Goal: Task Accomplishment & Management: Use online tool/utility

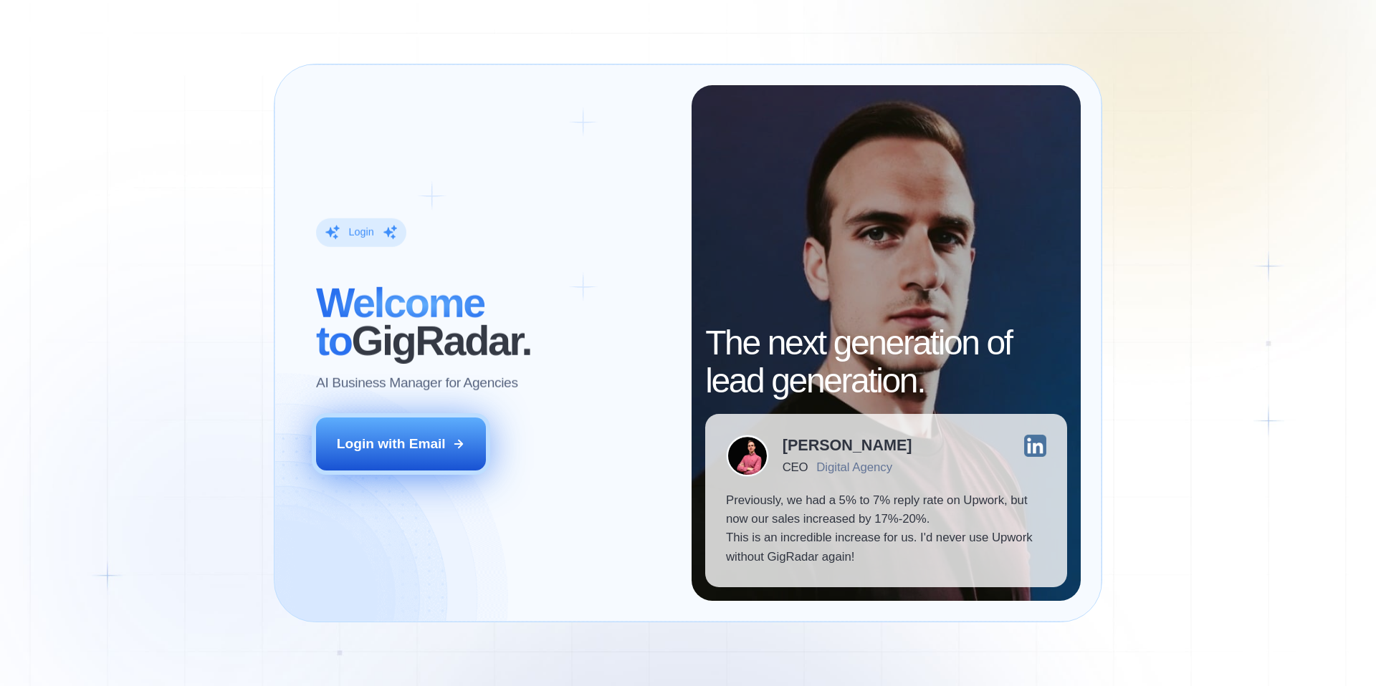
click at [403, 444] on div "Login with Email" at bounding box center [391, 444] width 109 height 19
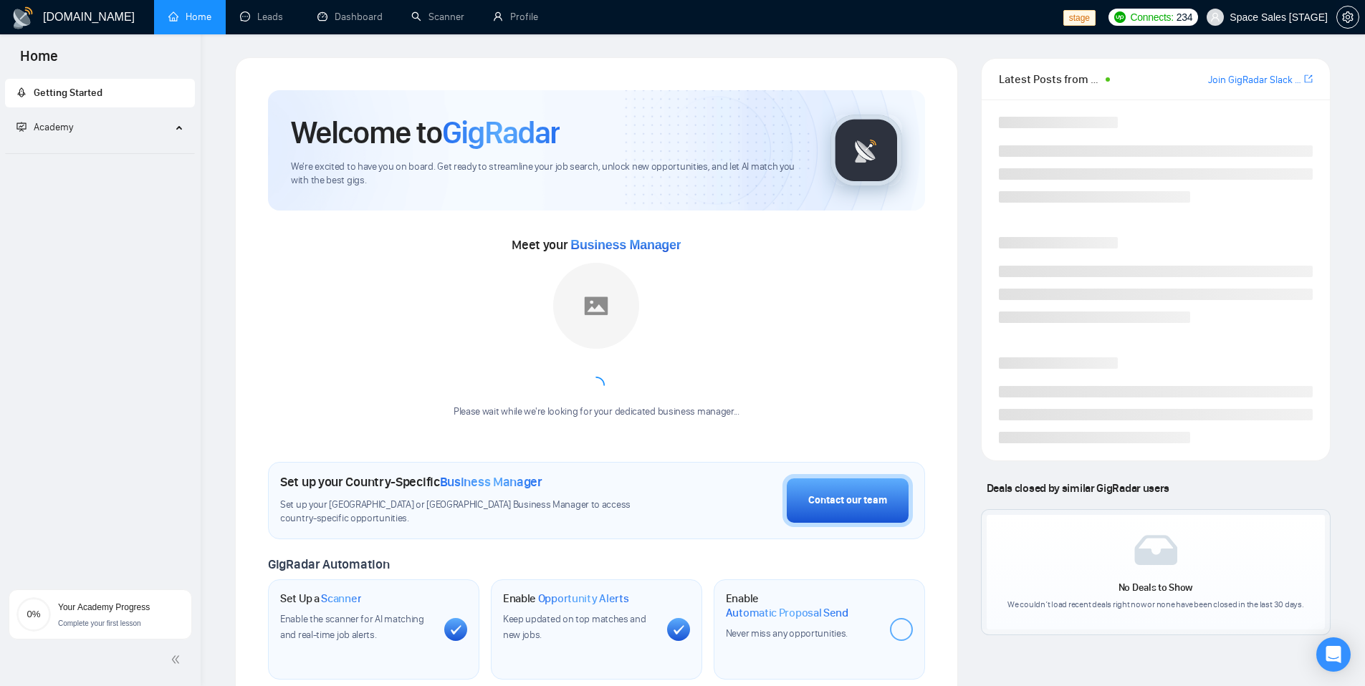
click at [1292, 17] on span "Space Sales [STAGE]" at bounding box center [1278, 17] width 98 height 0
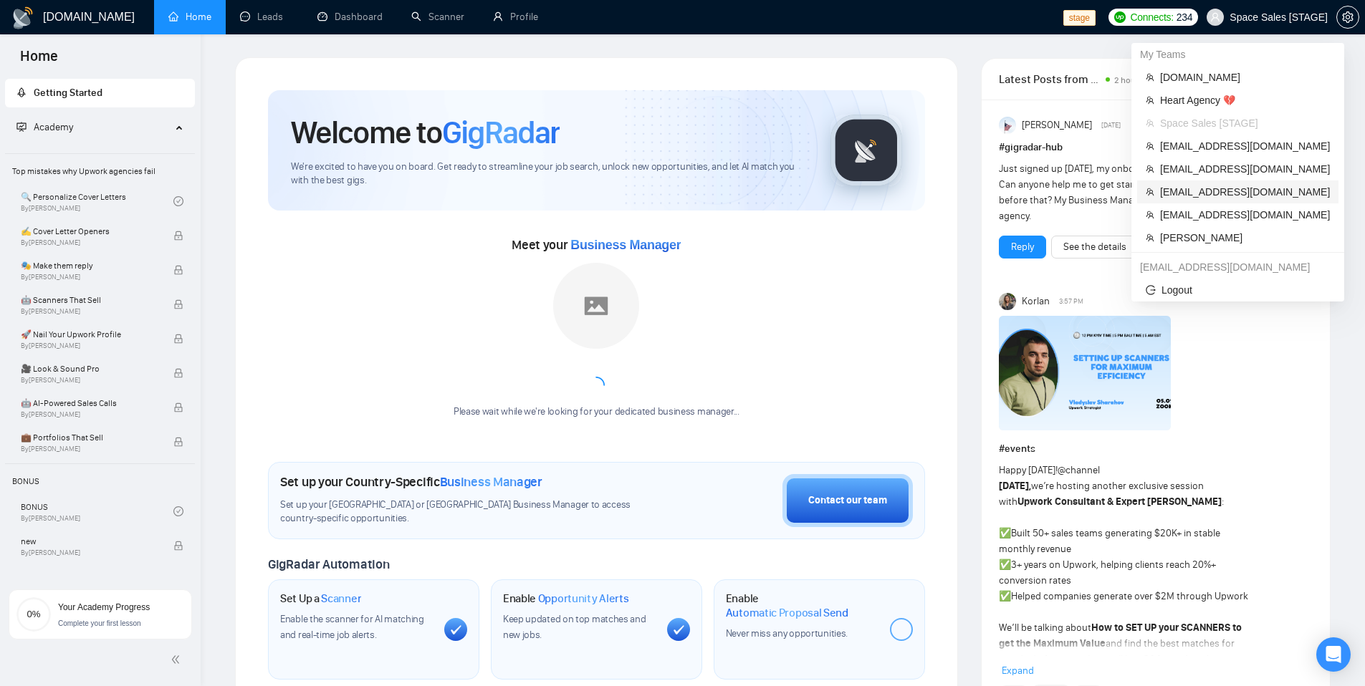
click at [1209, 198] on span "workwiseupworkgency@gmail.com" at bounding box center [1245, 192] width 170 height 16
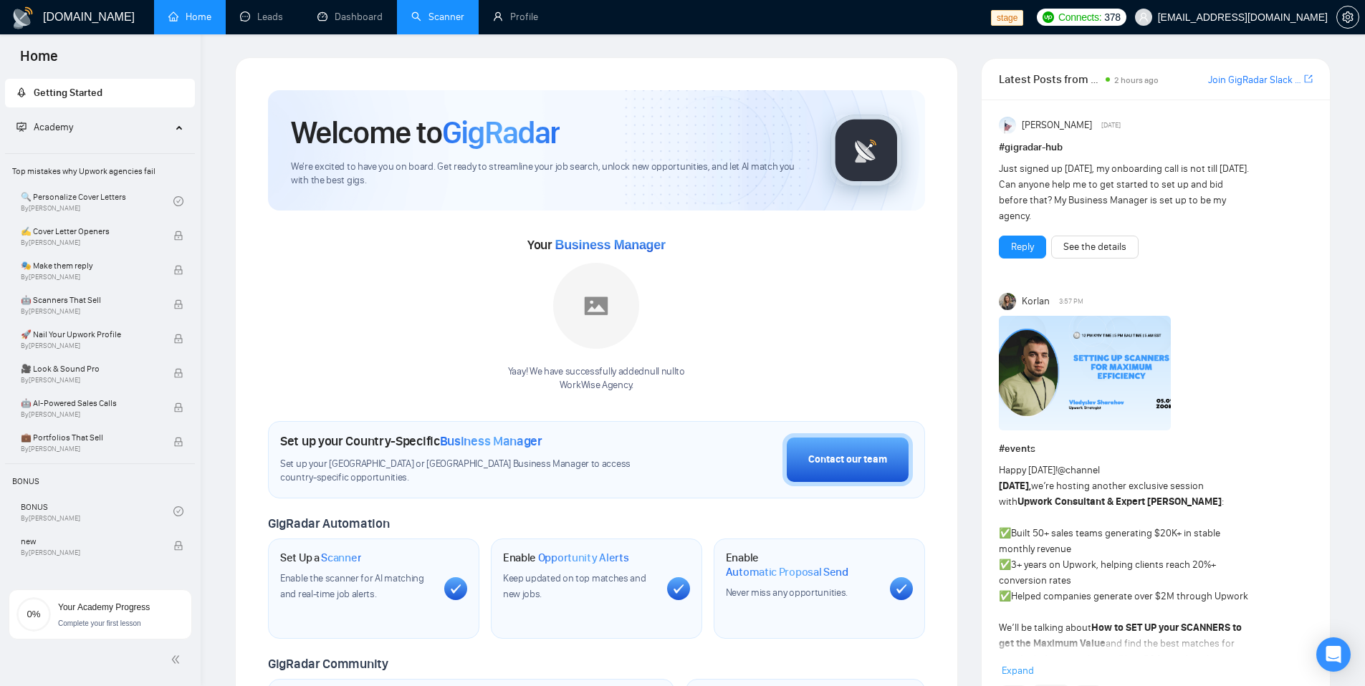
click at [431, 23] on link "Scanner" at bounding box center [437, 17] width 53 height 12
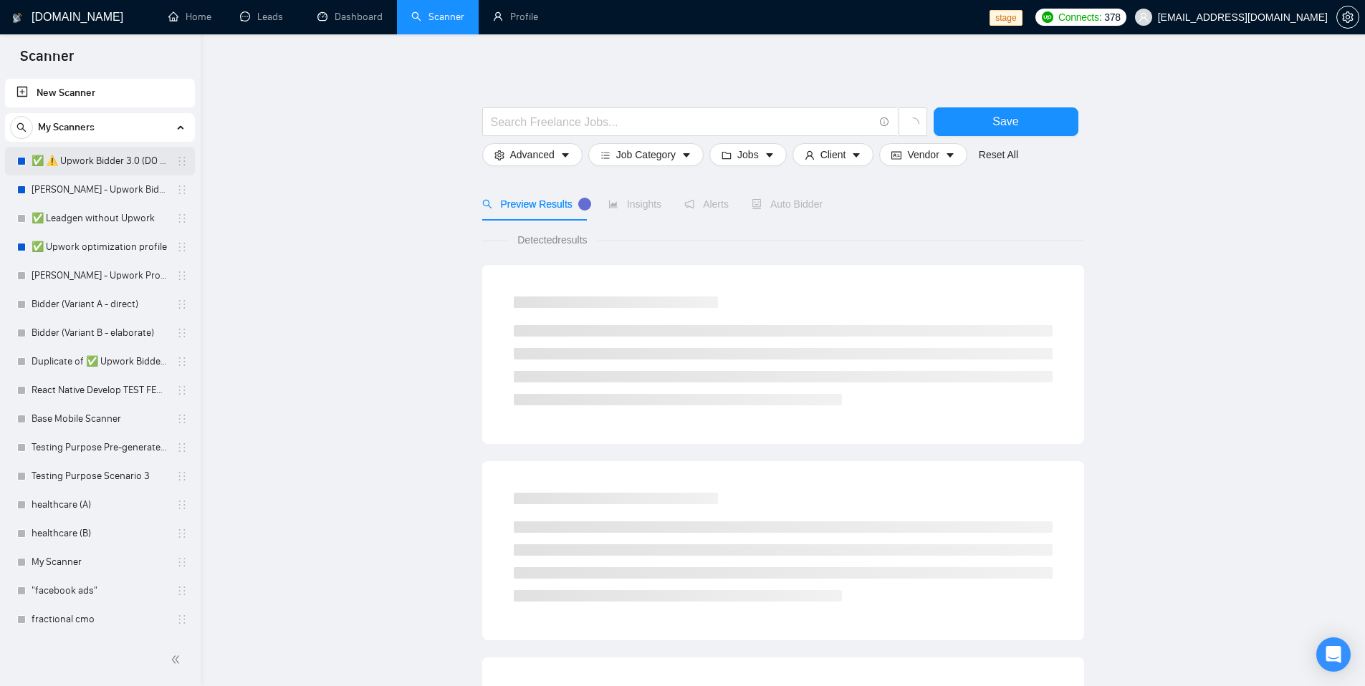
click at [85, 164] on link "✅ ⚠️ Upwork Bidder 3.0 (DO NOT TOUCH)" at bounding box center [100, 161] width 136 height 29
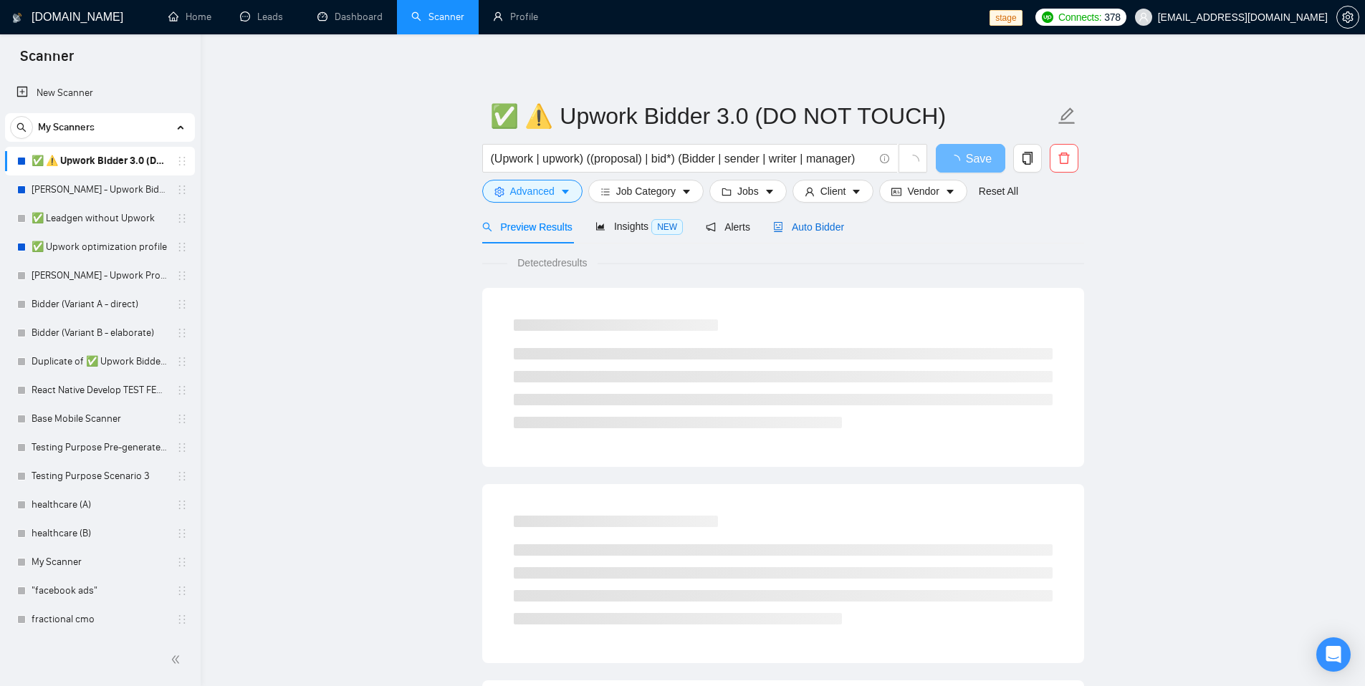
click at [809, 224] on span "Auto Bidder" at bounding box center [808, 226] width 71 height 11
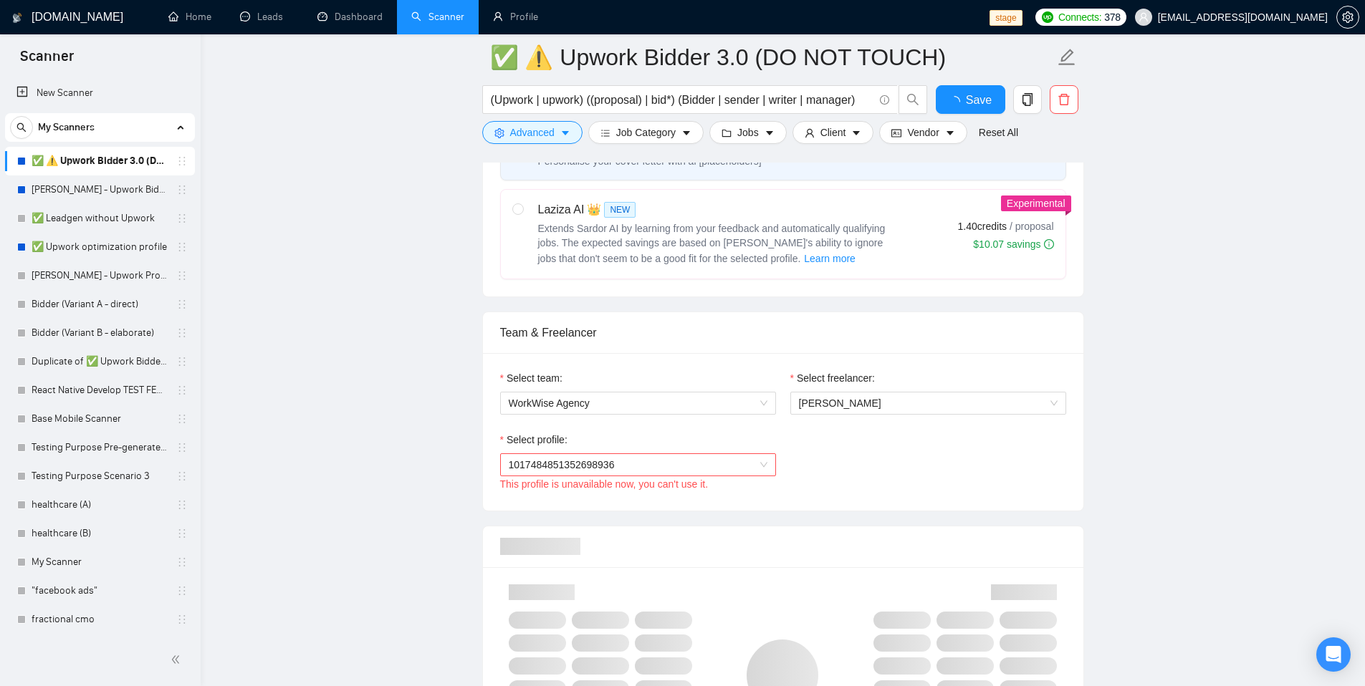
scroll to position [615, 0]
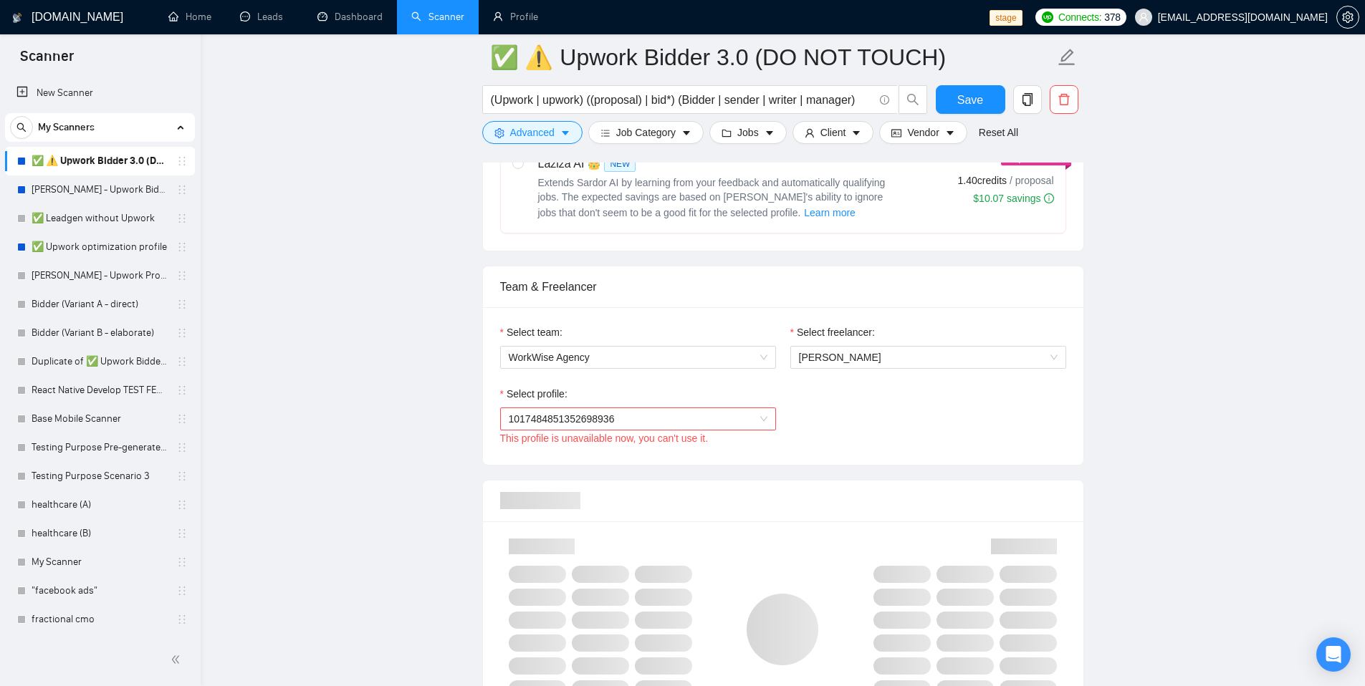
click at [759, 416] on span "1017484851352698936" at bounding box center [638, 418] width 259 height 21
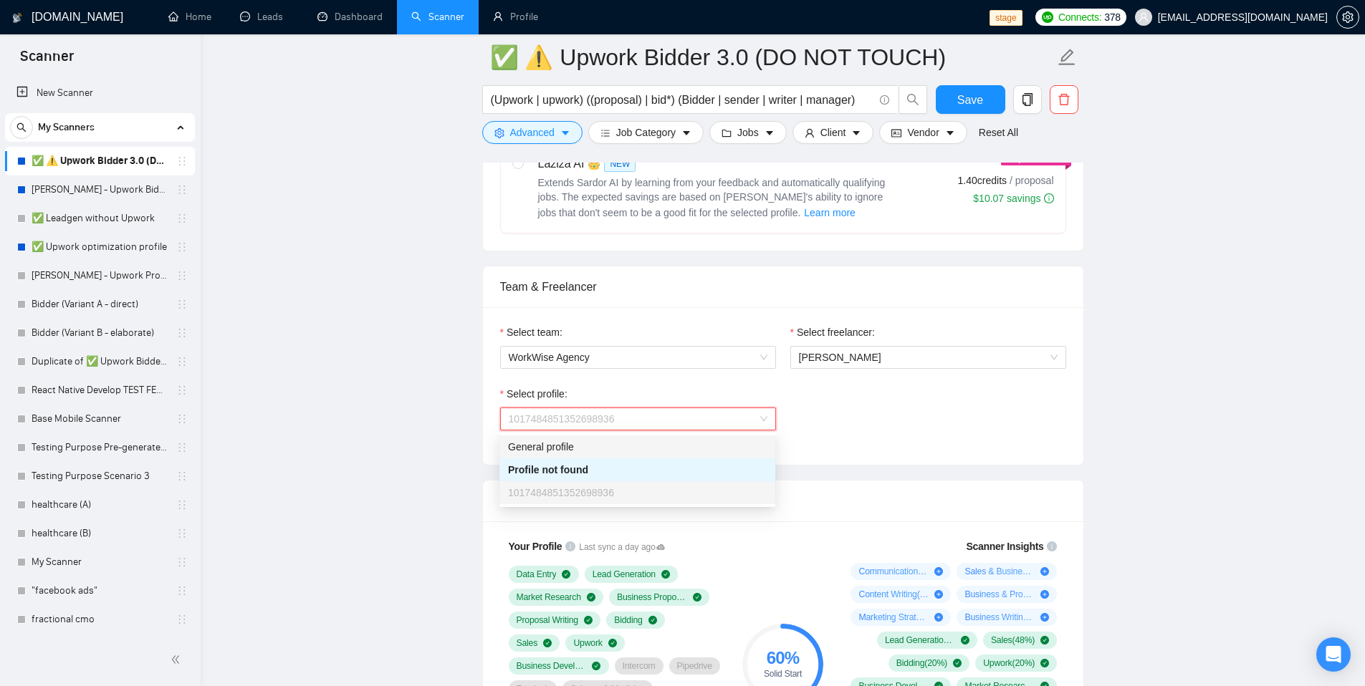
click at [520, 446] on div "General profile" at bounding box center [637, 447] width 259 height 16
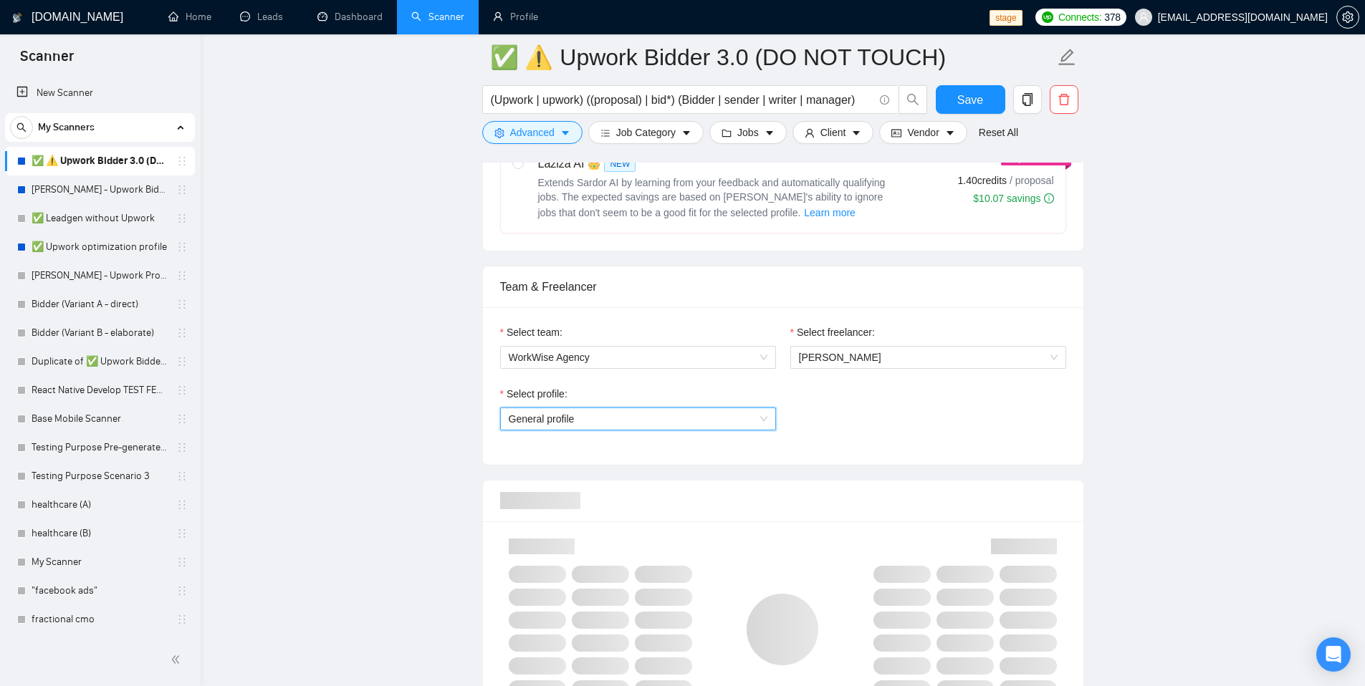
click at [832, 436] on div "Select profile: General profile General profile" at bounding box center [783, 417] width 580 height 62
click at [673, 418] on span "General profile" at bounding box center [638, 418] width 259 height 21
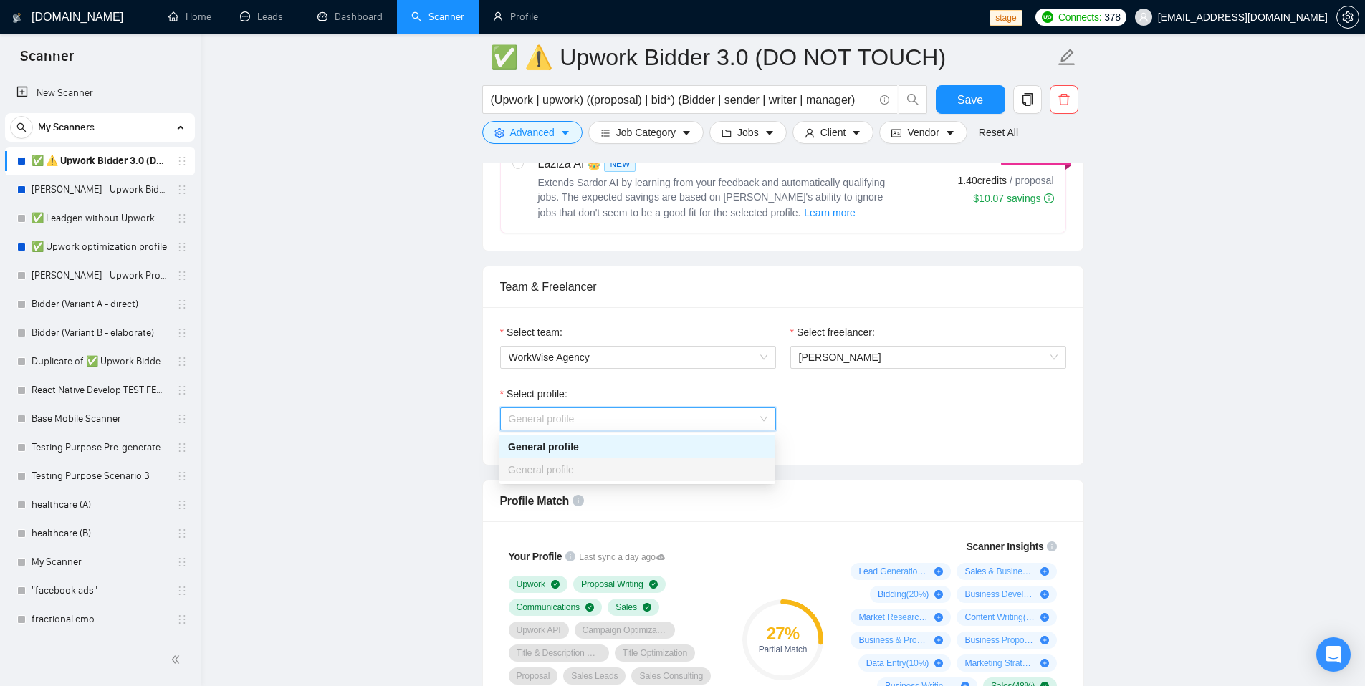
click at [865, 425] on div "Select profile: General profile" at bounding box center [783, 417] width 580 height 62
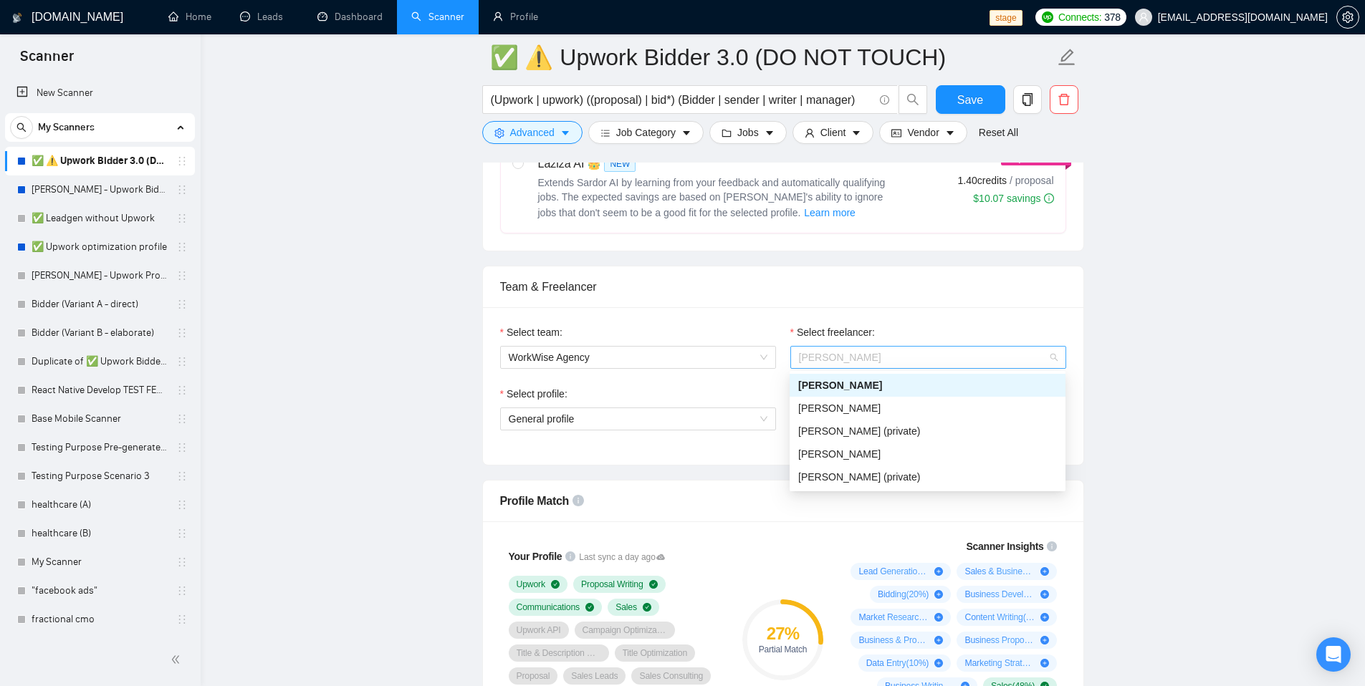
click at [874, 364] on span "Andrian Marsella" at bounding box center [928, 357] width 259 height 21
click at [729, 397] on div "Select profile:" at bounding box center [638, 396] width 276 height 21
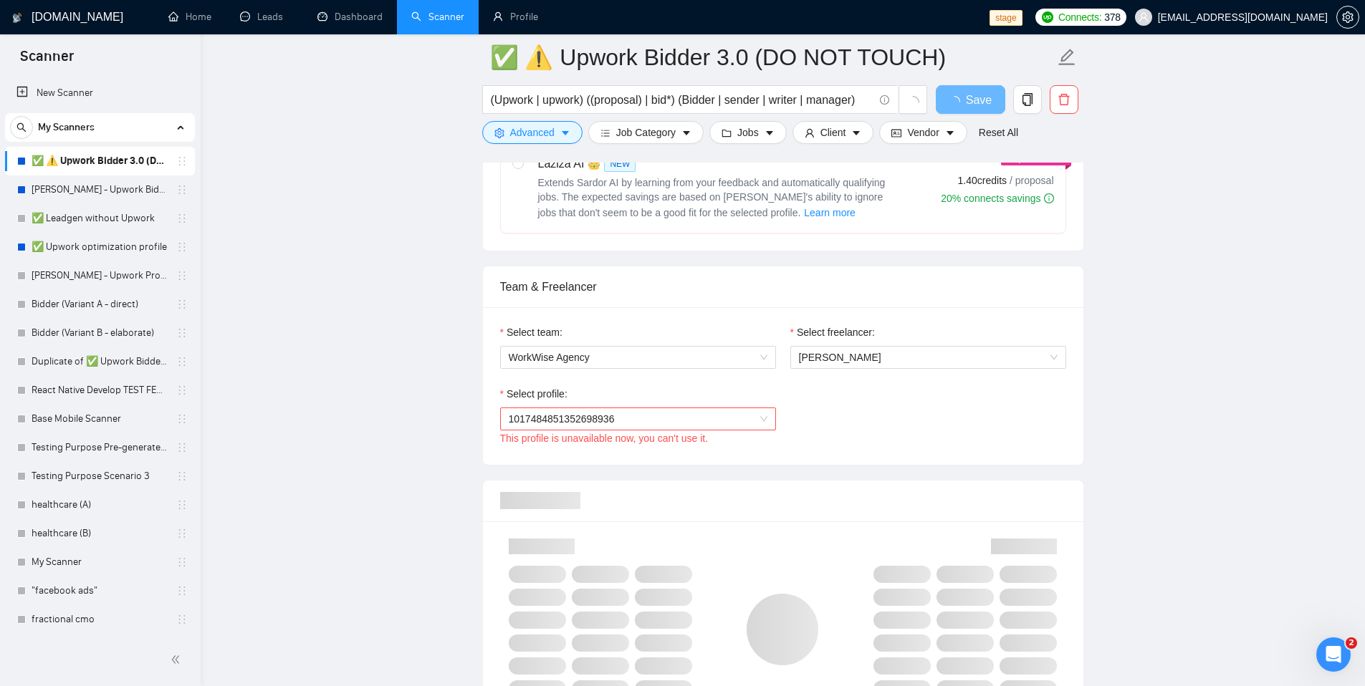
click at [764, 416] on span "1017484851352698936" at bounding box center [638, 418] width 259 height 21
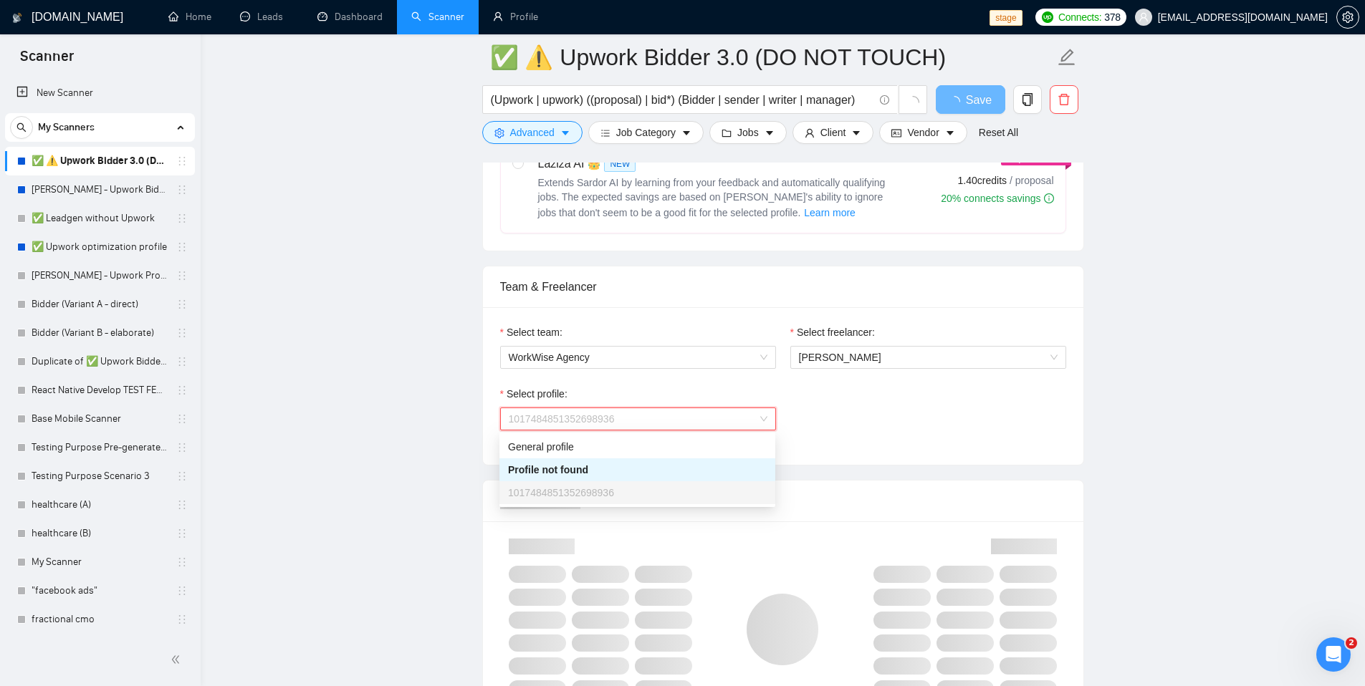
click at [858, 431] on div "Select profile: 1017484851352698936 This profile is unavailable now, you can't …" at bounding box center [783, 417] width 580 height 62
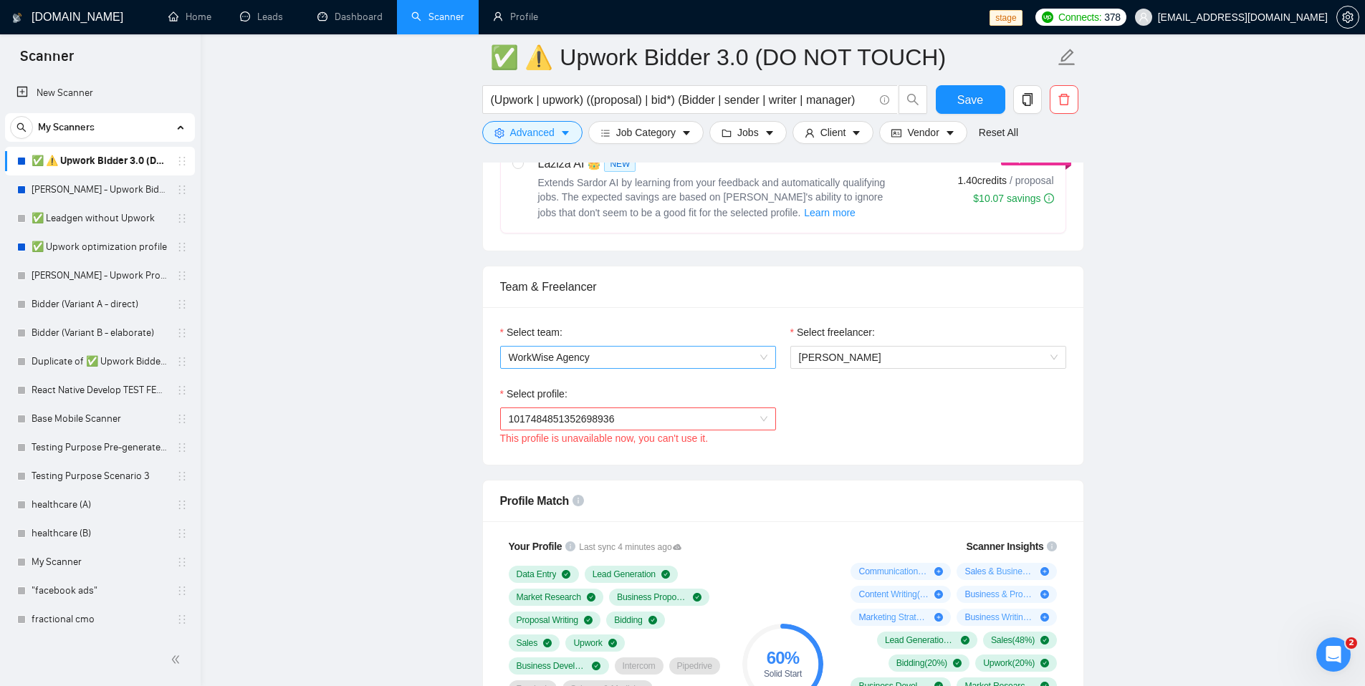
click at [598, 363] on span "WorkWise Agency" at bounding box center [638, 357] width 259 height 21
click at [567, 355] on span "WorkWise Agency" at bounding box center [638, 357] width 259 height 21
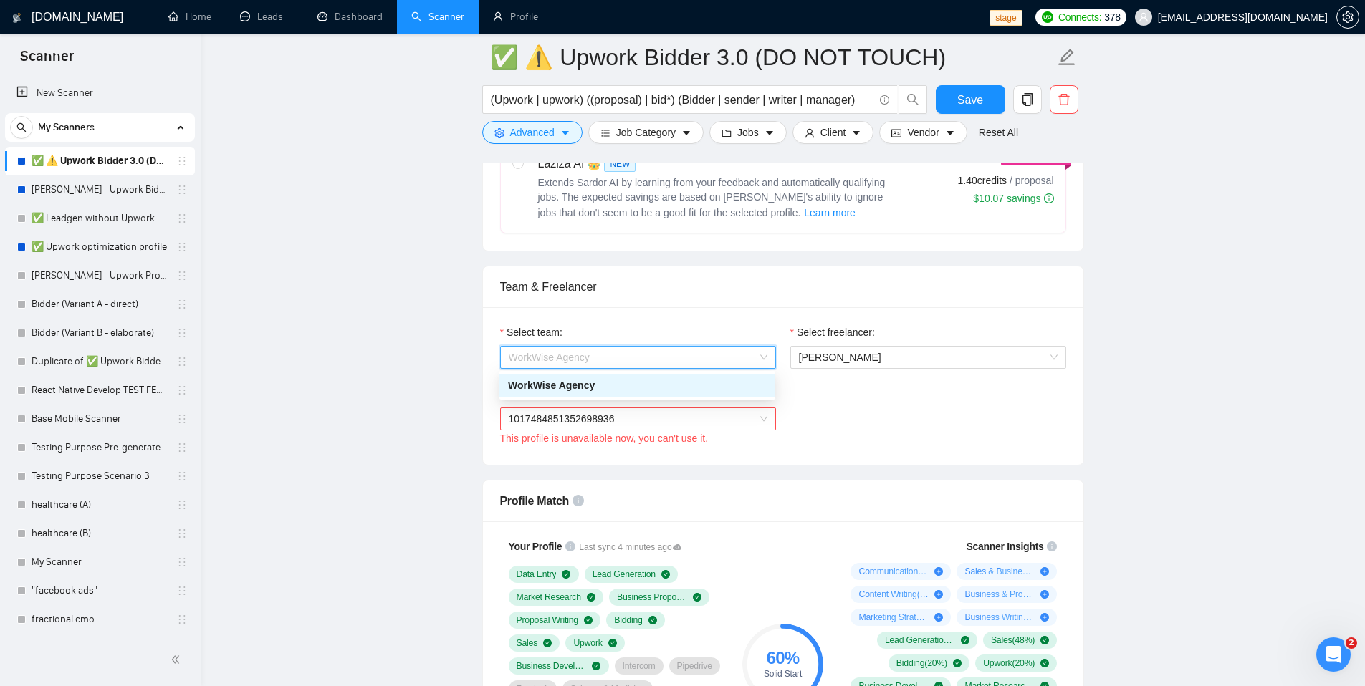
click at [565, 383] on div "WorkWise Agency" at bounding box center [637, 386] width 259 height 16
click at [592, 334] on div "Select team:" at bounding box center [638, 335] width 276 height 21
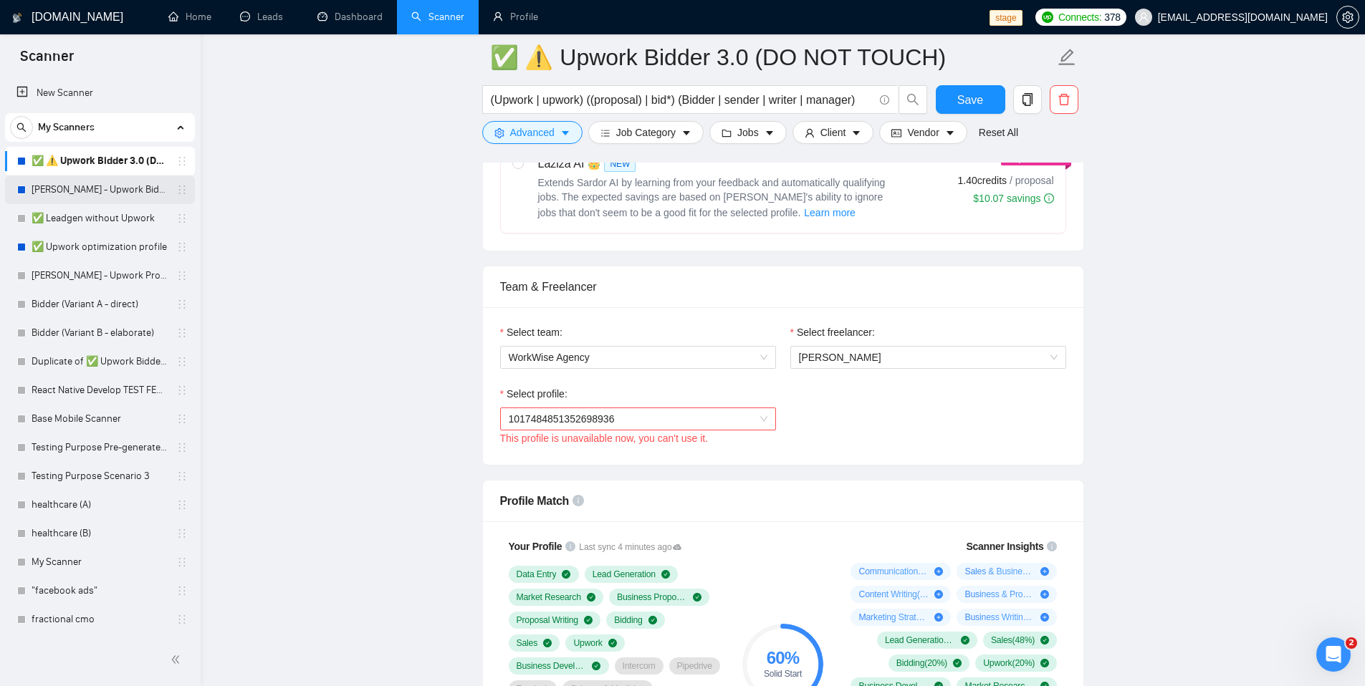
click at [80, 189] on link "Robert - Upwork Bidder" at bounding box center [100, 190] width 136 height 29
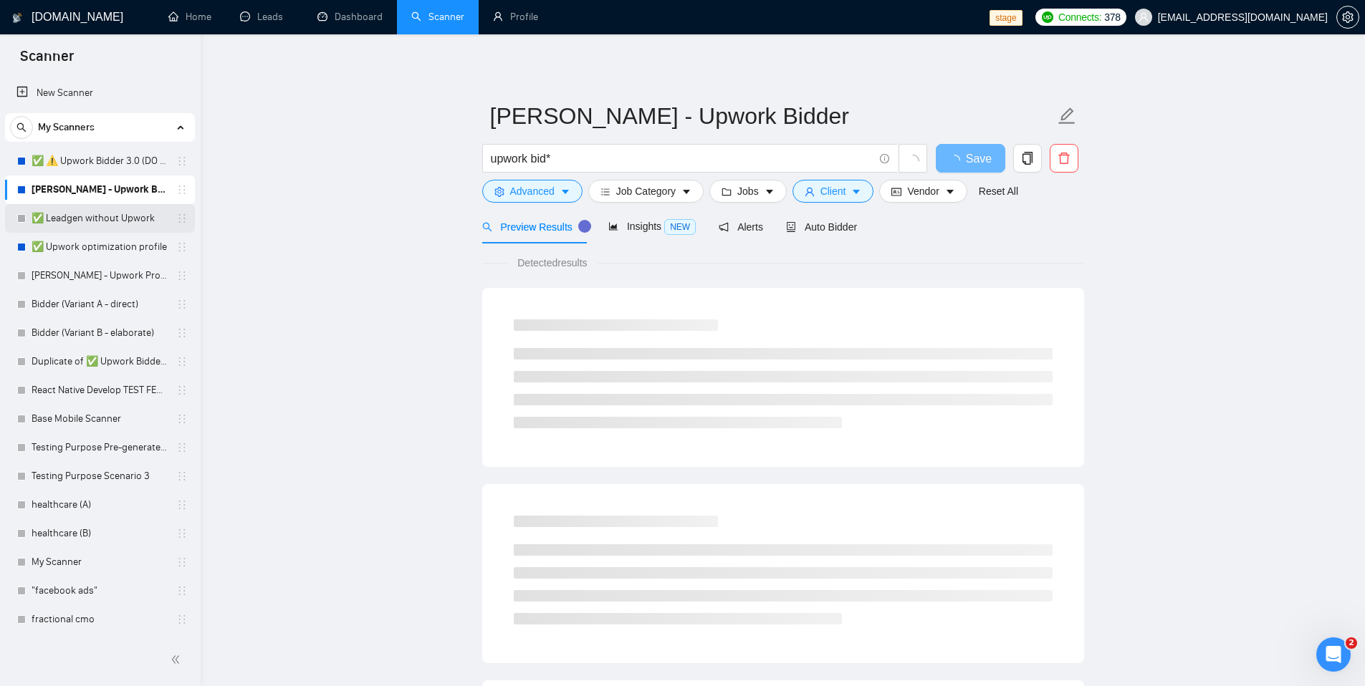
click at [93, 217] on link "✅ Leadgen without Upwork" at bounding box center [100, 218] width 136 height 29
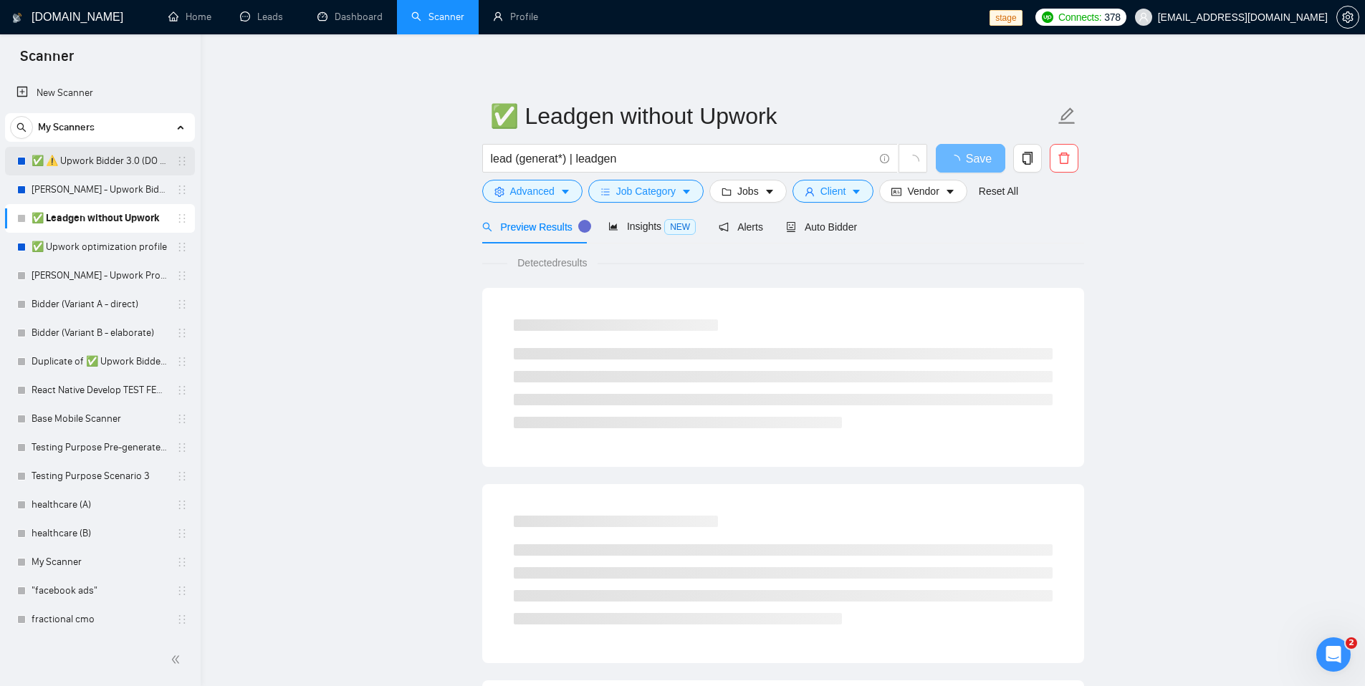
click at [90, 168] on link "✅ ⚠️ Upwork Bidder 3.0 (DO NOT TOUCH)" at bounding box center [100, 161] width 136 height 29
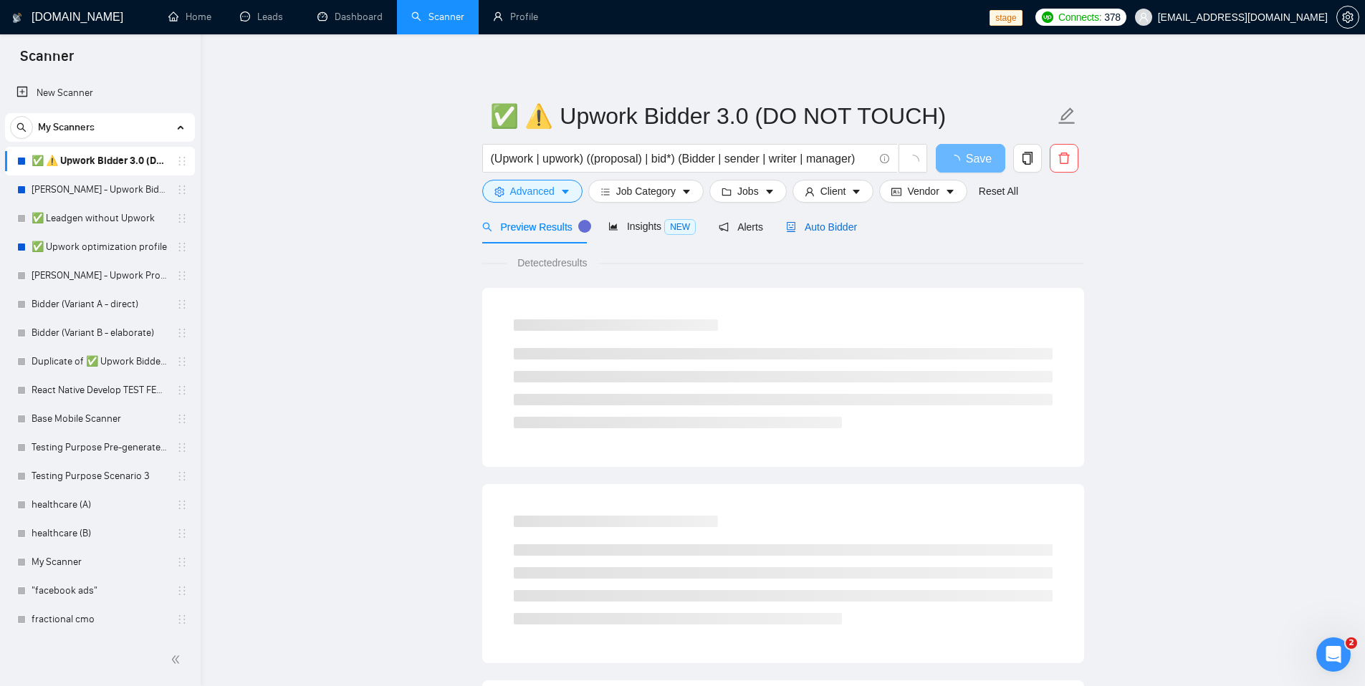
click at [810, 231] on span "Auto Bidder" at bounding box center [821, 226] width 71 height 11
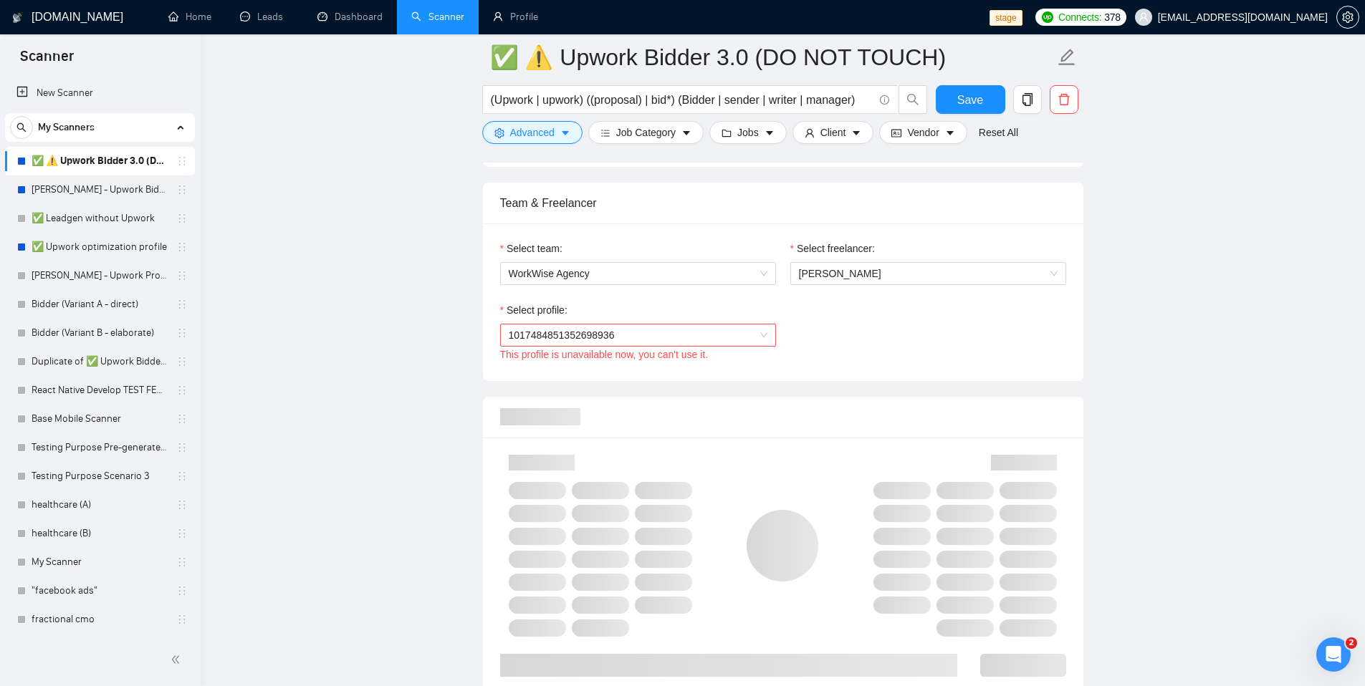
scroll to position [731, 0]
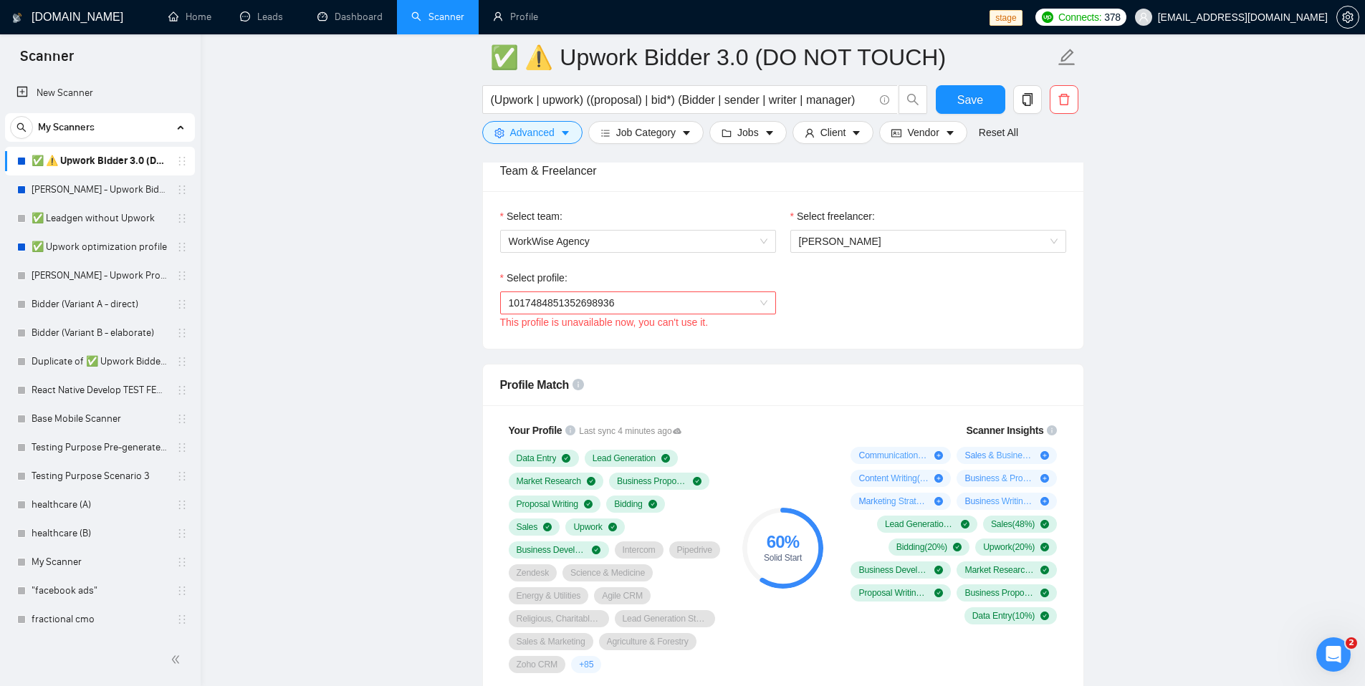
click at [692, 304] on span "1017484851352698936" at bounding box center [638, 302] width 259 height 21
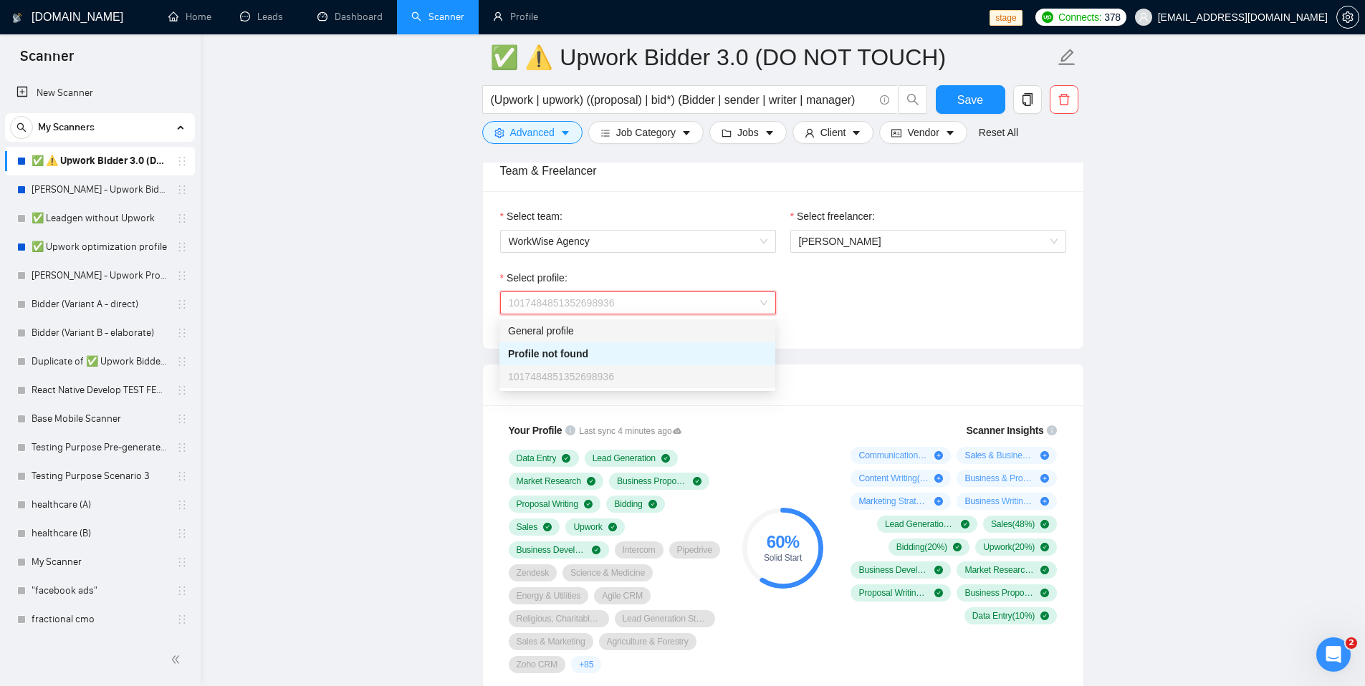
click at [540, 329] on div "General profile" at bounding box center [637, 331] width 259 height 16
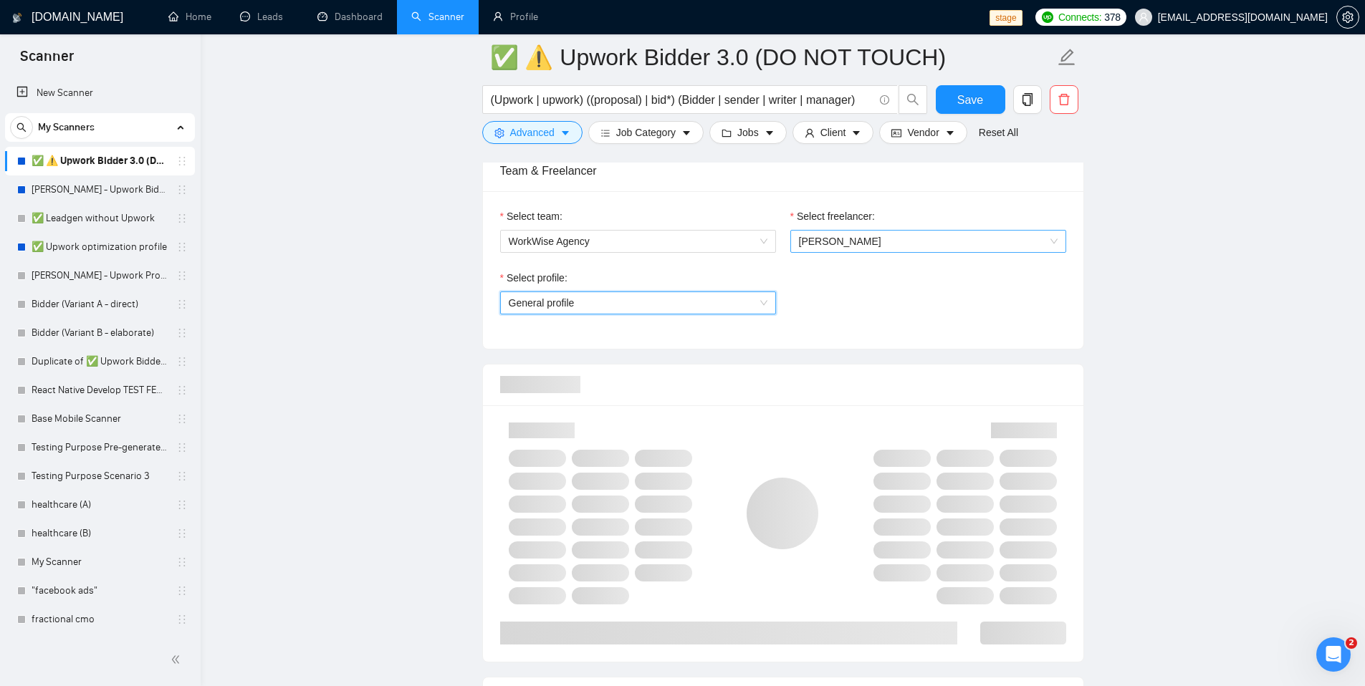
click at [838, 246] on span "Andrian Marsella" at bounding box center [840, 241] width 82 height 11
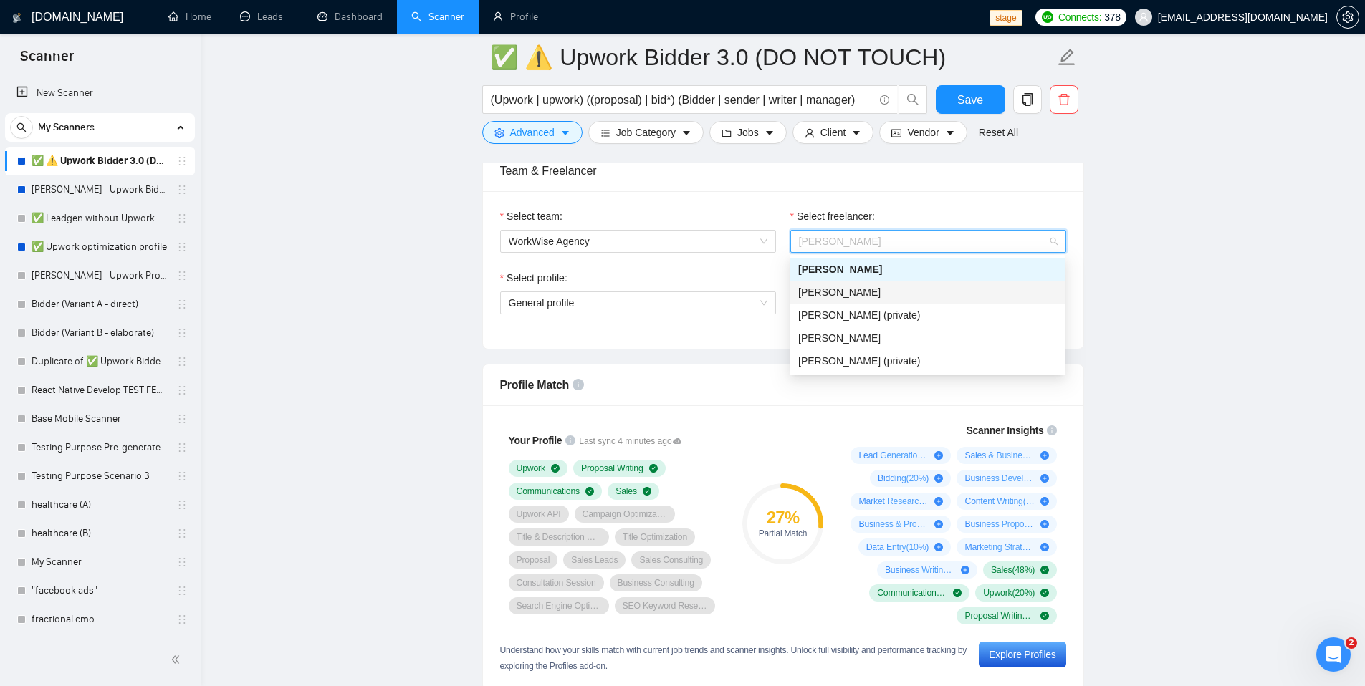
click at [823, 293] on span "Olena Zhuravska" at bounding box center [839, 292] width 82 height 11
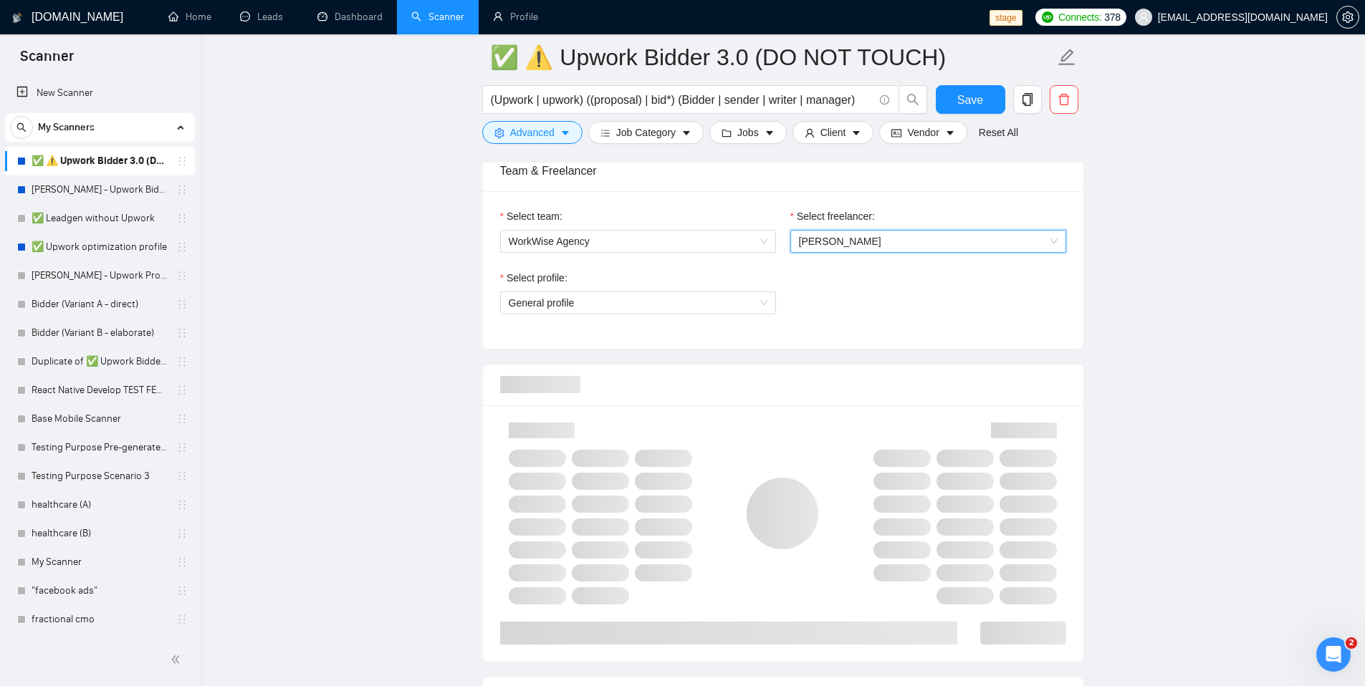
click at [698, 270] on div "Select profile:" at bounding box center [638, 280] width 276 height 21
click at [682, 304] on span "General profile" at bounding box center [638, 302] width 259 height 21
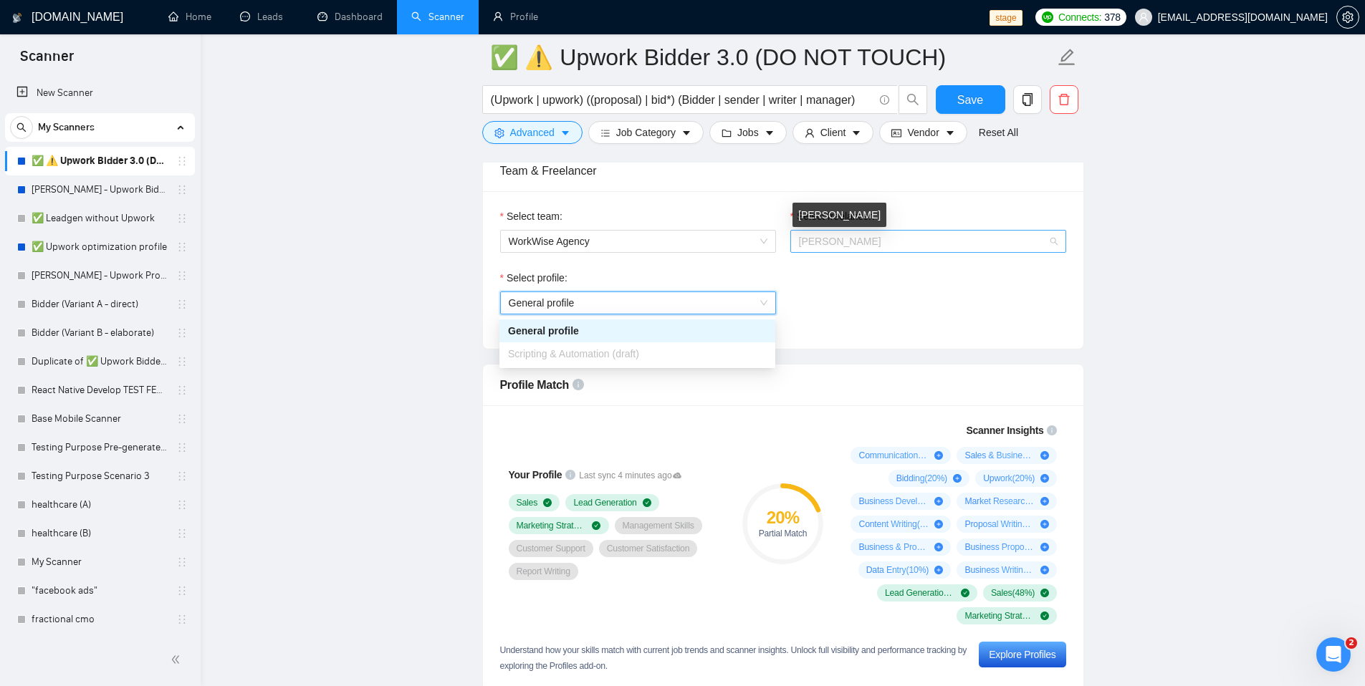
click at [850, 244] on span "Olena Zhuravska" at bounding box center [840, 241] width 82 height 11
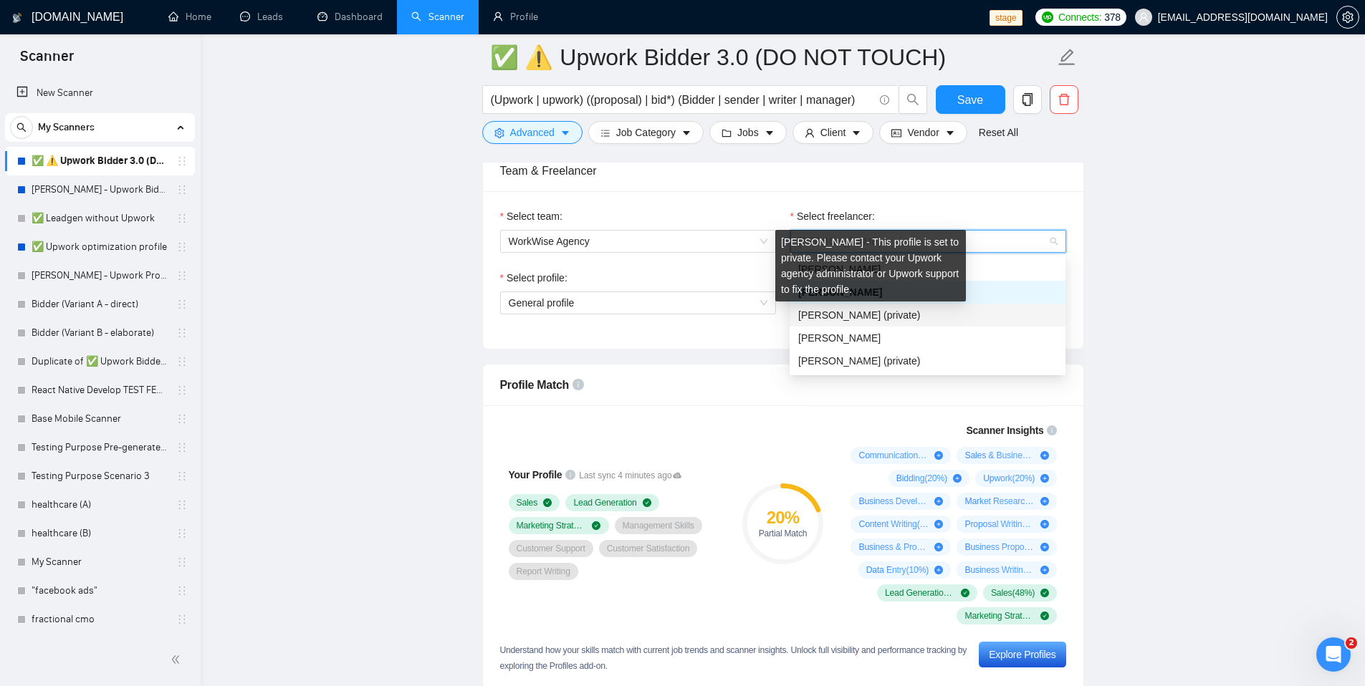
click at [822, 320] on span "Sviatoslav Hryhorenko (private)" at bounding box center [859, 315] width 122 height 11
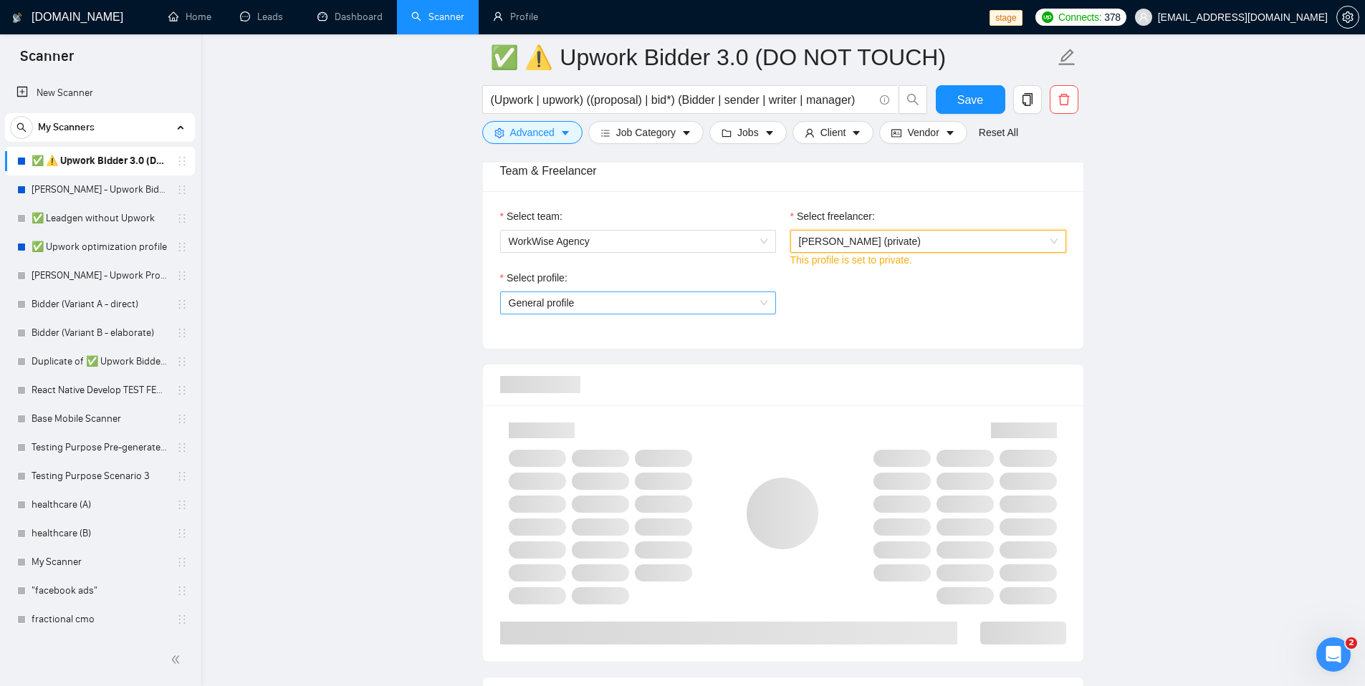
click at [690, 310] on span "General profile" at bounding box center [638, 302] width 259 height 21
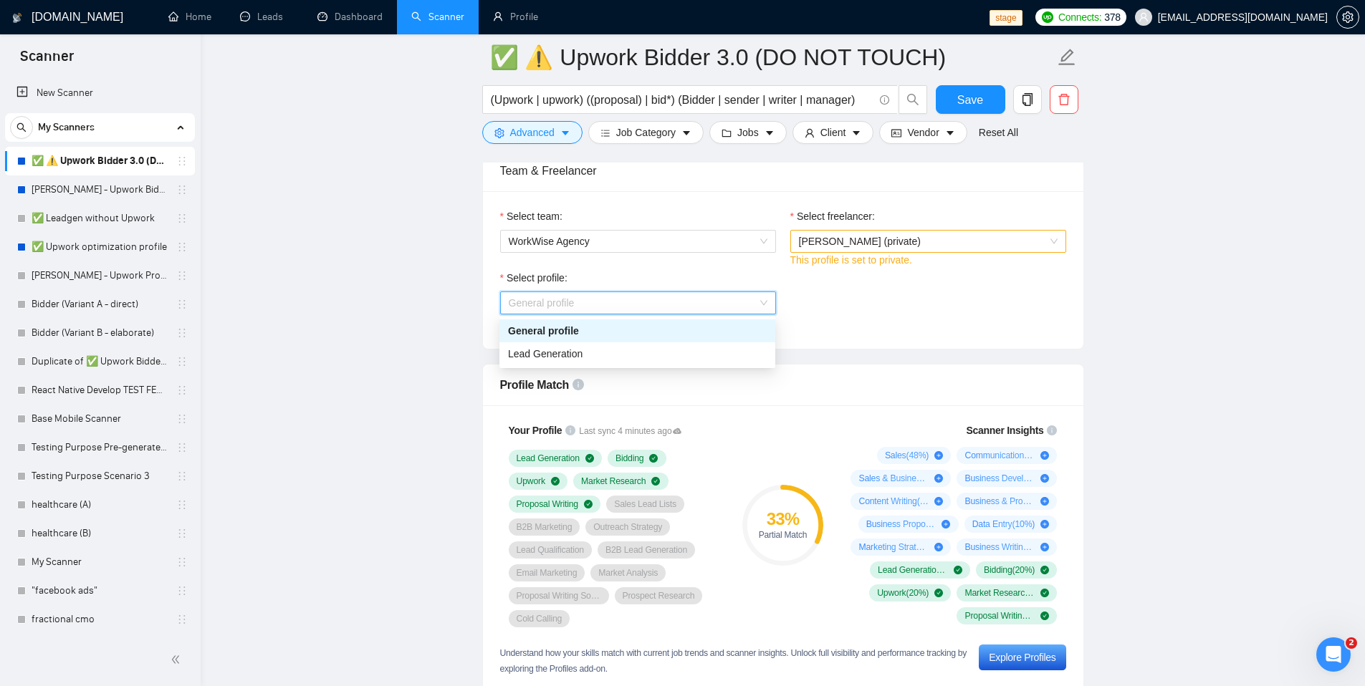
click at [821, 246] on span "Sviatoslav Hryhorenko (private)" at bounding box center [860, 241] width 122 height 11
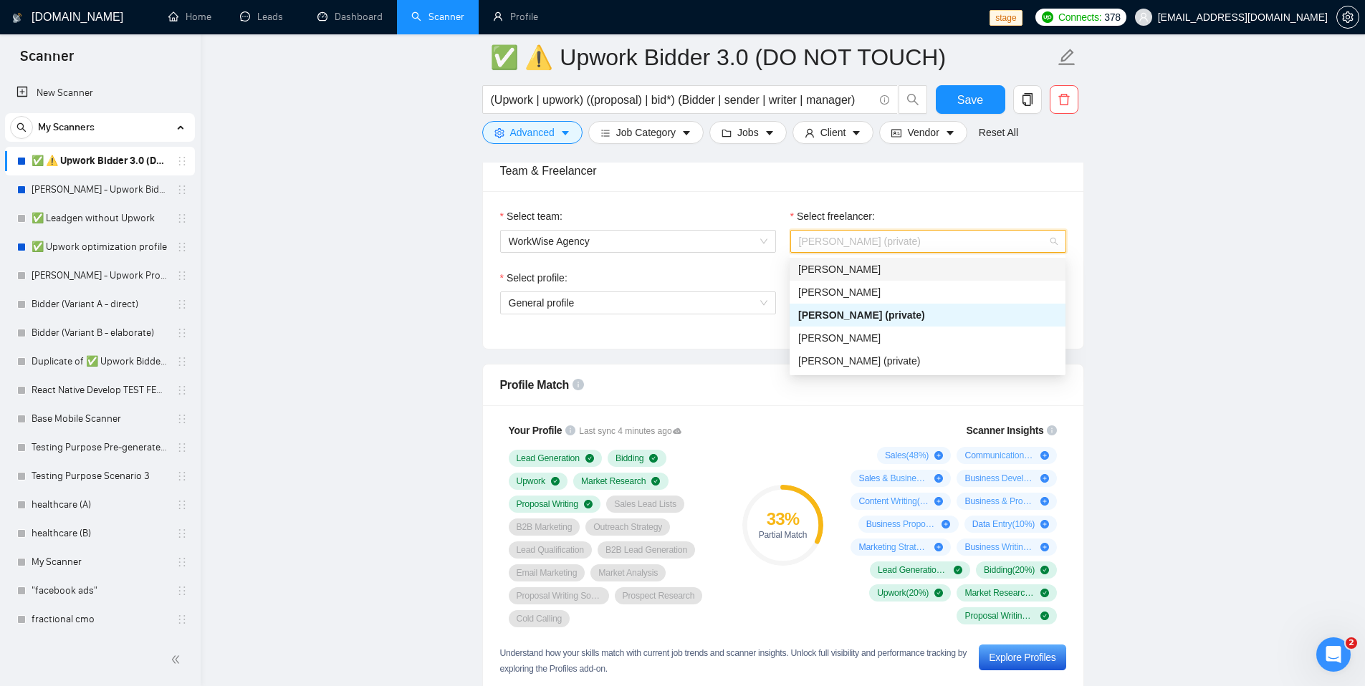
click at [820, 276] on div "Andrian Marsella" at bounding box center [927, 270] width 259 height 16
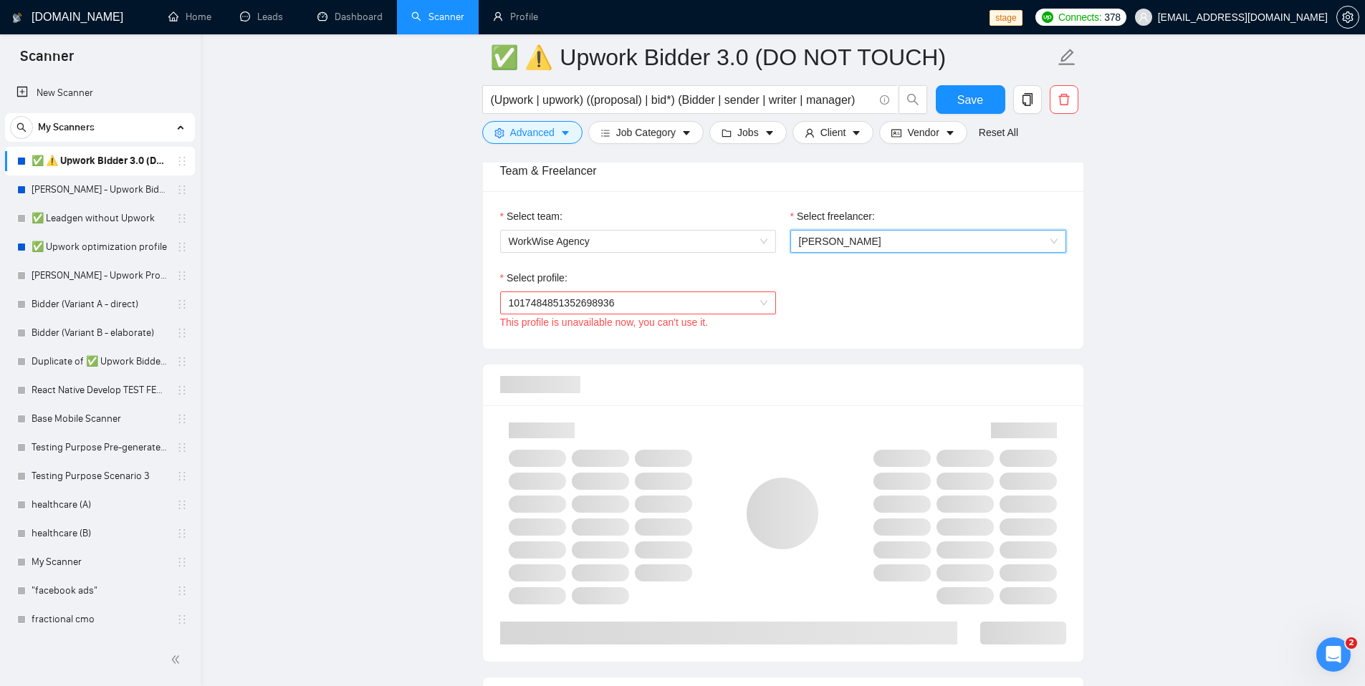
click at [700, 280] on div "Select profile:" at bounding box center [638, 280] width 276 height 21
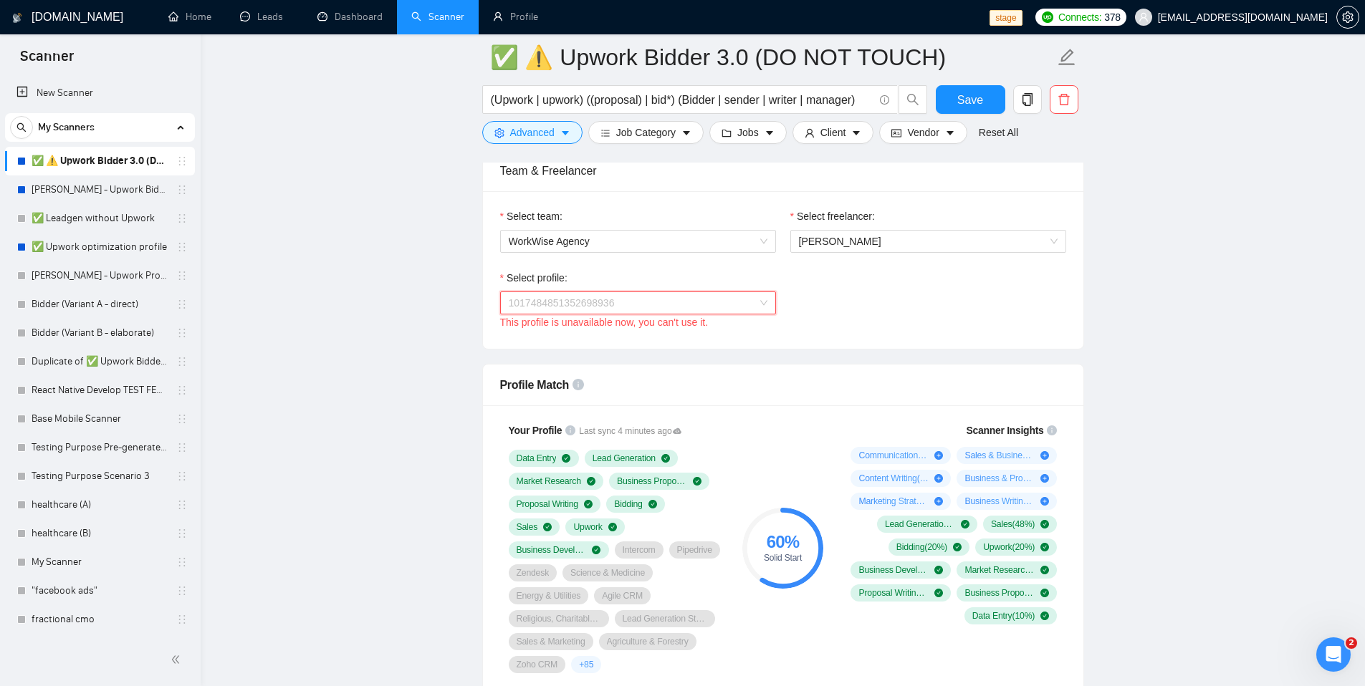
click at [699, 296] on span "1017484851352698936" at bounding box center [638, 302] width 259 height 21
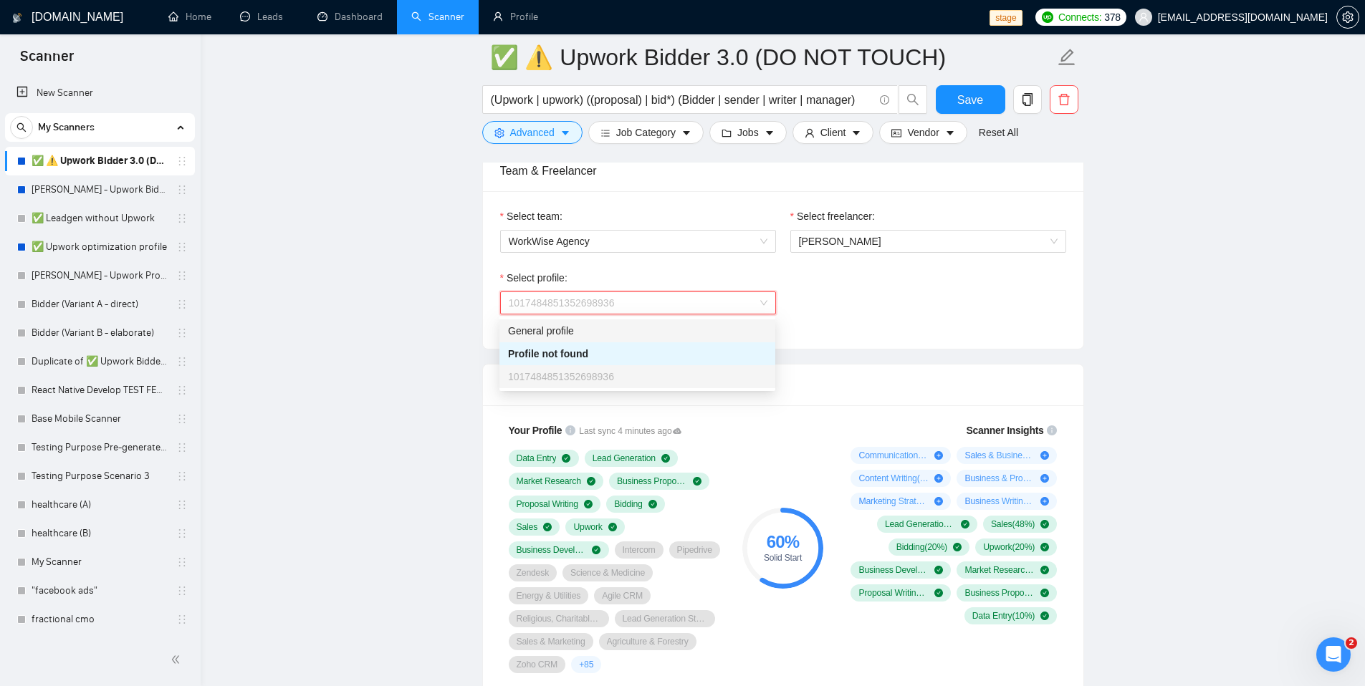
click at [646, 326] on div "General profile" at bounding box center [637, 331] width 259 height 16
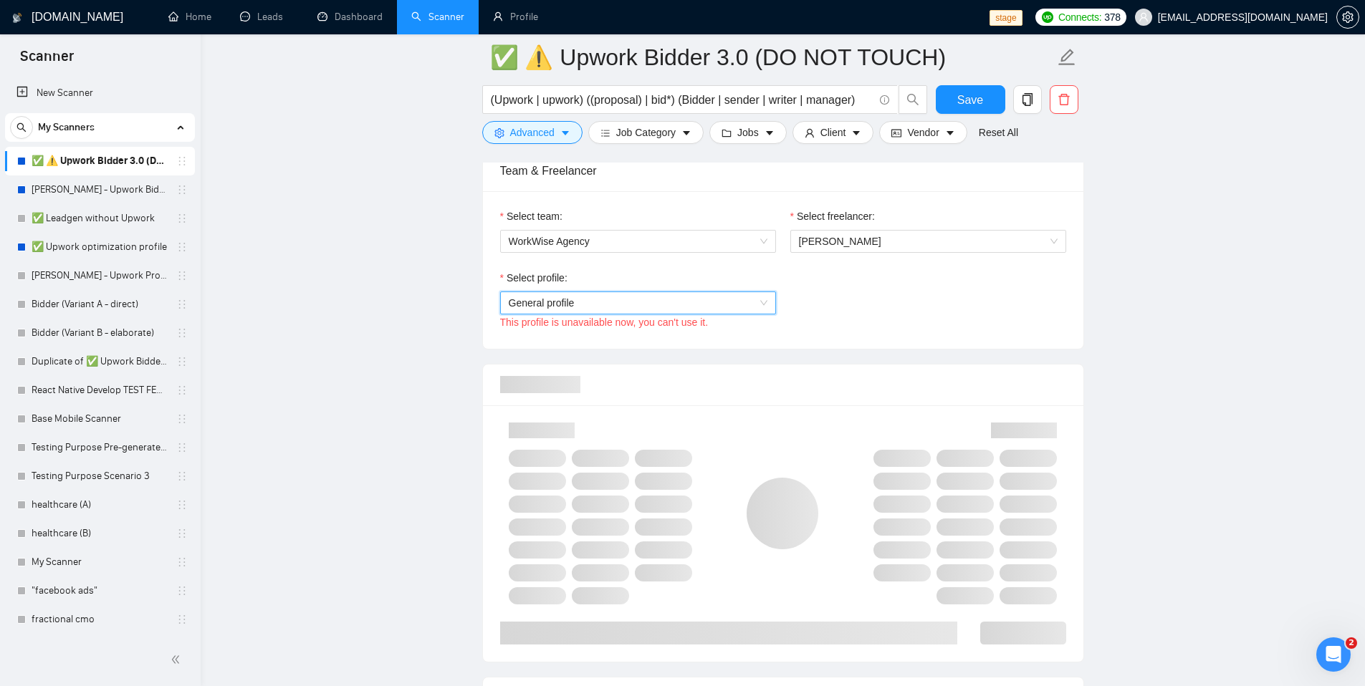
click at [835, 282] on div "Select profile: General profile General profile This profile is unavailable now…" at bounding box center [783, 301] width 580 height 62
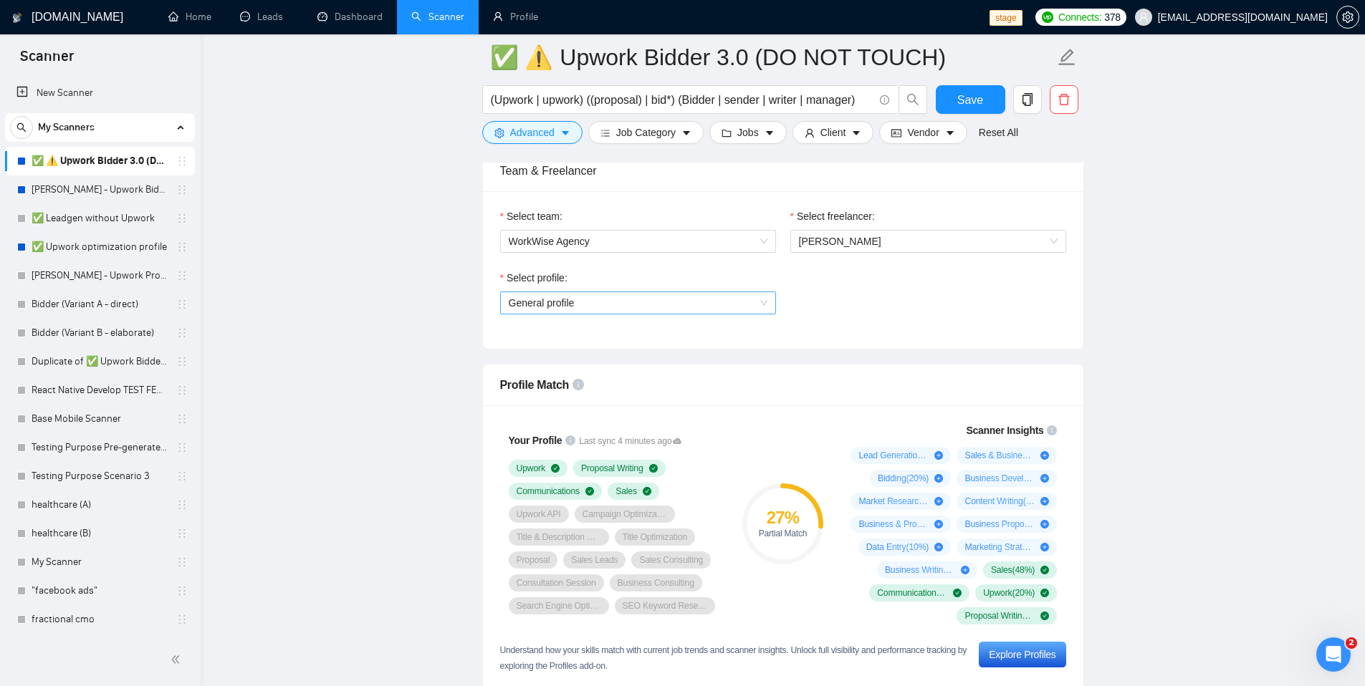
click at [759, 298] on span "General profile" at bounding box center [638, 302] width 259 height 21
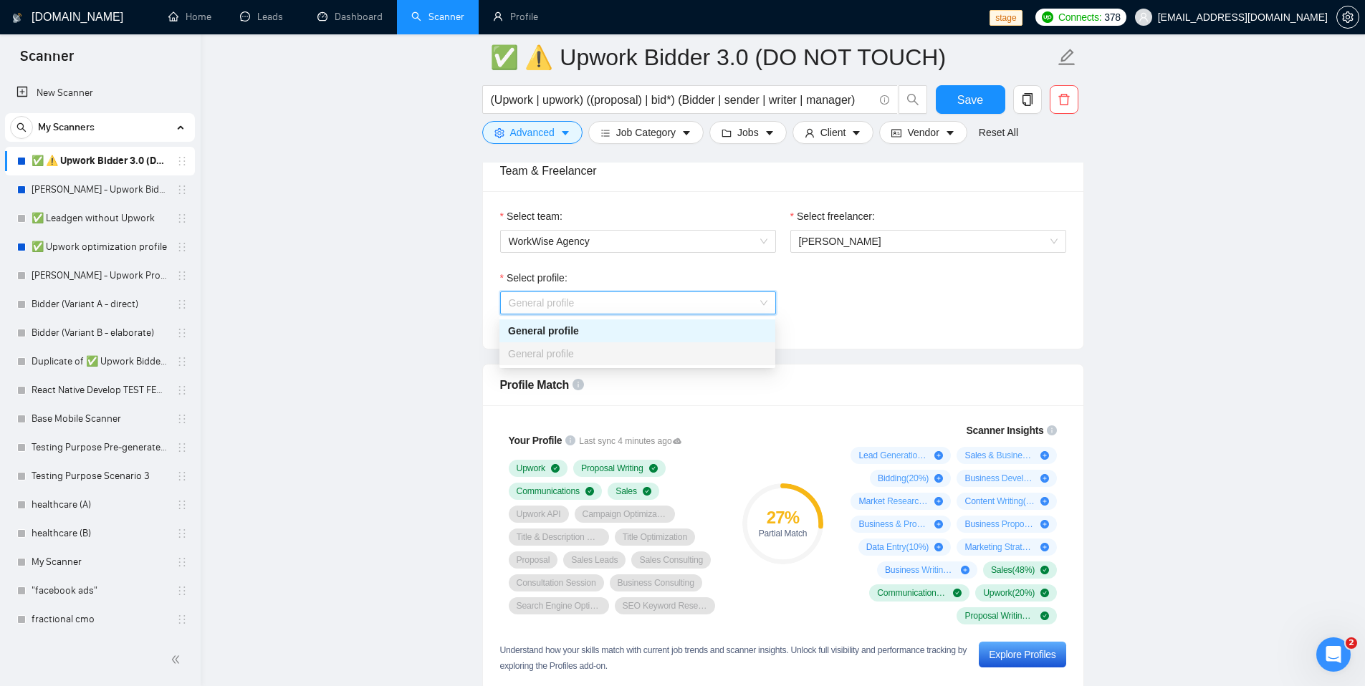
click at [627, 275] on div "Select profile:" at bounding box center [638, 280] width 276 height 21
click at [742, 302] on span "General profile" at bounding box center [638, 302] width 259 height 21
click at [741, 302] on span "General profile" at bounding box center [638, 302] width 259 height 21
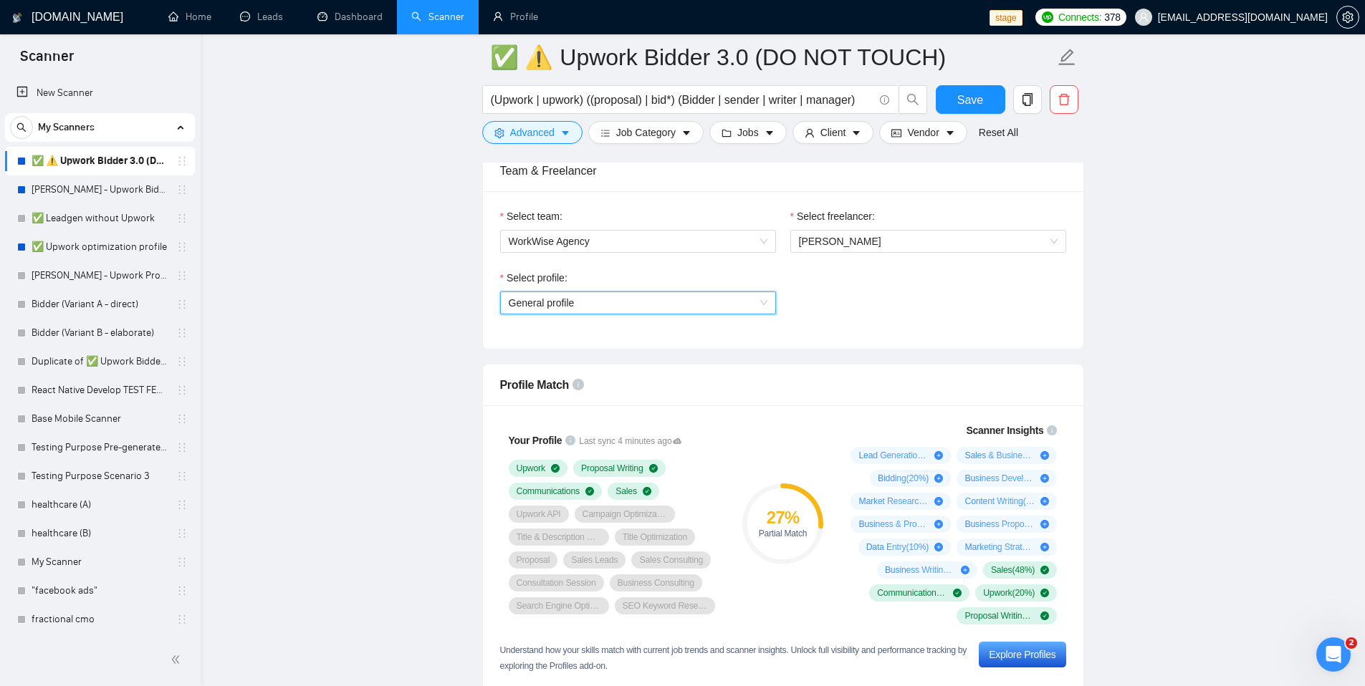
click at [1181, 26] on span "workwiseupworkgency@gmail.com" at bounding box center [1231, 17] width 210 height 46
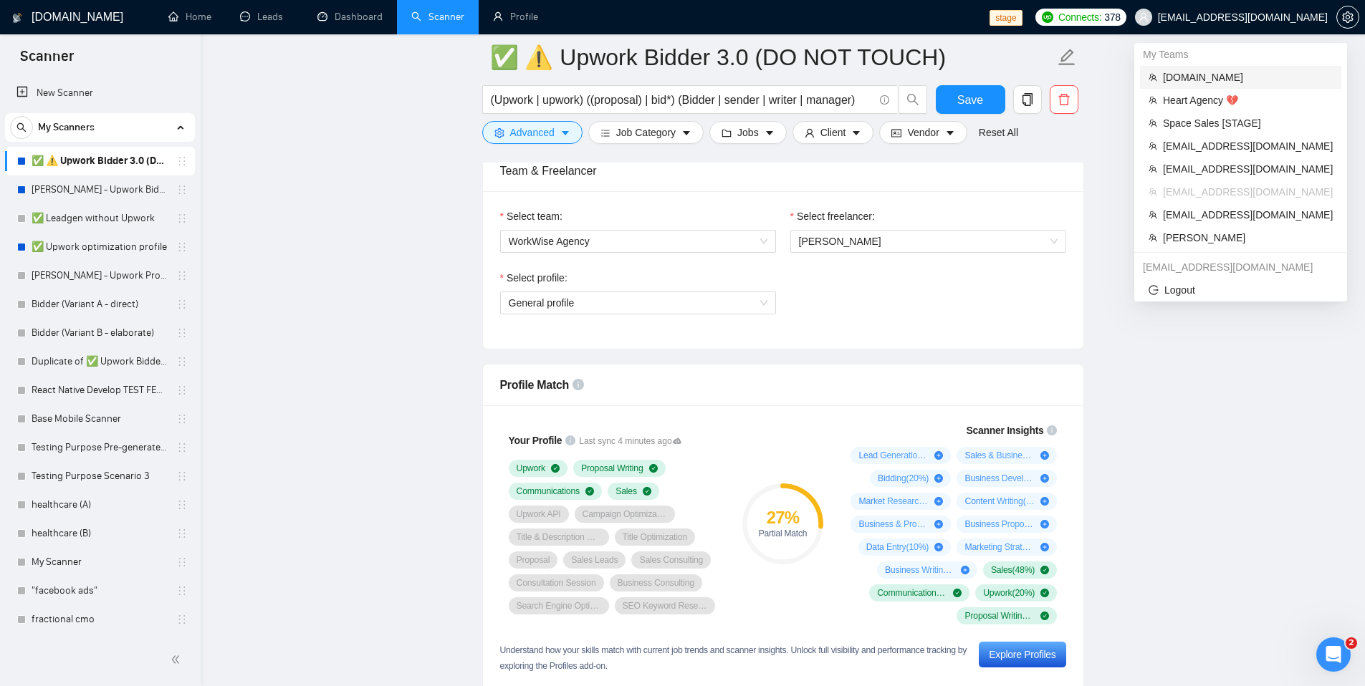
click at [1198, 73] on span "rndx2.com" at bounding box center [1248, 77] width 170 height 16
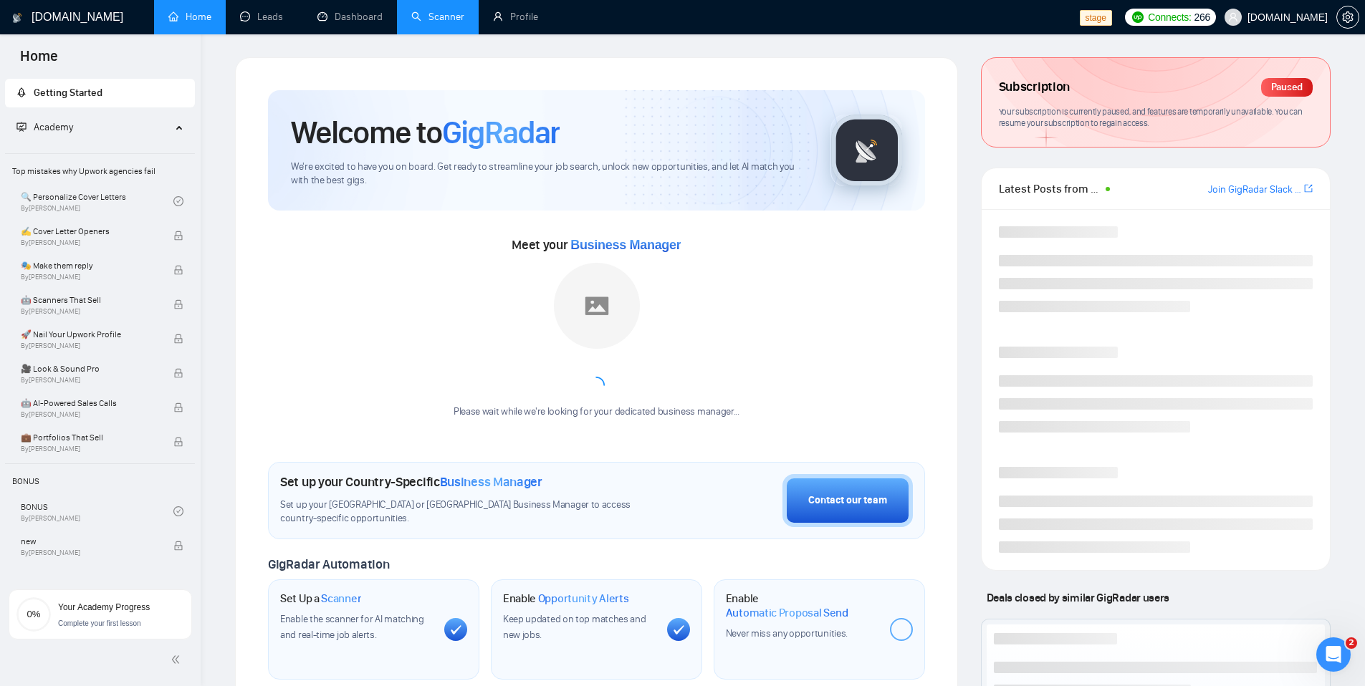
click at [440, 33] on li "Scanner" at bounding box center [438, 17] width 82 height 34
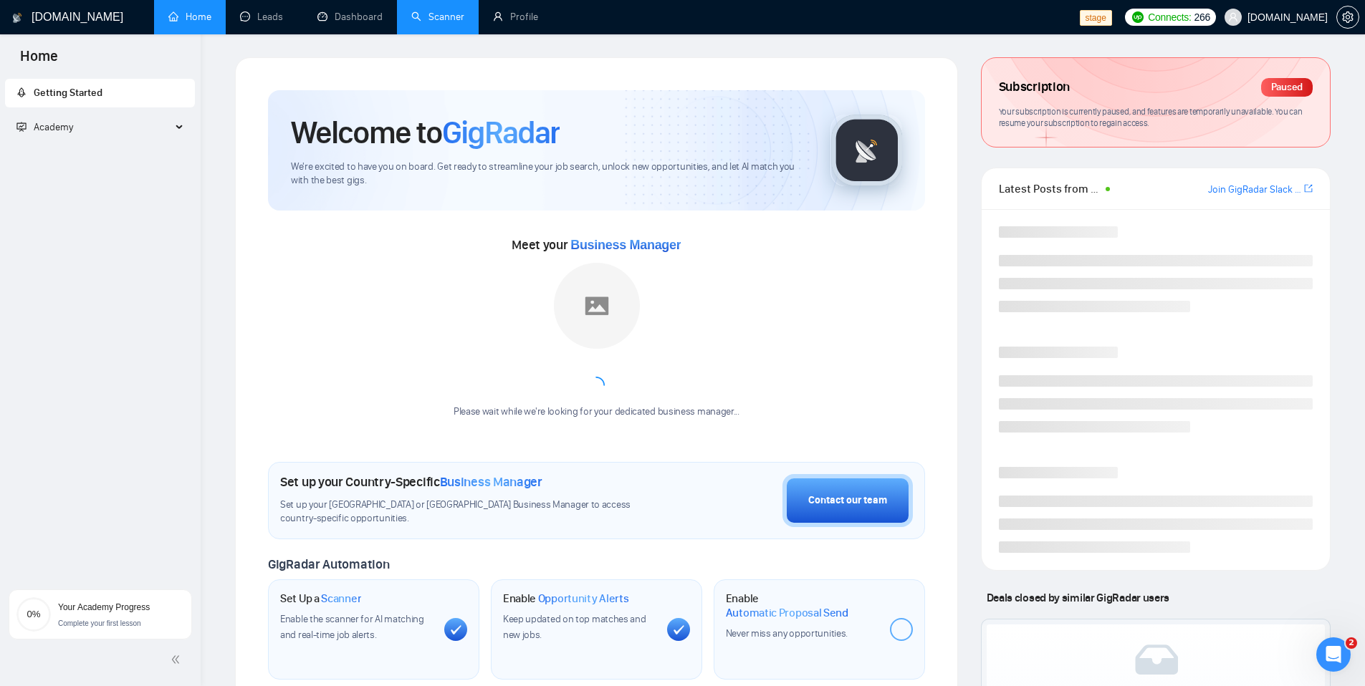
click at [422, 23] on link "Scanner" at bounding box center [437, 17] width 53 height 12
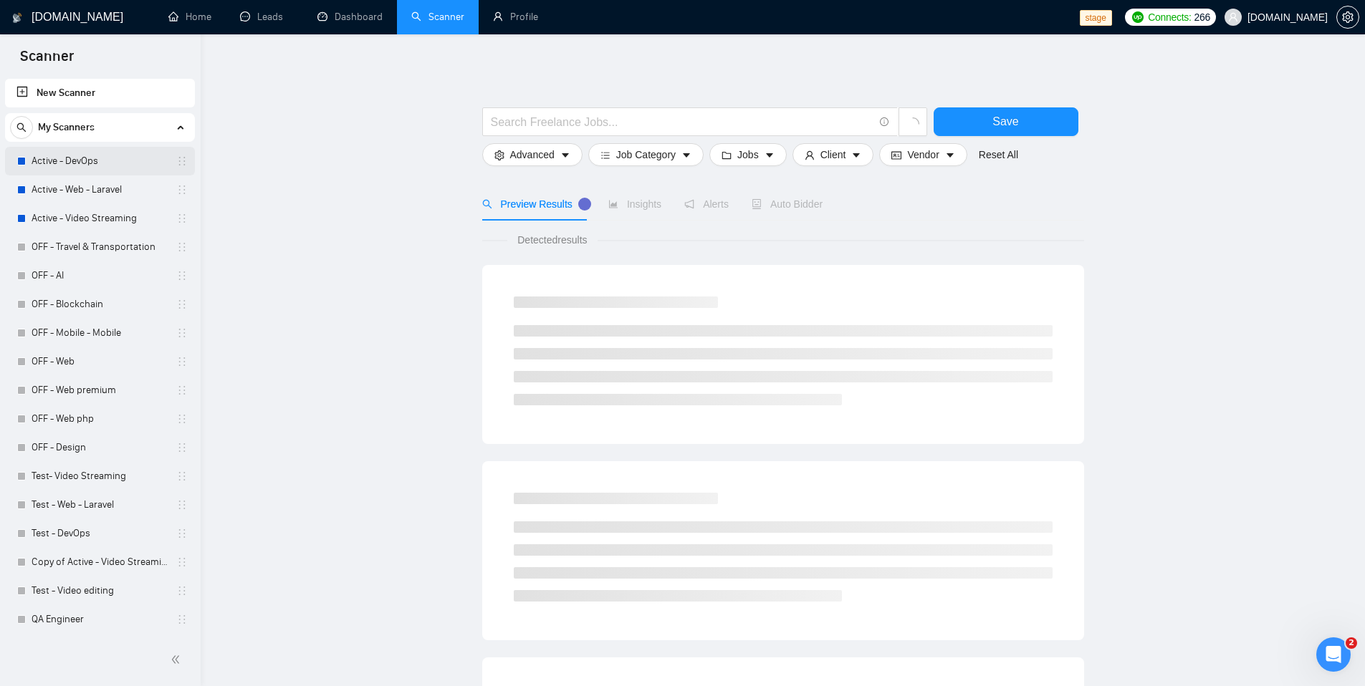
click at [82, 158] on link "Active - DevOps" at bounding box center [100, 161] width 136 height 29
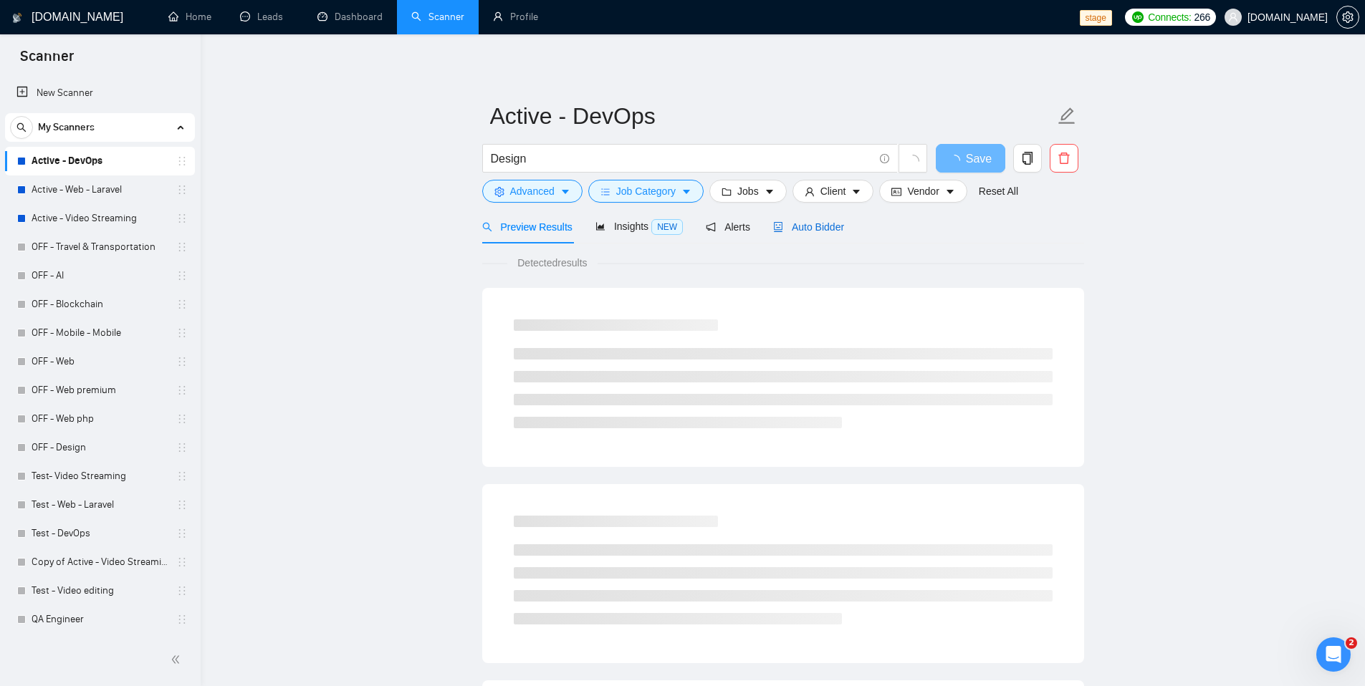
click at [806, 226] on span "Auto Bidder" at bounding box center [808, 226] width 71 height 11
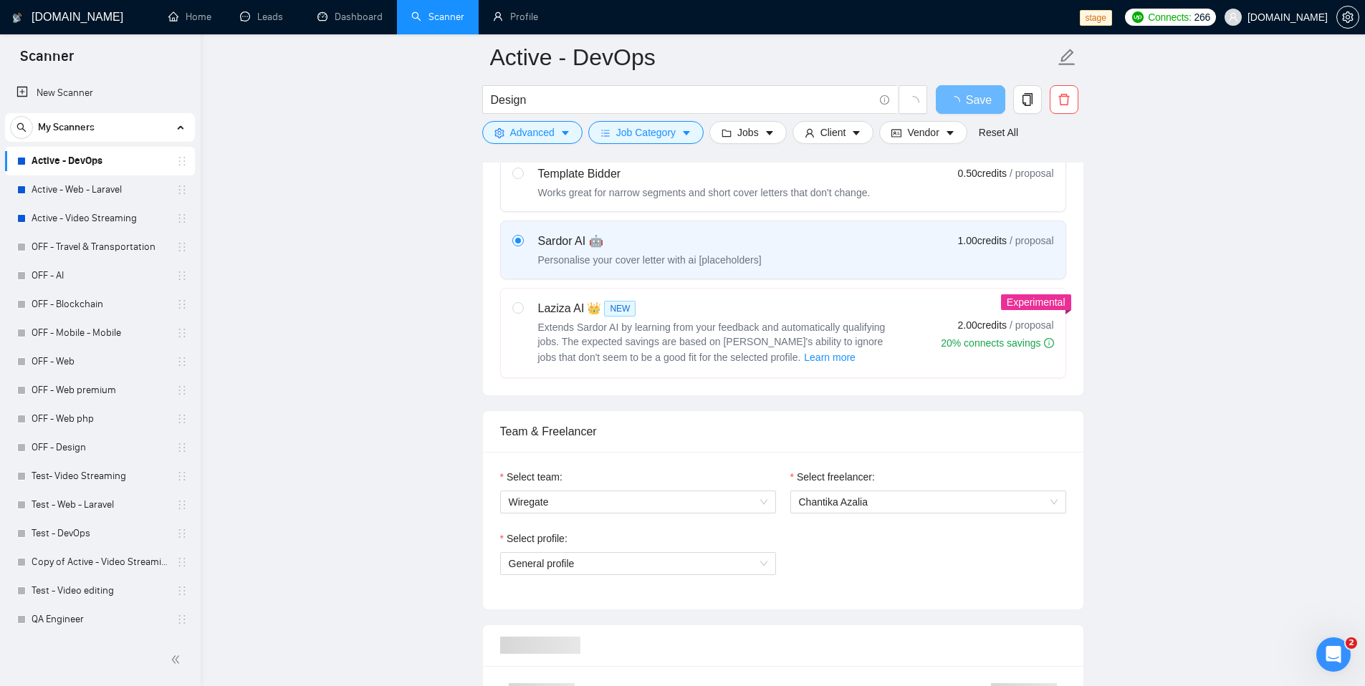
scroll to position [613, 0]
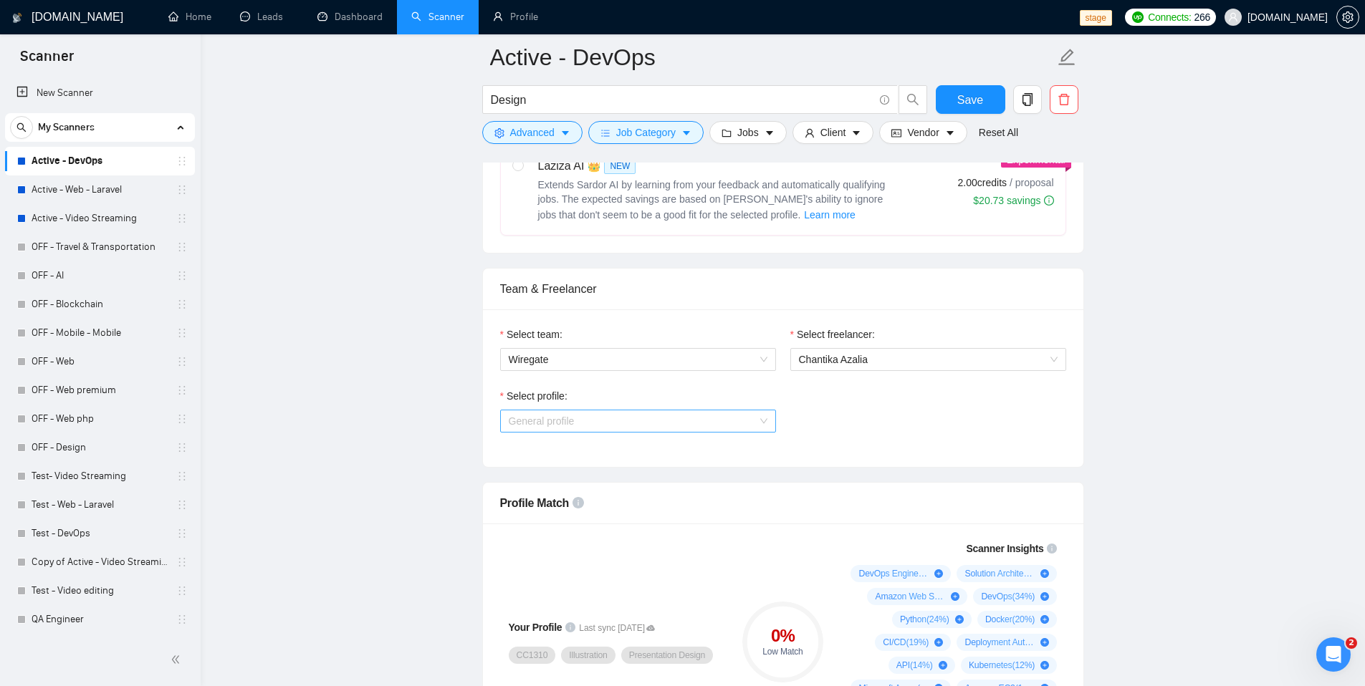
click at [572, 418] on span "General profile" at bounding box center [542, 421] width 66 height 11
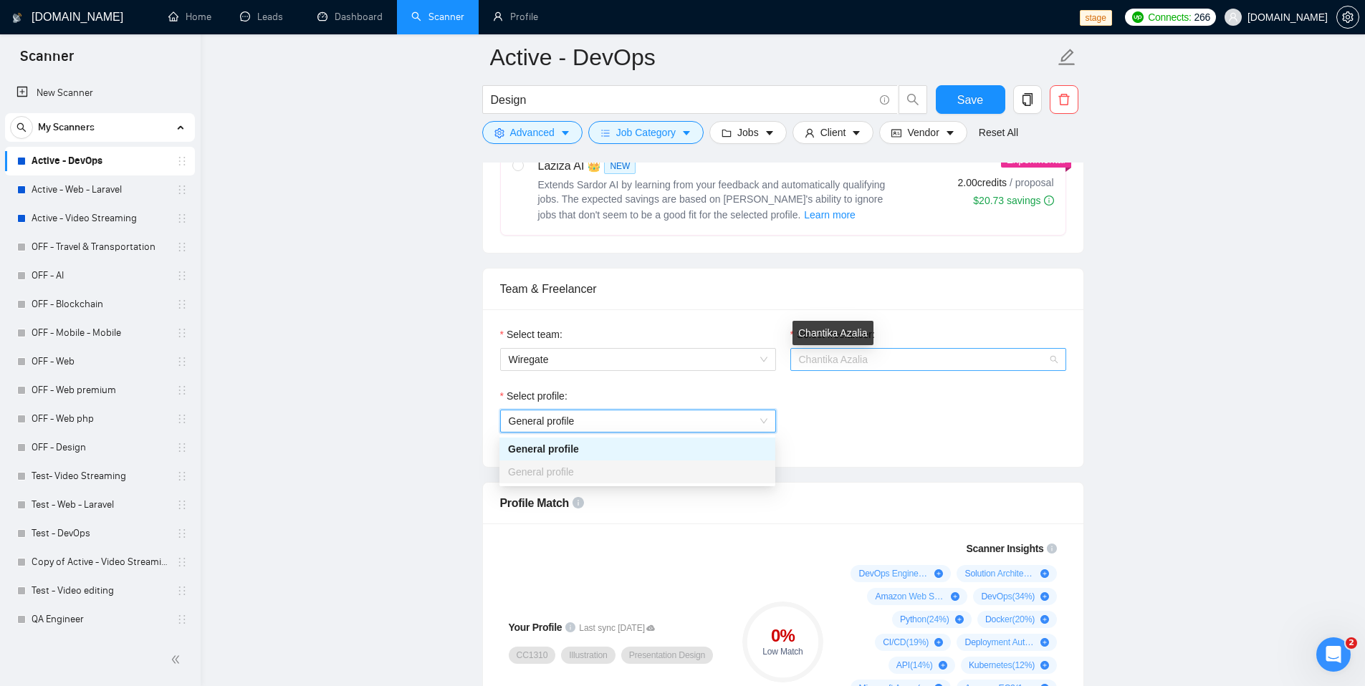
click at [837, 357] on span "Chantika Azalia" at bounding box center [833, 359] width 69 height 11
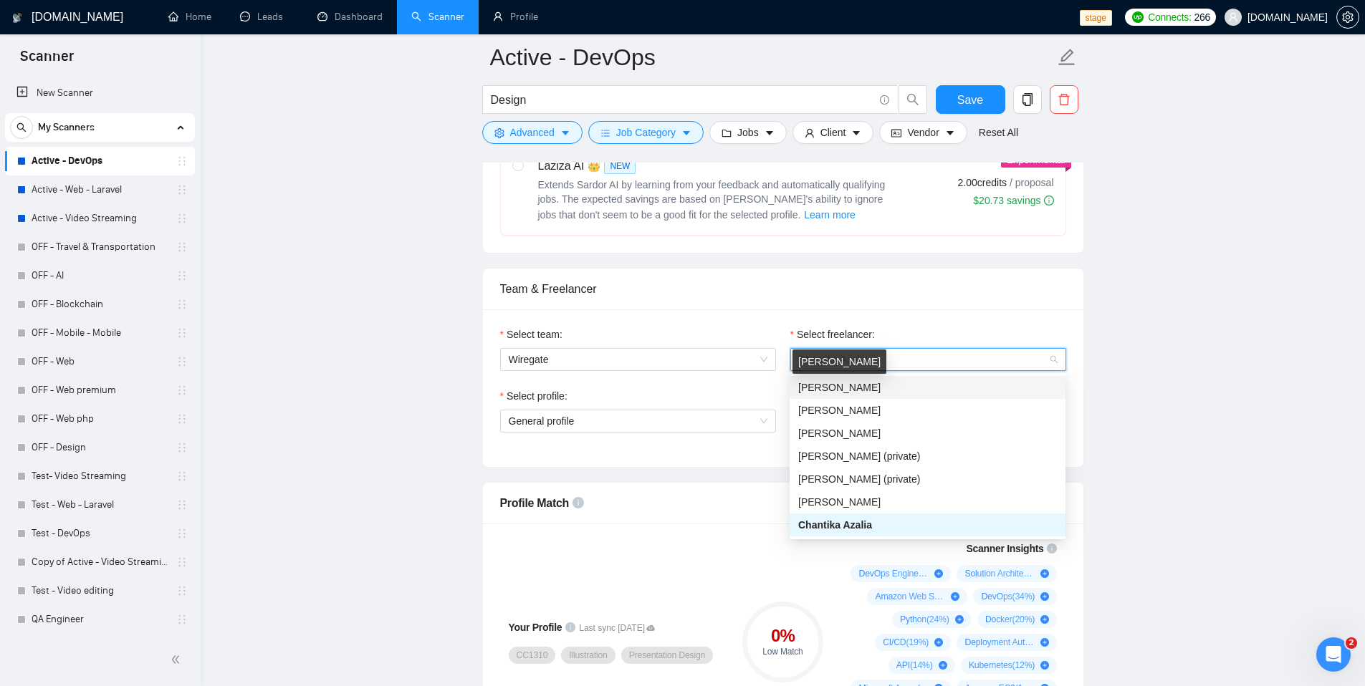
click at [844, 391] on span "Mikhail Shevtsov" at bounding box center [839, 387] width 82 height 11
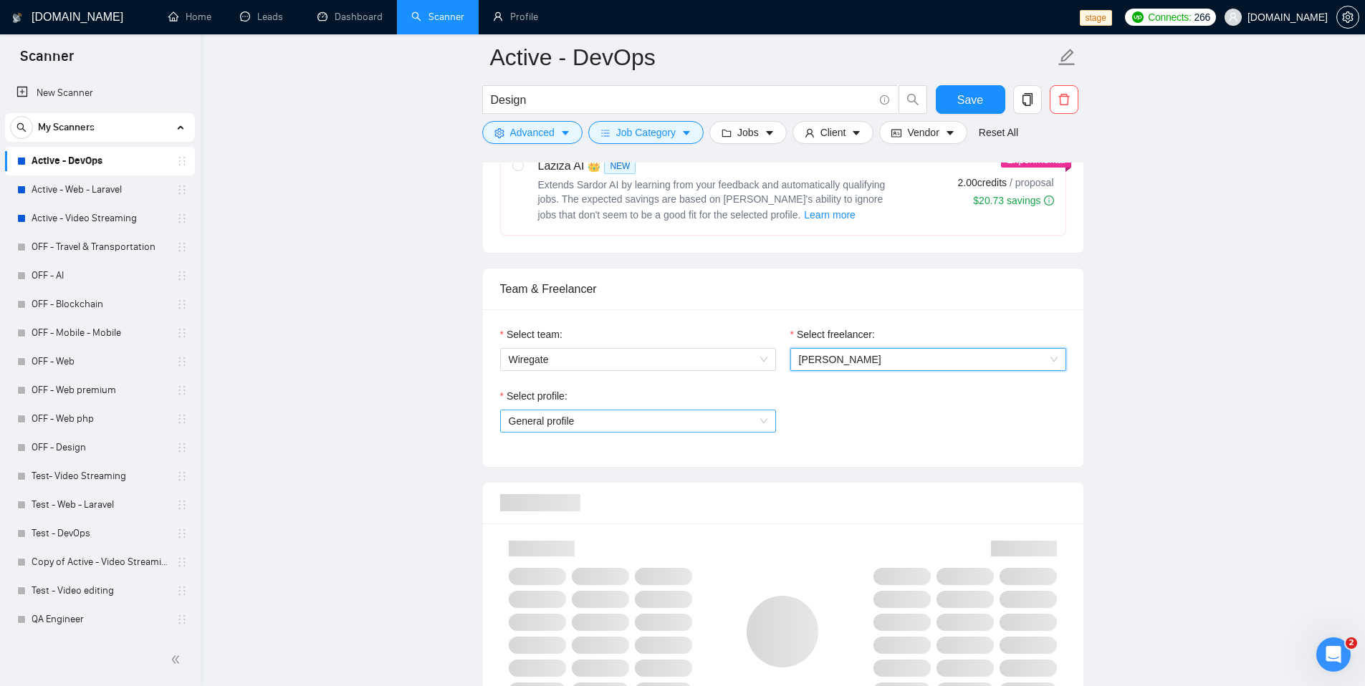
click at [697, 426] on span "General profile" at bounding box center [638, 421] width 259 height 21
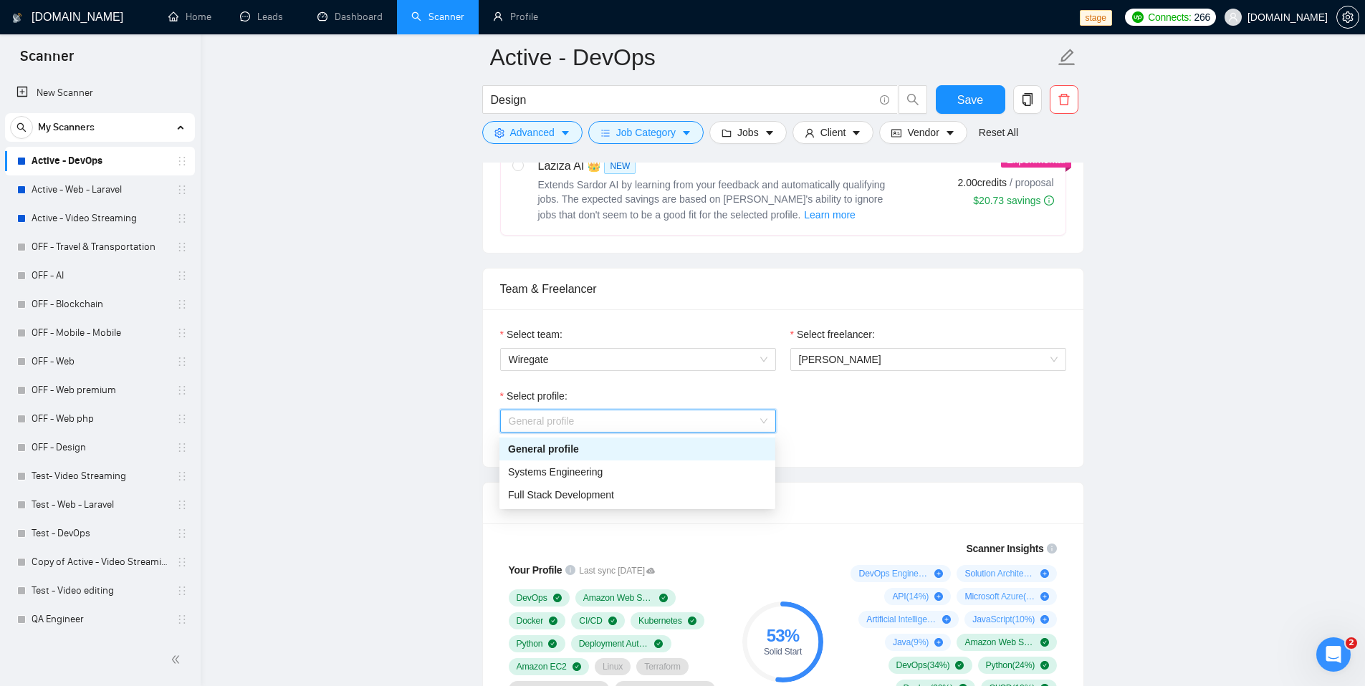
click at [697, 425] on span "General profile" at bounding box center [638, 421] width 259 height 21
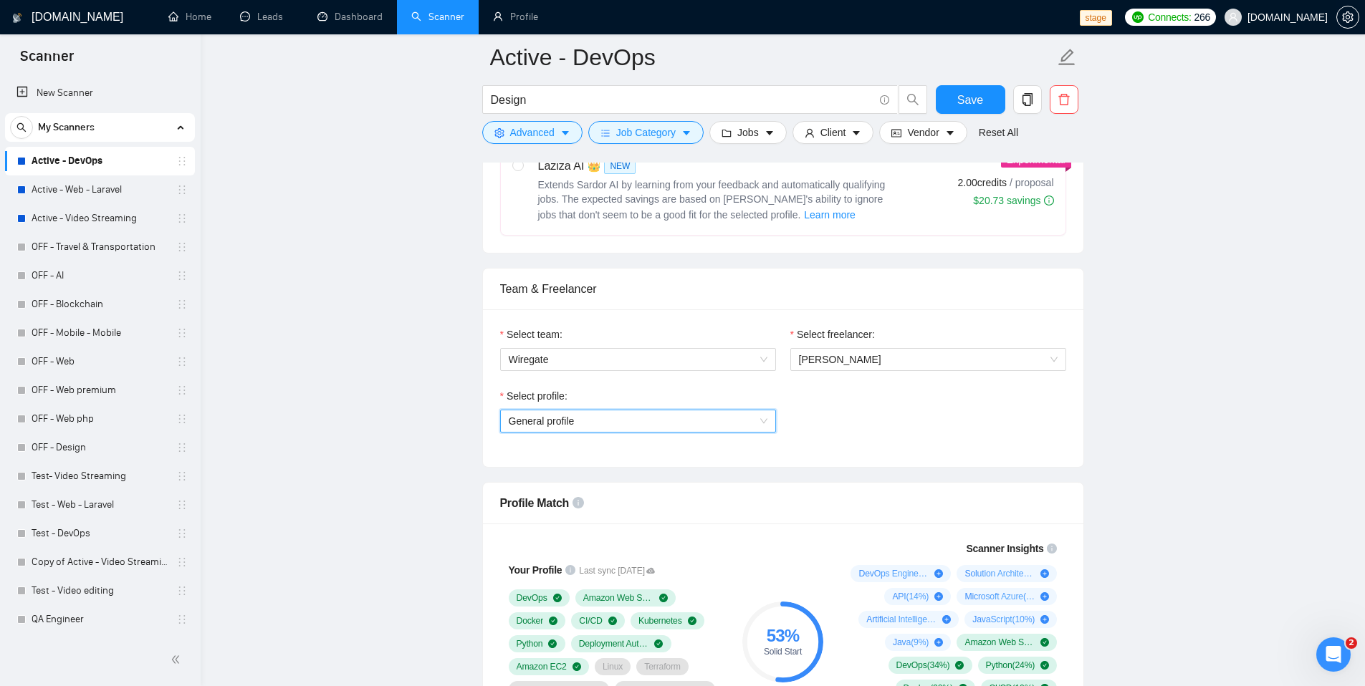
click at [1297, 27] on span "rndx2.com" at bounding box center [1276, 17] width 120 height 46
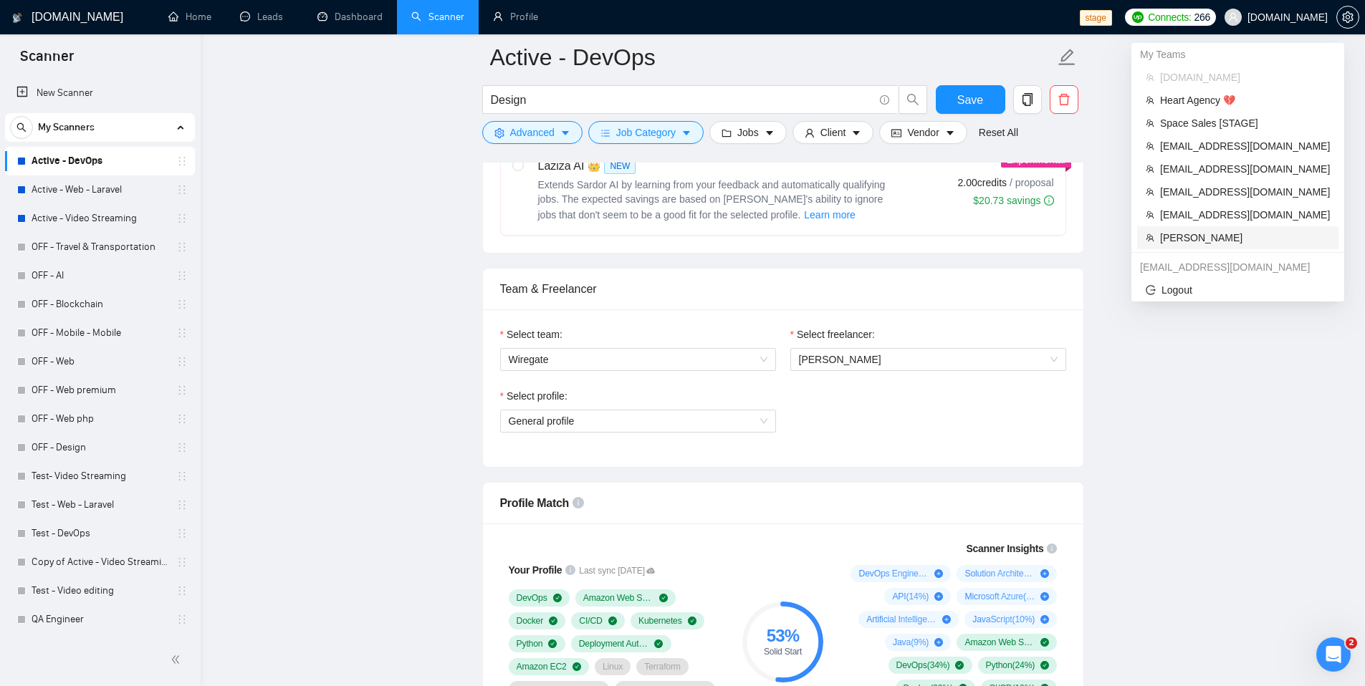
click at [1196, 242] on span "[PERSON_NAME]" at bounding box center [1245, 238] width 170 height 16
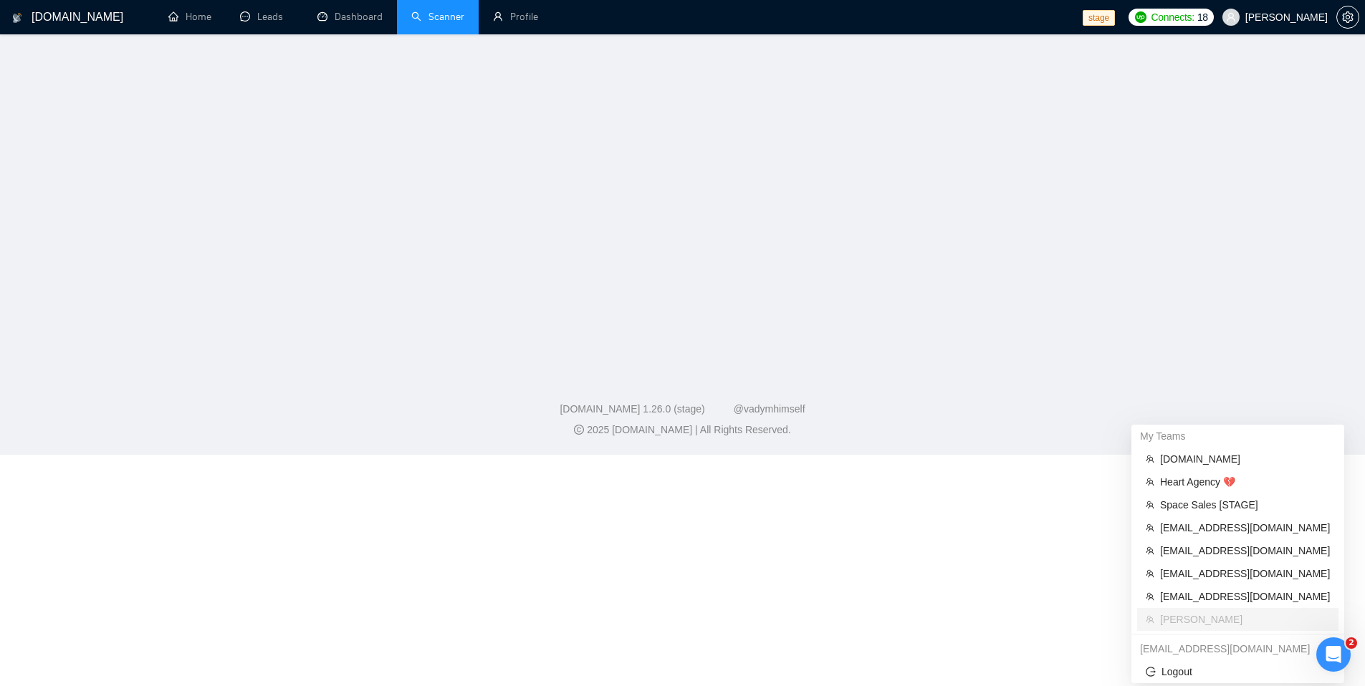
scroll to position [231, 0]
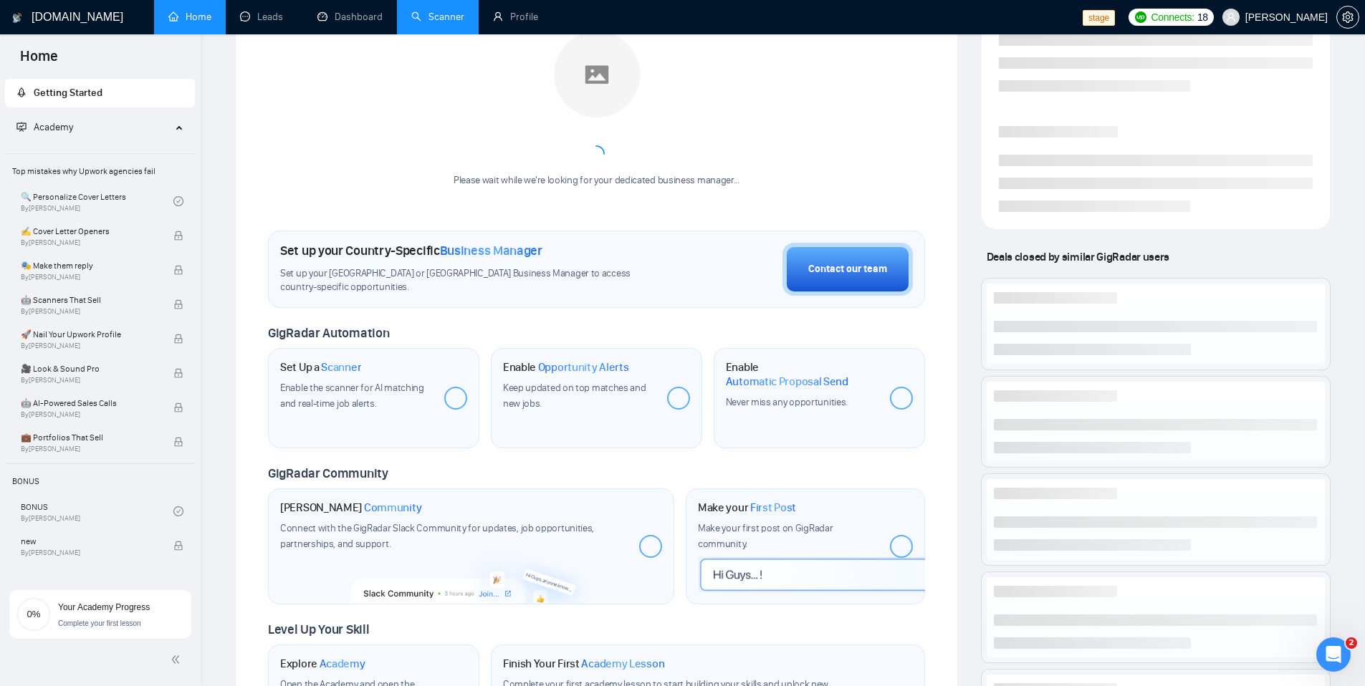
click at [432, 23] on link "Scanner" at bounding box center [437, 17] width 53 height 12
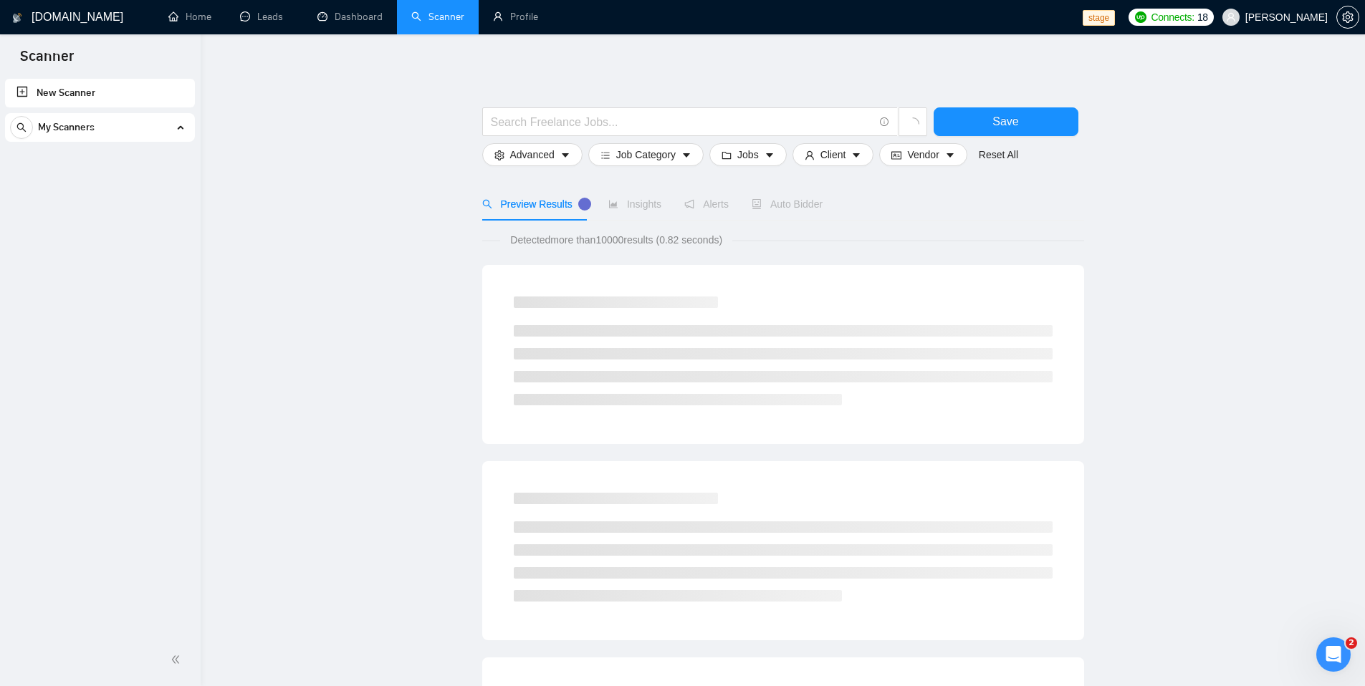
click at [129, 92] on link "New Scanner" at bounding box center [99, 93] width 167 height 29
click at [505, 123] on input "text" at bounding box center [682, 122] width 383 height 18
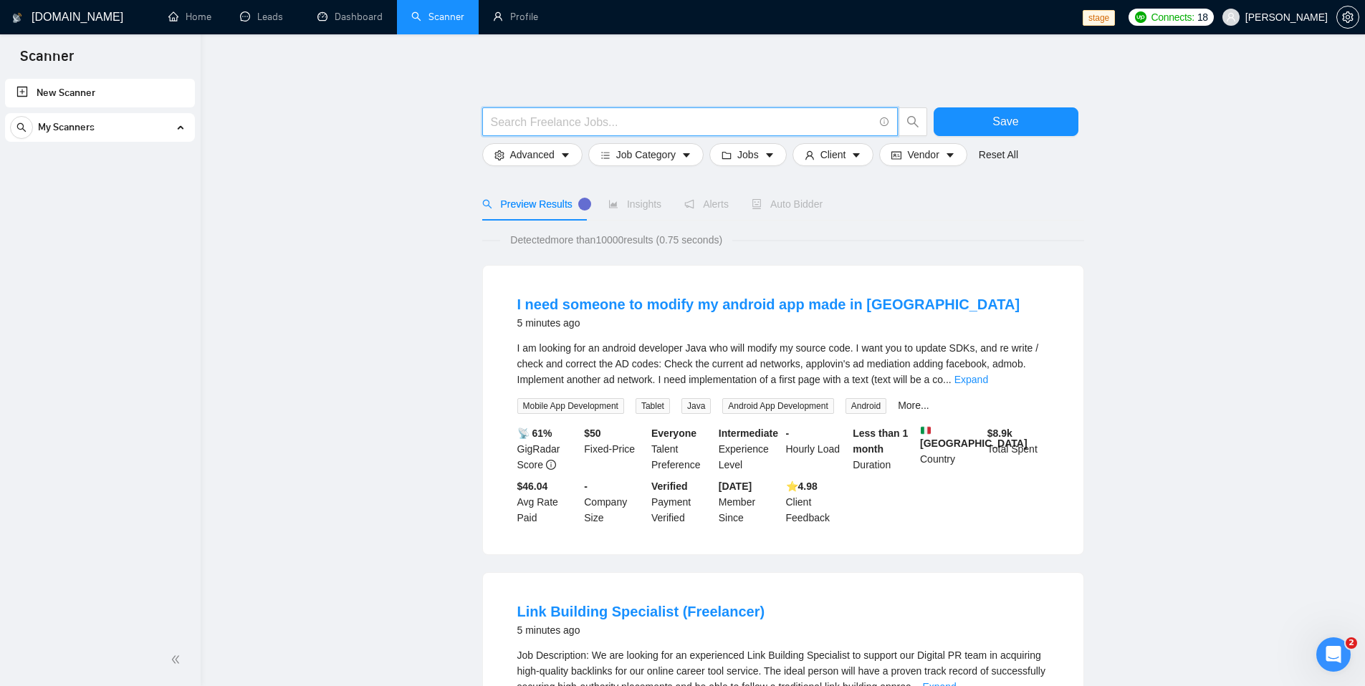
type input "QA Engineer"
click at [974, 120] on button "Save" at bounding box center [1006, 121] width 145 height 29
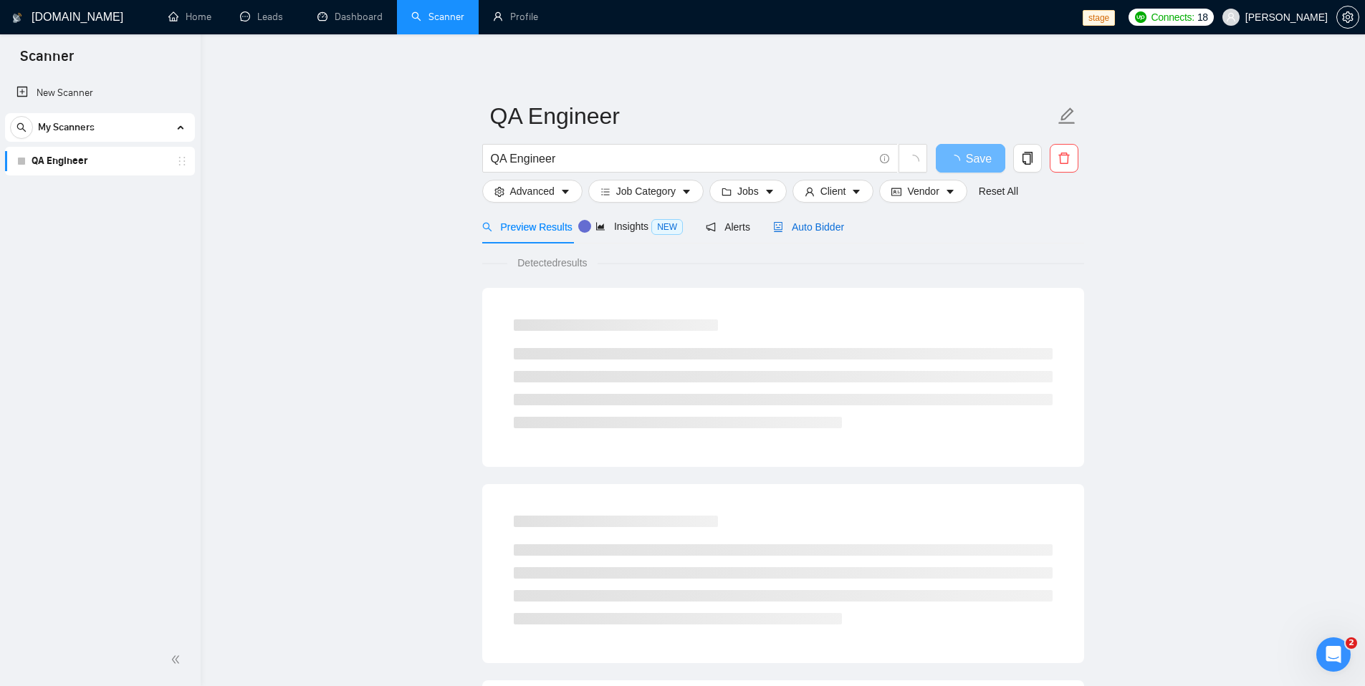
click at [829, 226] on span "Auto Bidder" at bounding box center [808, 226] width 71 height 11
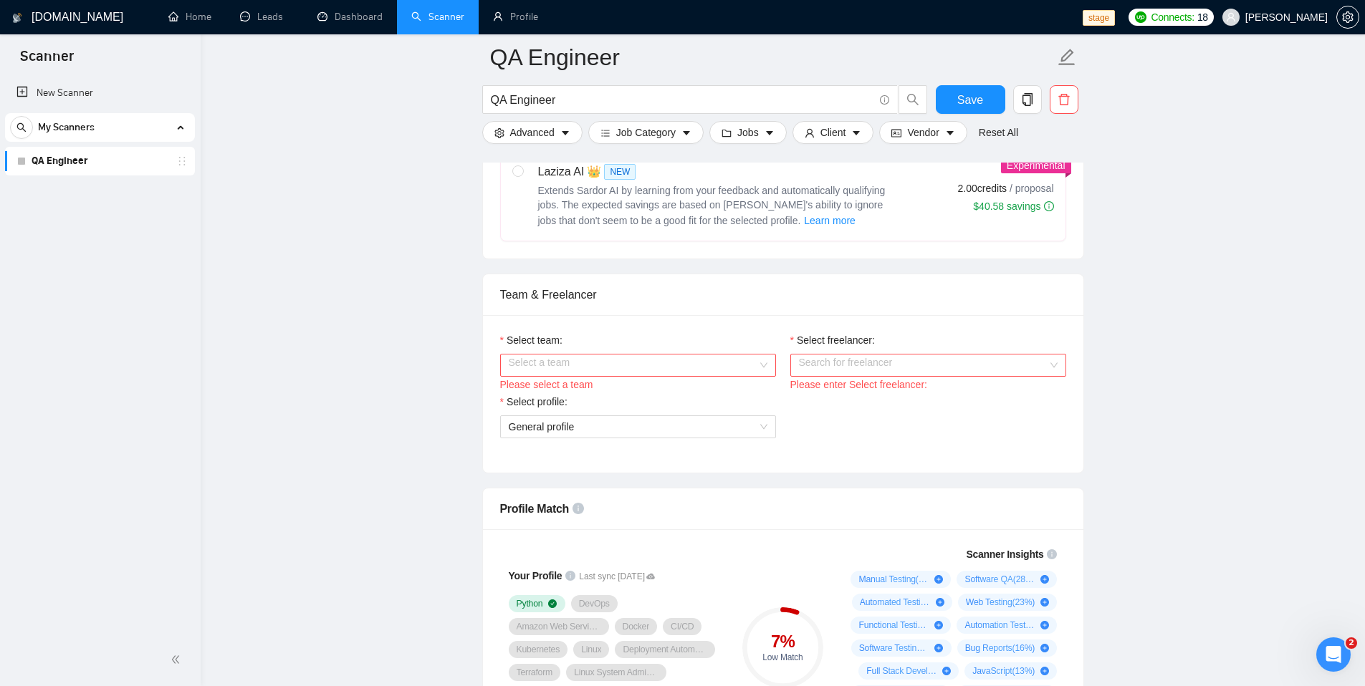
scroll to position [672, 0]
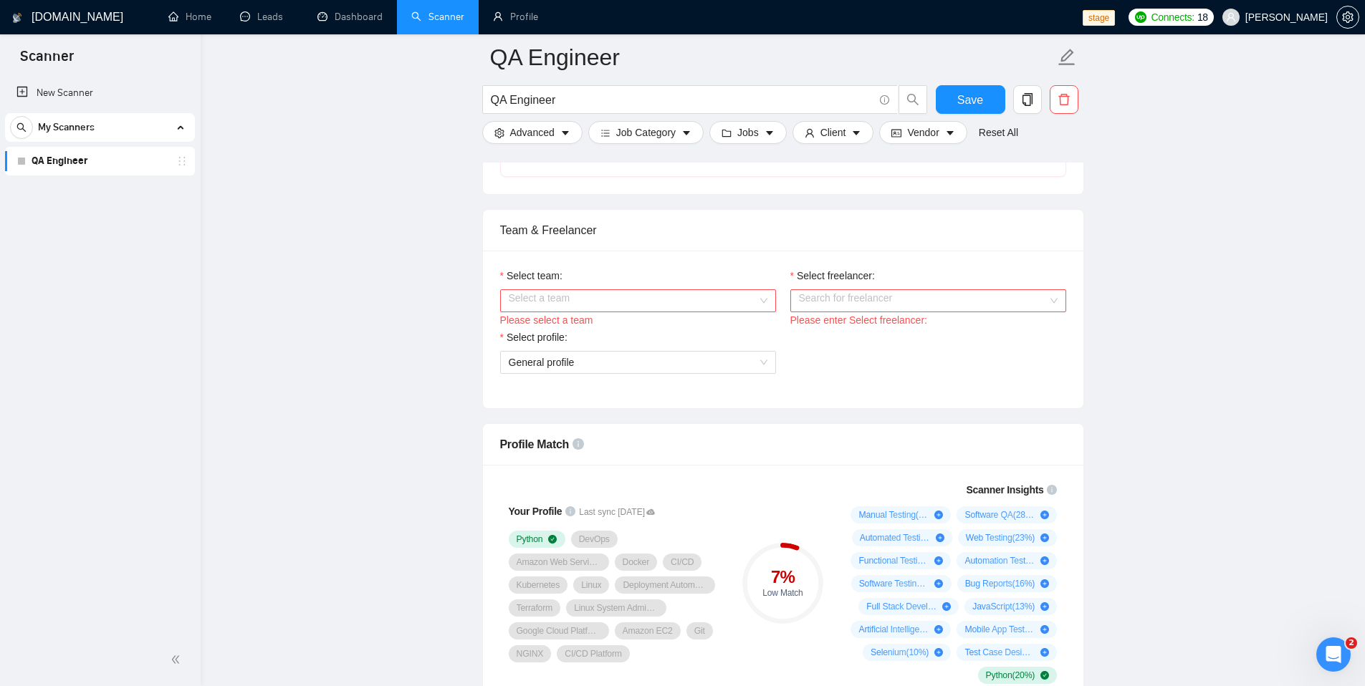
click at [628, 284] on div "Select team:" at bounding box center [638, 278] width 276 height 21
click at [630, 294] on input "Select team:" at bounding box center [633, 300] width 249 height 21
click at [593, 329] on div "World Class Freelancers" at bounding box center [637, 329] width 259 height 16
click at [912, 304] on input "Select freelancer:" at bounding box center [923, 300] width 249 height 21
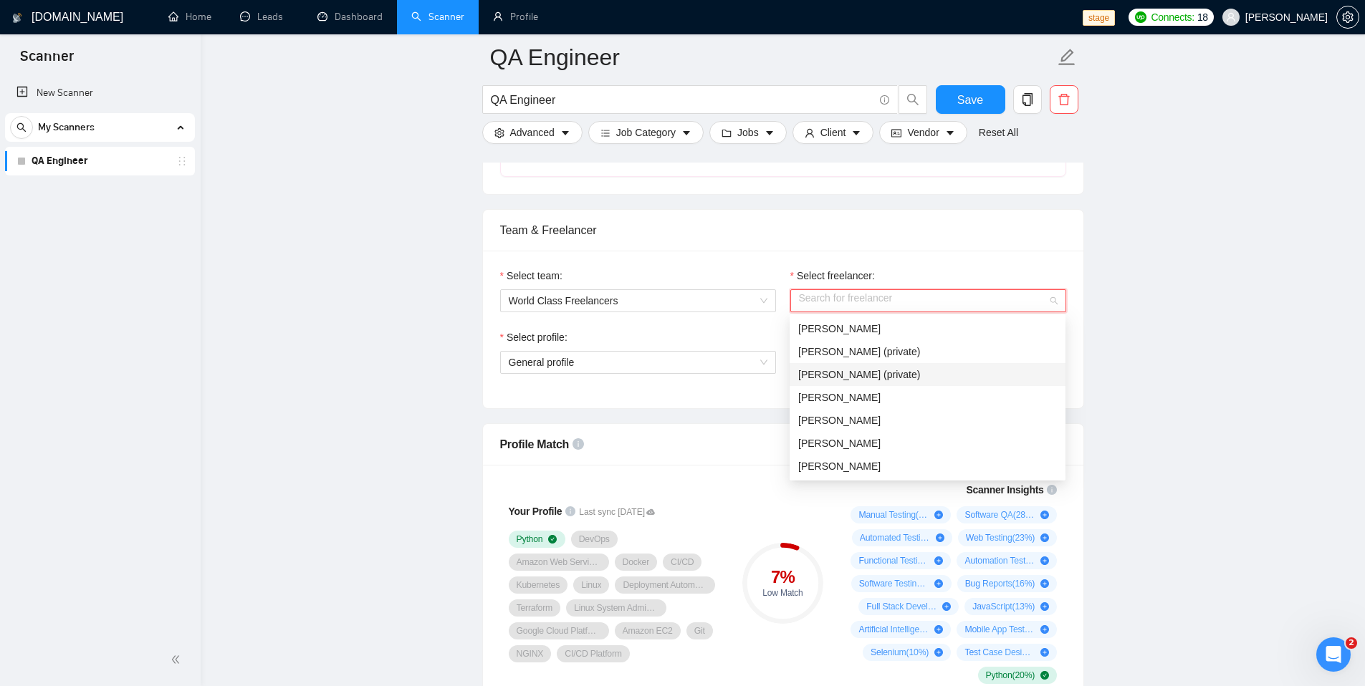
click at [901, 378] on div "[PERSON_NAME] (private)" at bounding box center [927, 375] width 259 height 16
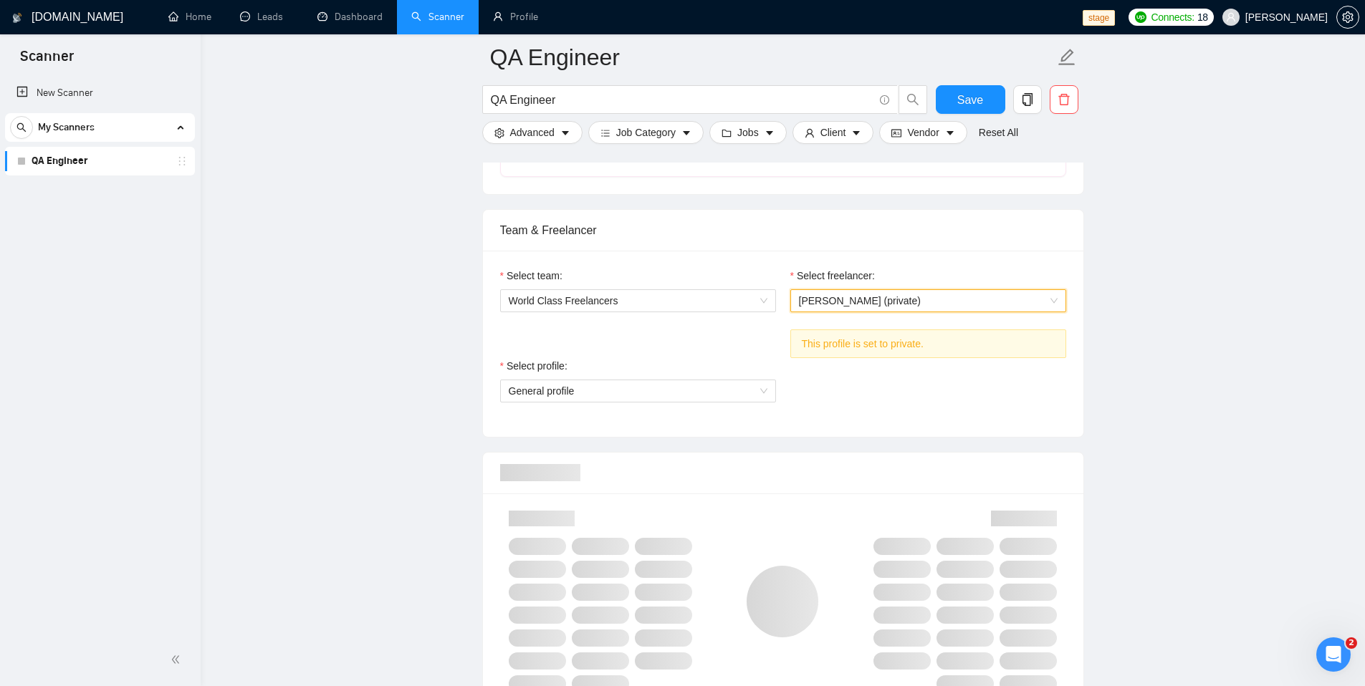
click at [729, 352] on div "Select team: World Class Freelancers" at bounding box center [638, 313] width 290 height 90
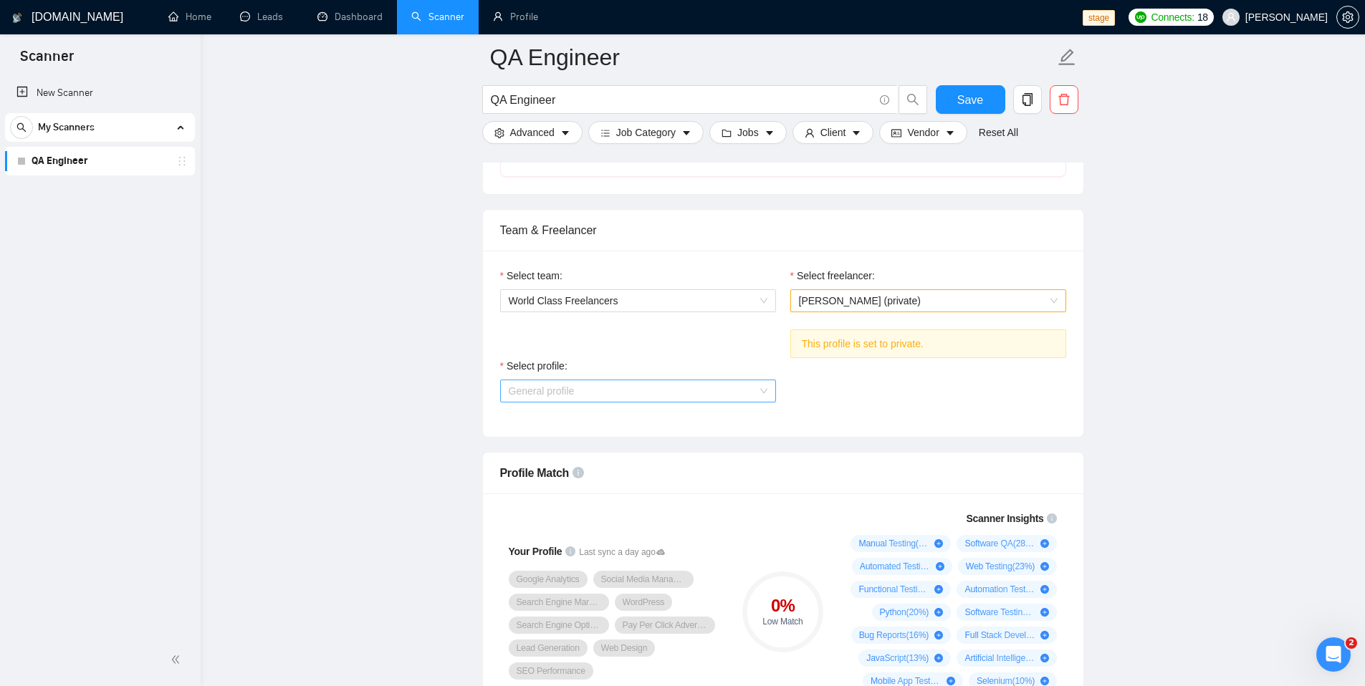
click at [743, 395] on span "General profile" at bounding box center [638, 390] width 259 height 21
click at [821, 302] on span "[PERSON_NAME] (private)" at bounding box center [860, 300] width 122 height 11
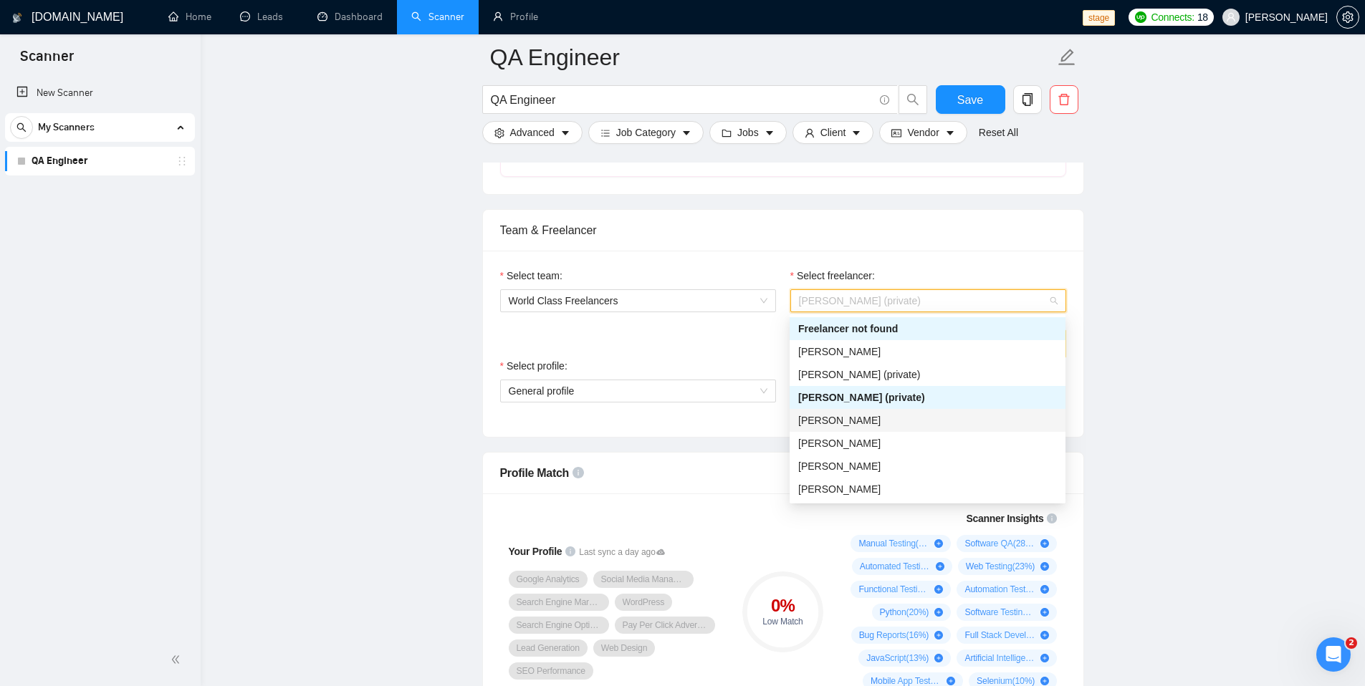
click at [840, 413] on div "[PERSON_NAME]" at bounding box center [927, 421] width 259 height 16
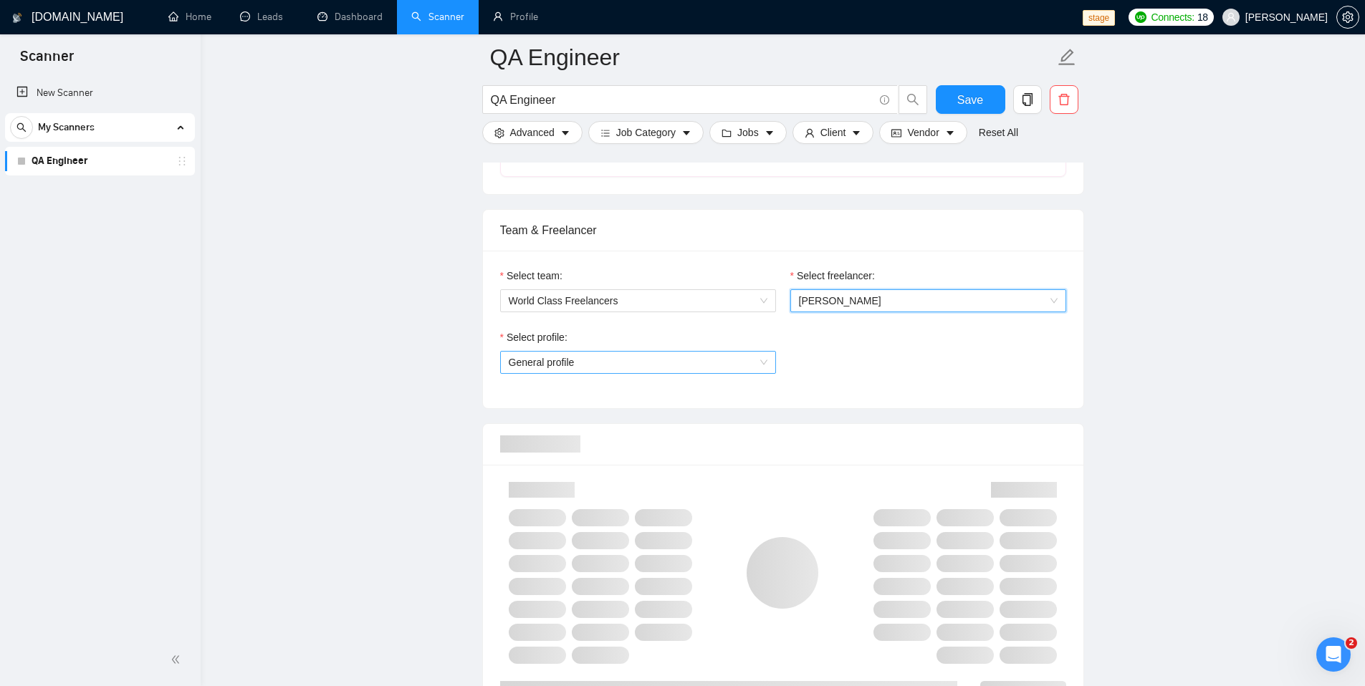
click at [718, 372] on span "General profile" at bounding box center [638, 362] width 259 height 21
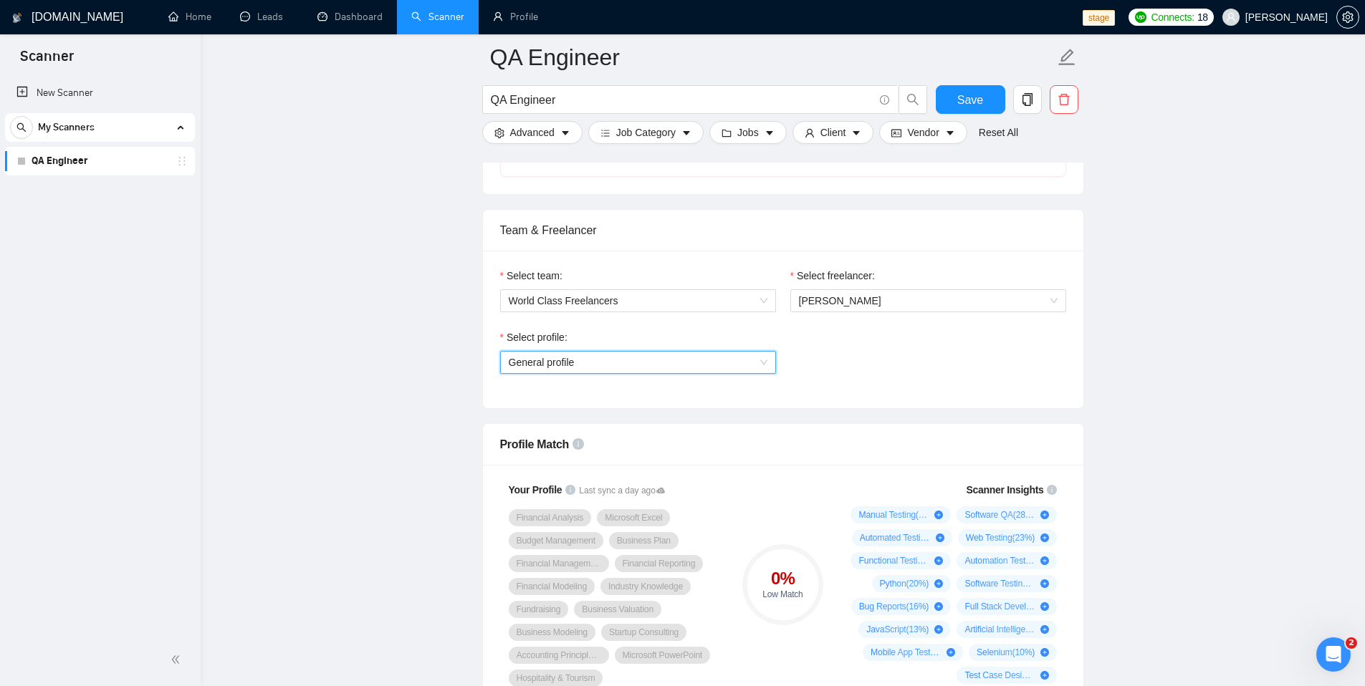
click at [868, 362] on div "Select profile: General profile General profile" at bounding box center [783, 361] width 580 height 62
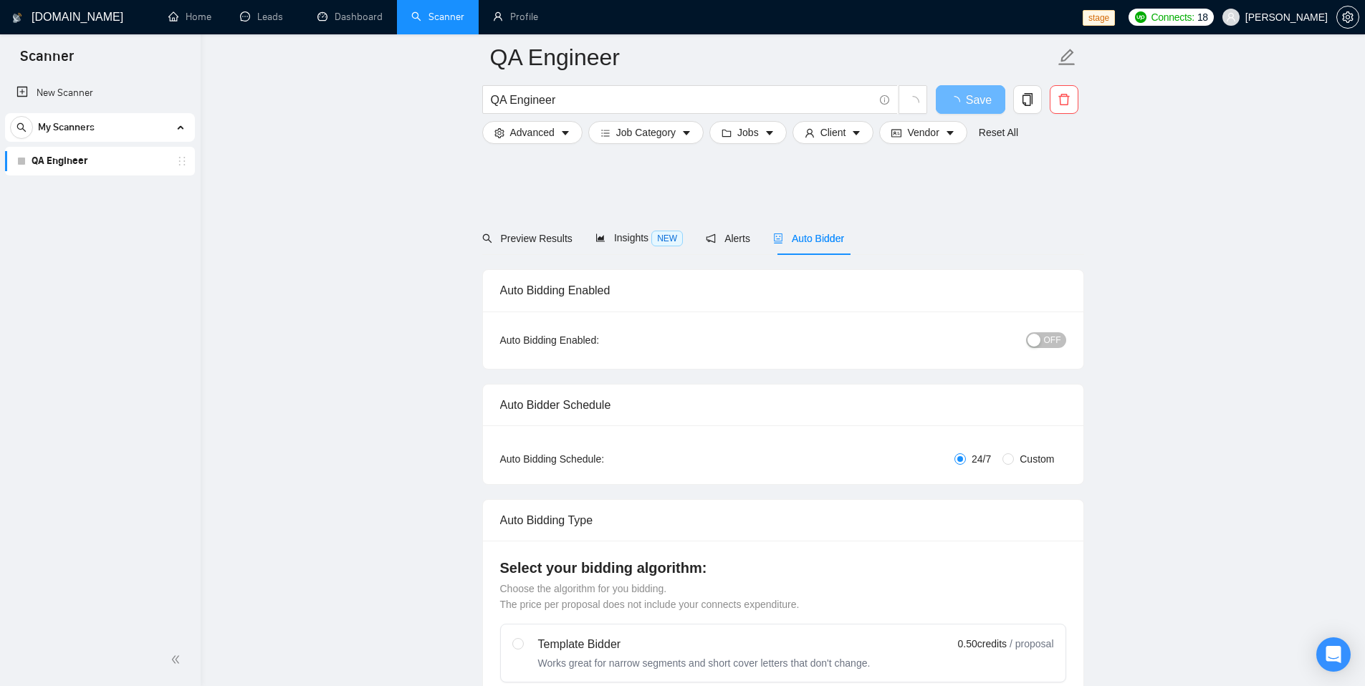
scroll to position [672, 0]
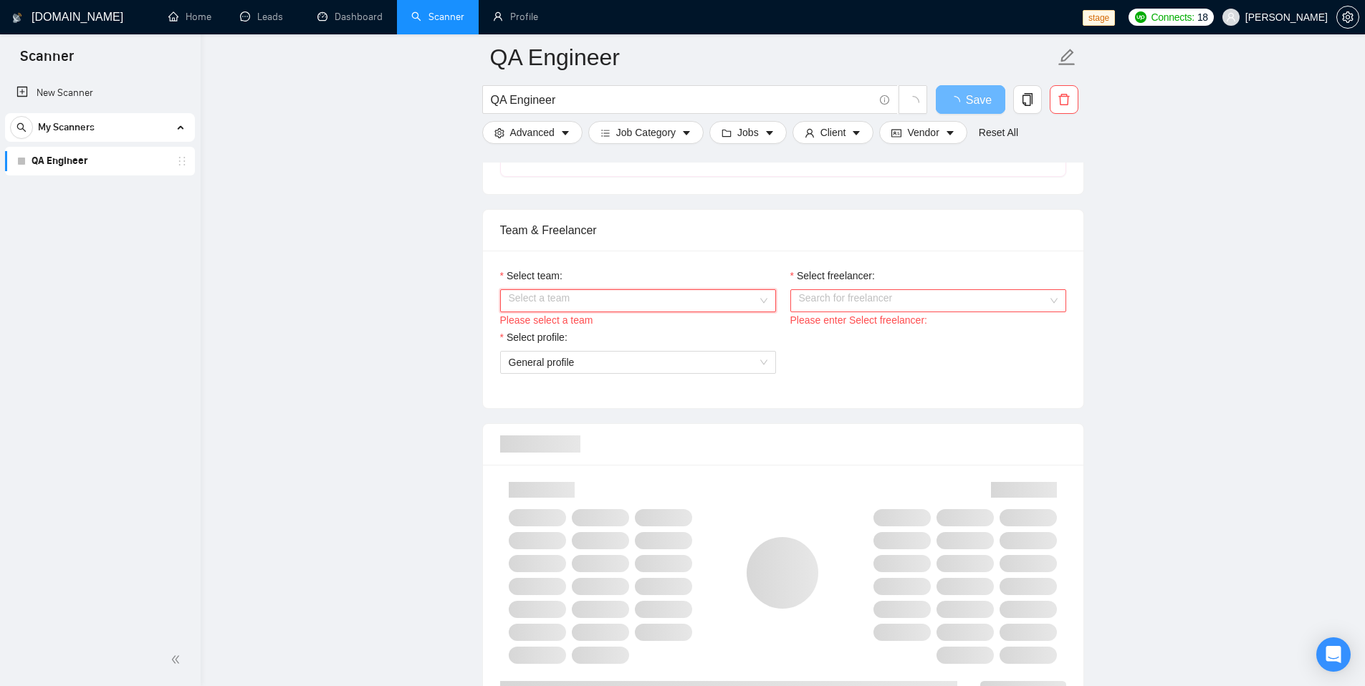
click at [703, 303] on input "Select team:" at bounding box center [633, 300] width 249 height 21
click at [663, 332] on div "World Class Freelancers" at bounding box center [637, 329] width 259 height 16
click at [866, 297] on input "Select freelancer:" at bounding box center [923, 300] width 249 height 21
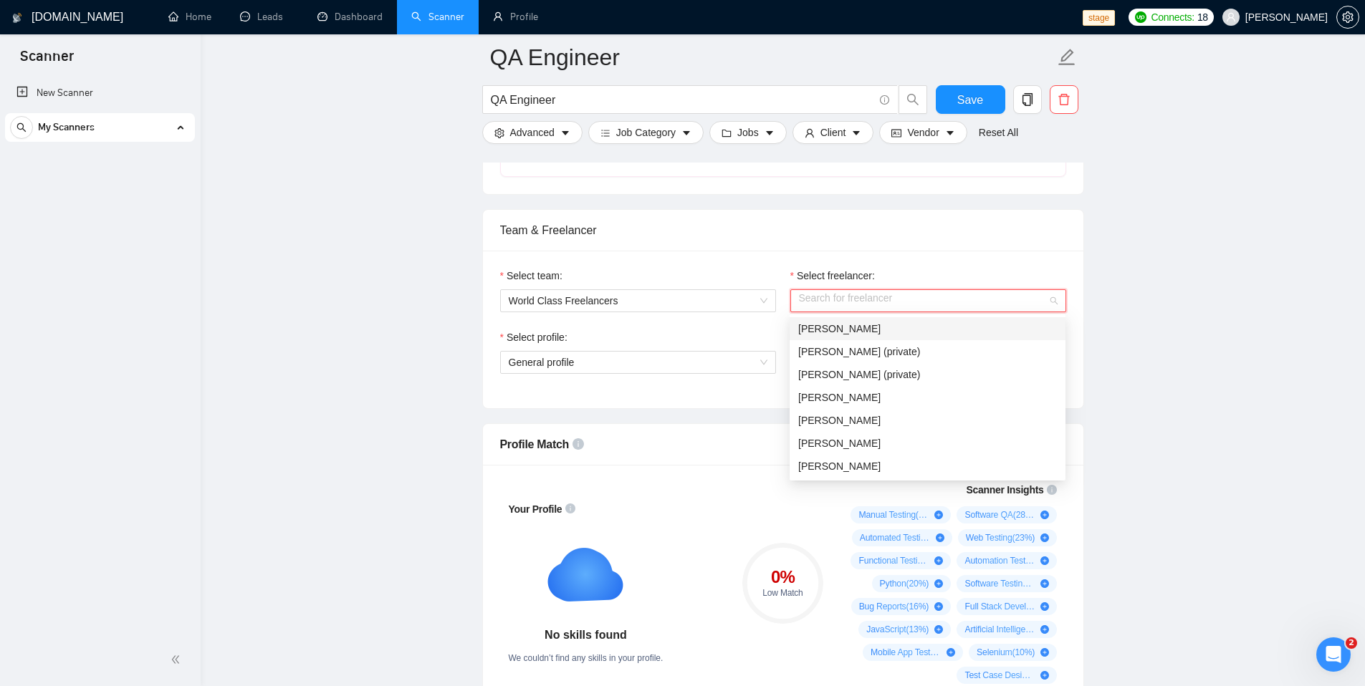
scroll to position [0, 0]
click at [880, 396] on span "[PERSON_NAME]" at bounding box center [839, 397] width 82 height 11
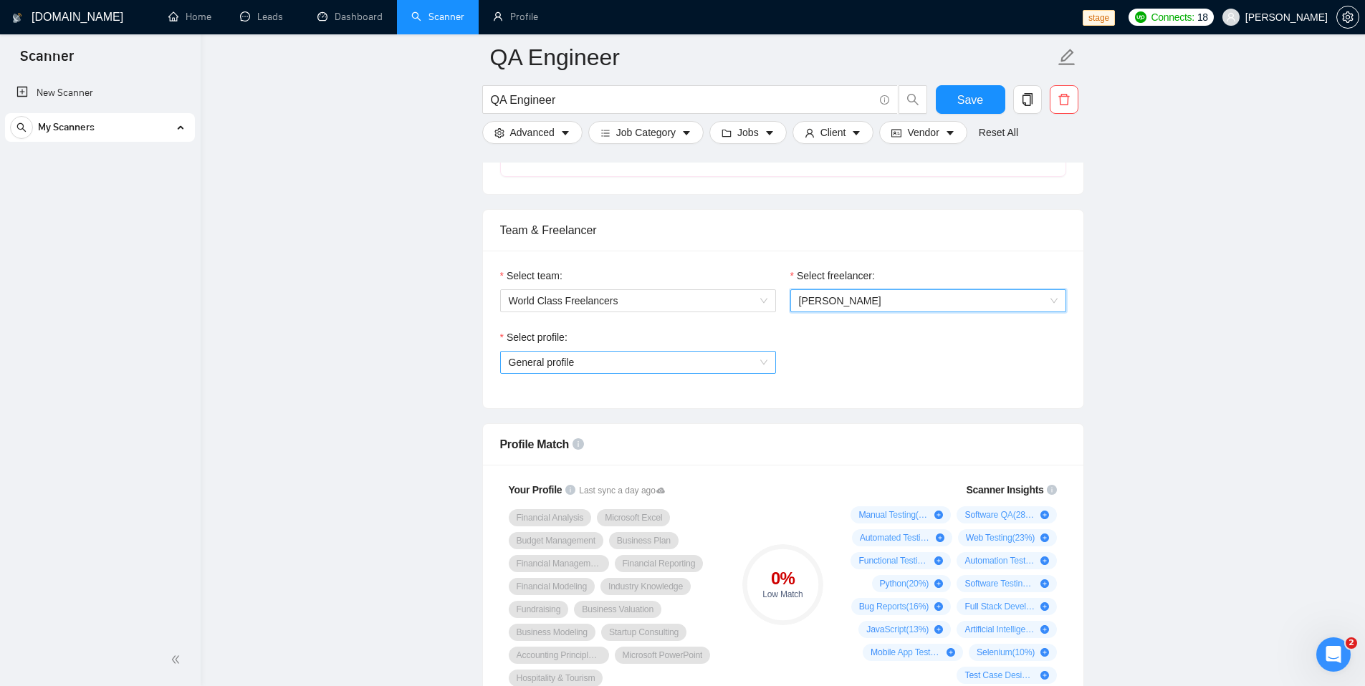
click at [749, 370] on span "General profile" at bounding box center [638, 362] width 259 height 21
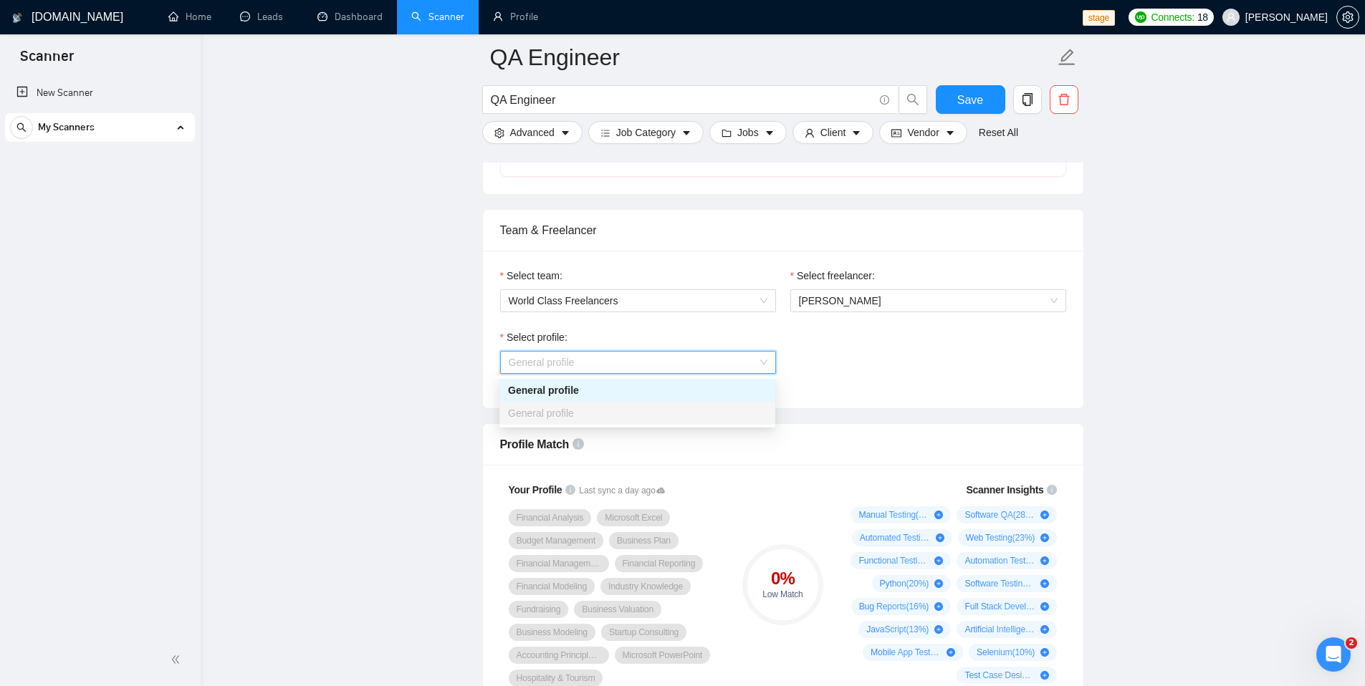
click at [908, 386] on div "Select profile: General profile" at bounding box center [783, 361] width 580 height 62
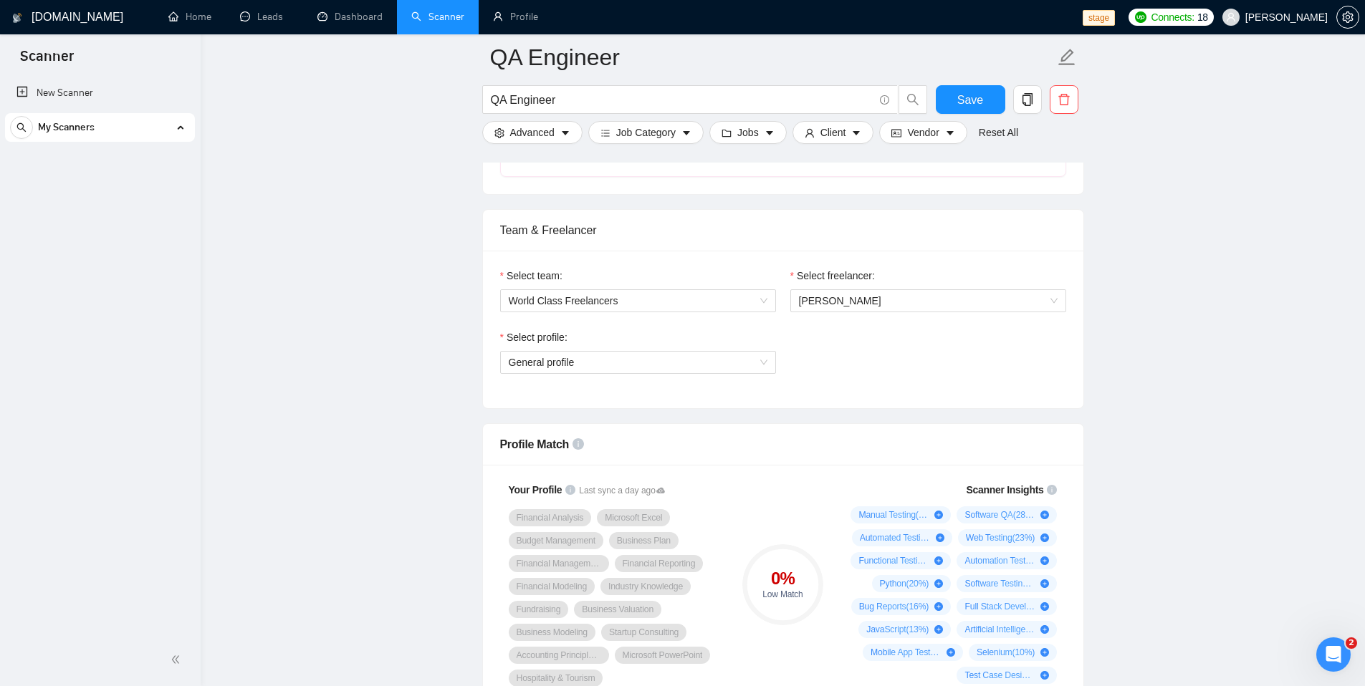
click at [870, 374] on div "Select profile: General profile" at bounding box center [783, 361] width 580 height 62
click at [739, 348] on div "Select profile:" at bounding box center [638, 340] width 276 height 21
click at [742, 363] on span "General profile" at bounding box center [638, 362] width 259 height 21
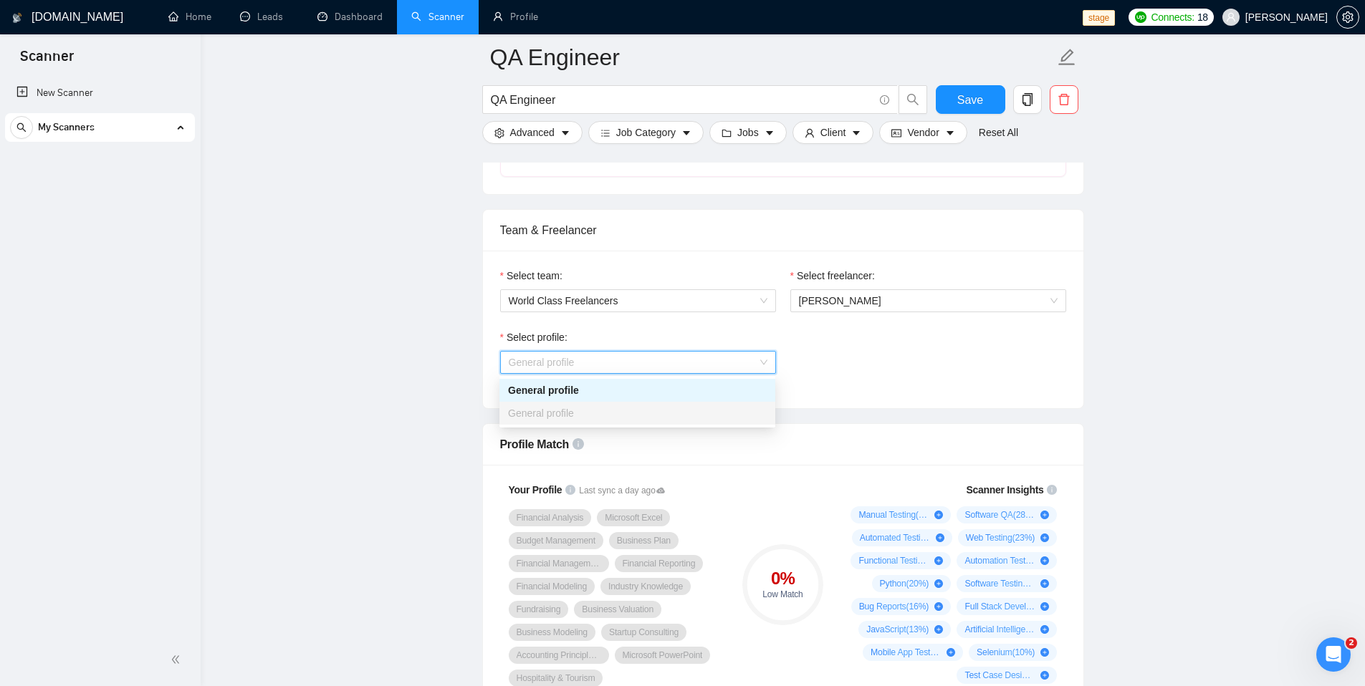
click at [858, 363] on div "Select profile: General profile" at bounding box center [783, 361] width 580 height 62
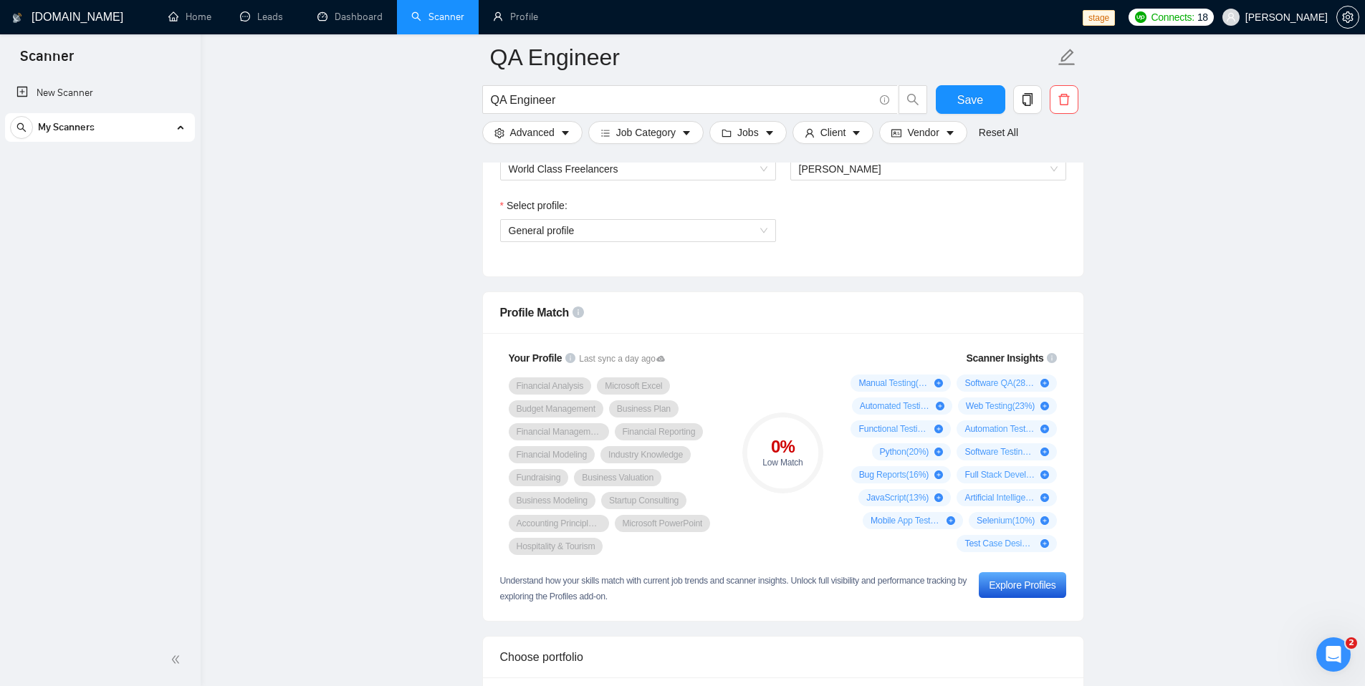
scroll to position [752, 0]
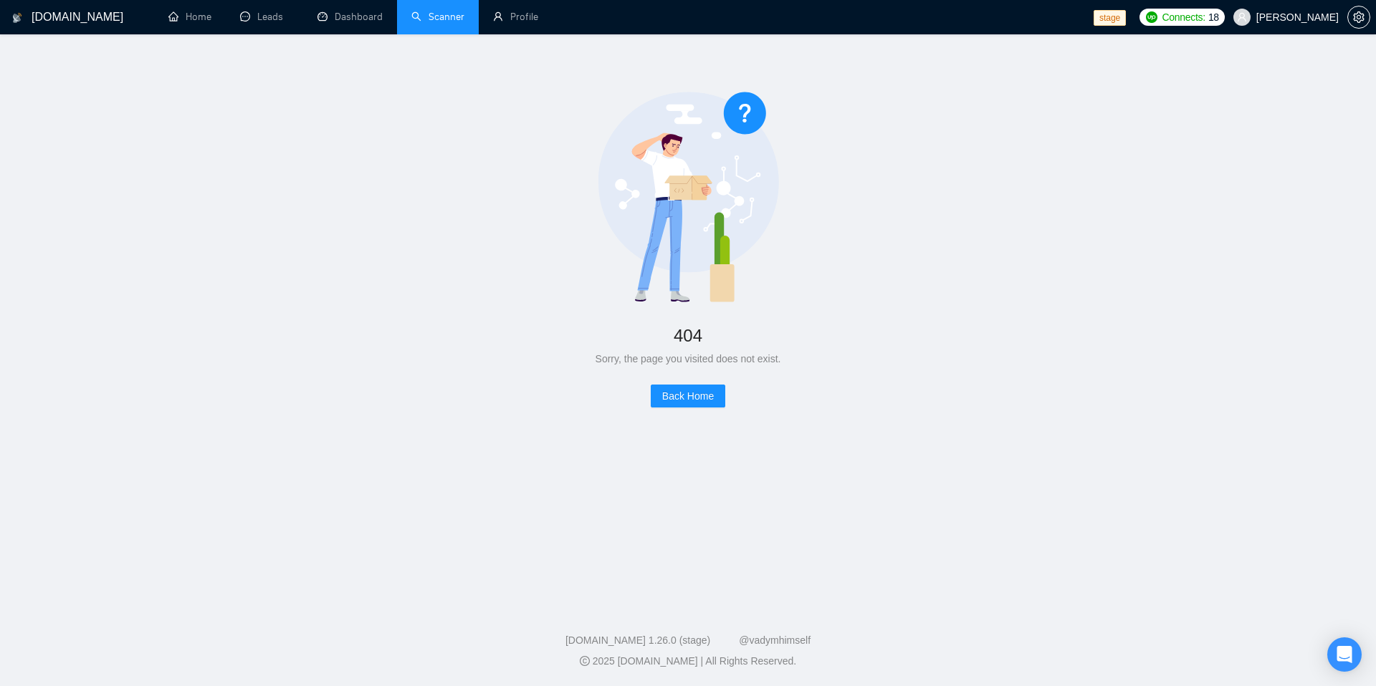
click at [440, 18] on link "Scanner" at bounding box center [437, 17] width 53 height 12
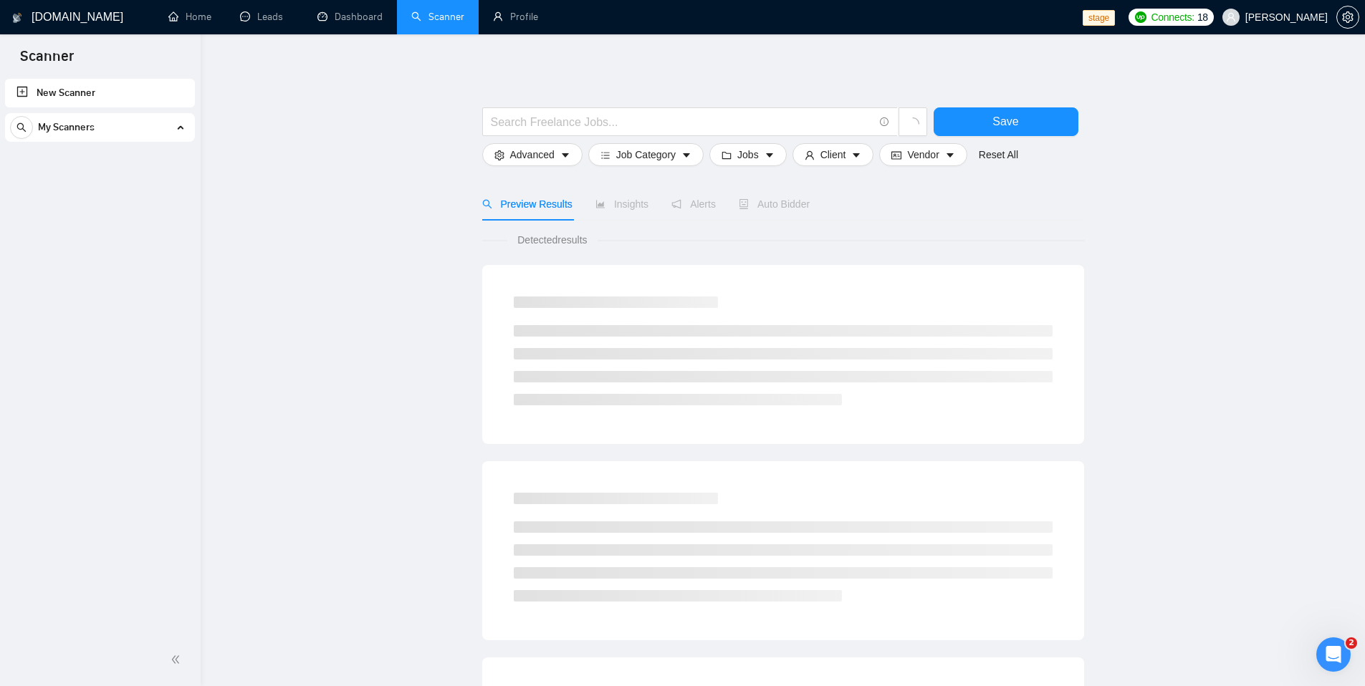
click at [155, 124] on div "My Scanners" at bounding box center [100, 127] width 180 height 29
click at [161, 129] on div "My Scanners" at bounding box center [100, 127] width 180 height 29
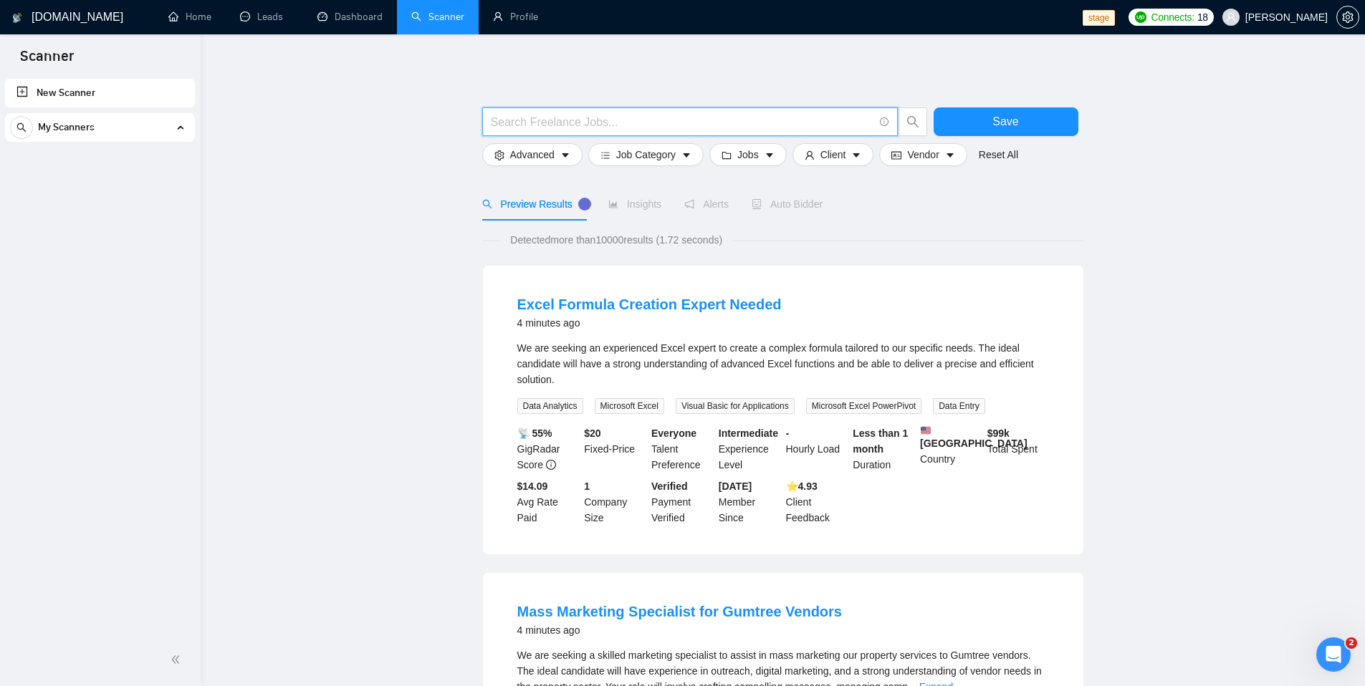
click at [539, 123] on input "text" at bounding box center [682, 122] width 383 height 18
type input "QA Engineer"
click at [969, 117] on button "Save" at bounding box center [1006, 121] width 145 height 29
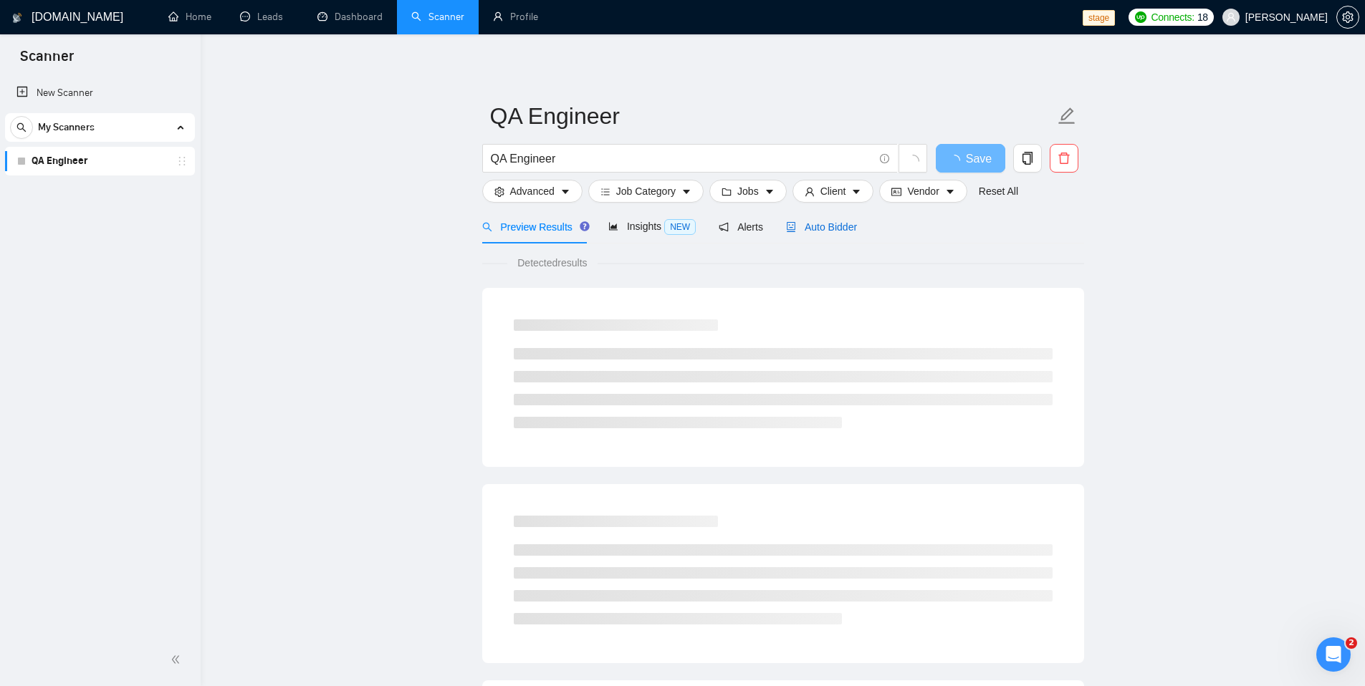
click at [833, 231] on span "Auto Bidder" at bounding box center [821, 226] width 71 height 11
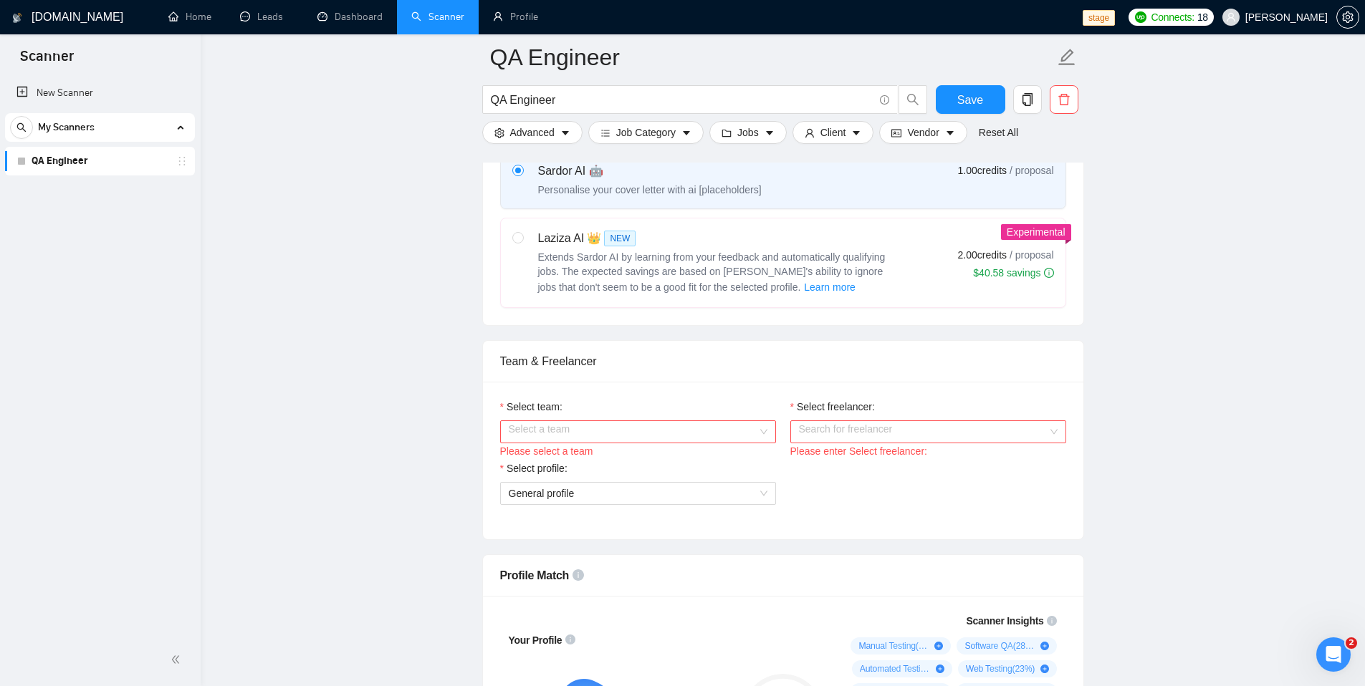
scroll to position [567, 0]
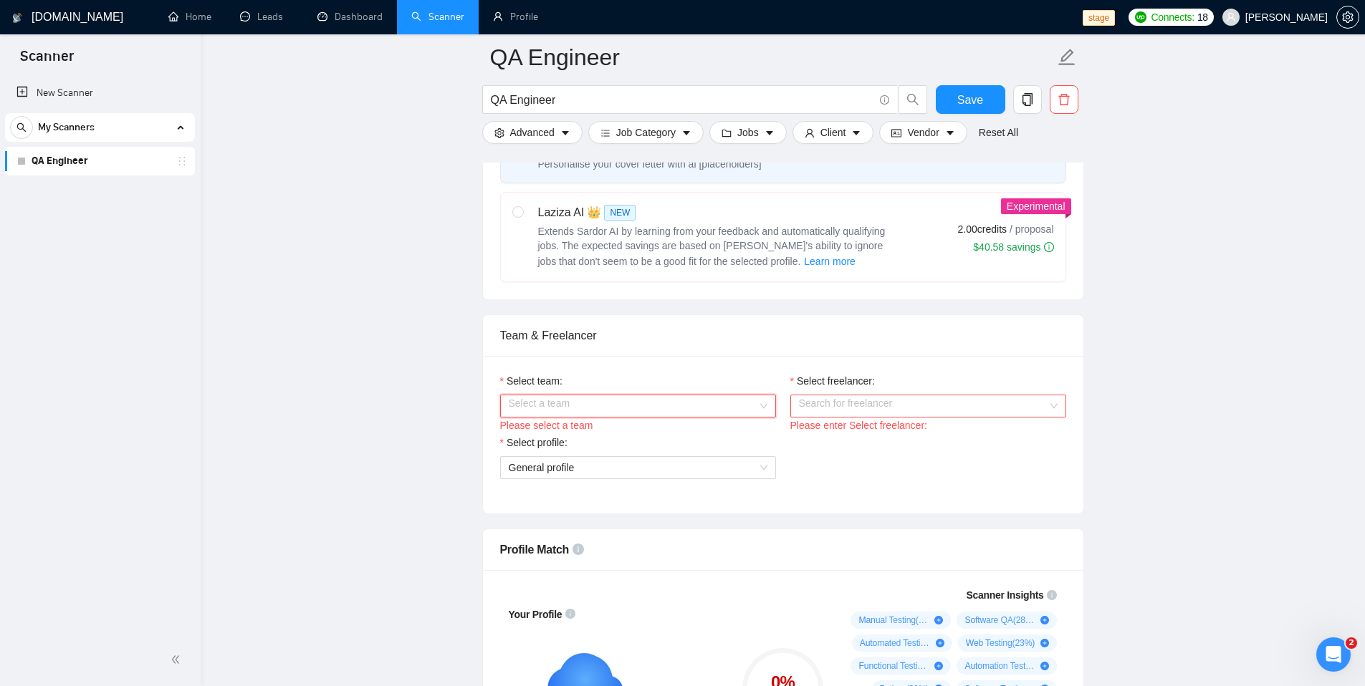
click at [575, 403] on input "Select team:" at bounding box center [633, 405] width 249 height 21
drag, startPoint x: 555, startPoint y: 440, endPoint x: 704, endPoint y: 437, distance: 149.8
click at [555, 440] on div "World Class Freelancers" at bounding box center [637, 434] width 259 height 16
click at [844, 413] on input "Select freelancer:" at bounding box center [923, 405] width 249 height 21
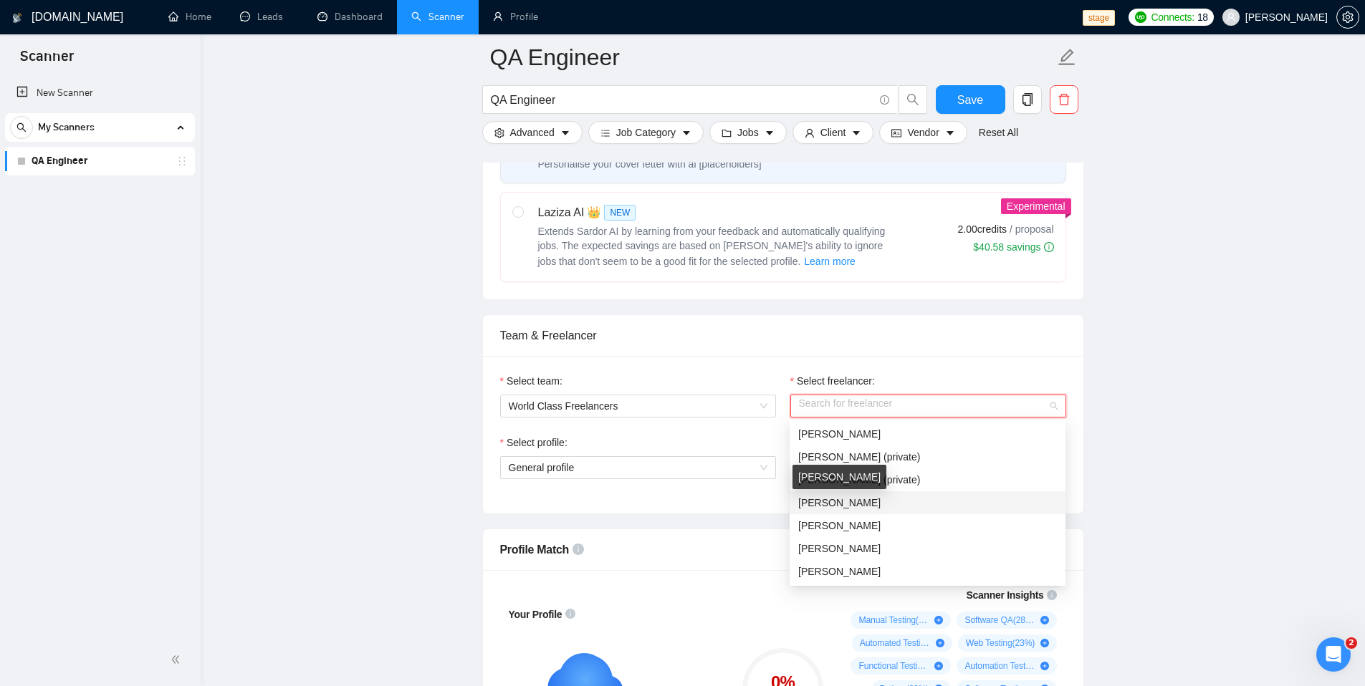
click at [862, 501] on span "[PERSON_NAME]" at bounding box center [839, 502] width 82 height 11
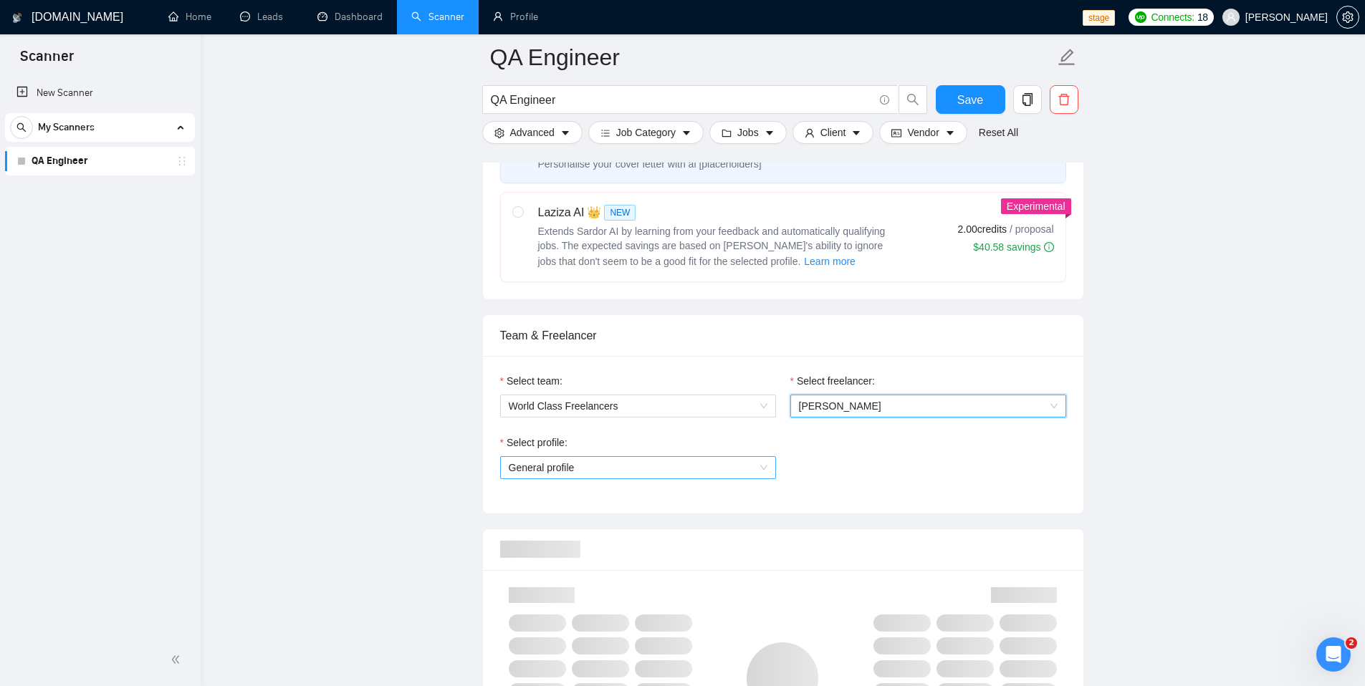
click at [716, 479] on div "Select profile: General profile" at bounding box center [638, 466] width 290 height 62
click at [711, 464] on span "General profile" at bounding box center [638, 467] width 259 height 21
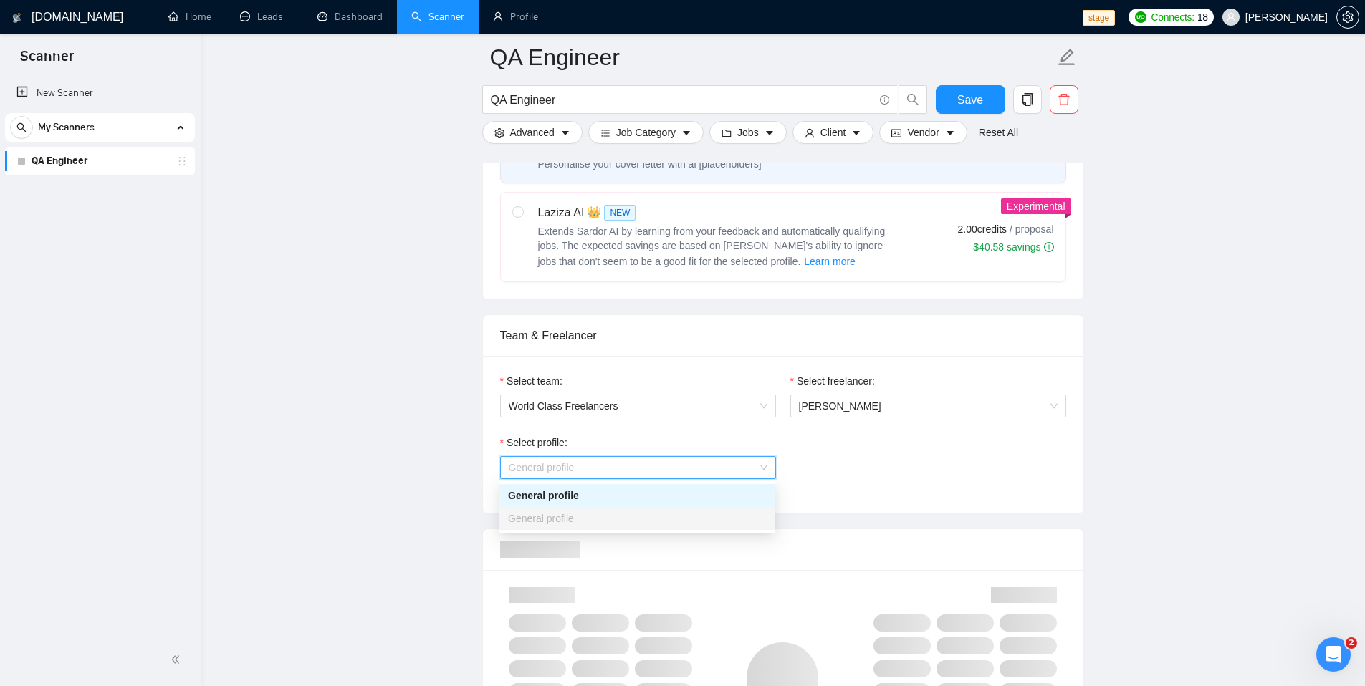
click at [891, 466] on div "Select profile: General profile" at bounding box center [783, 466] width 580 height 62
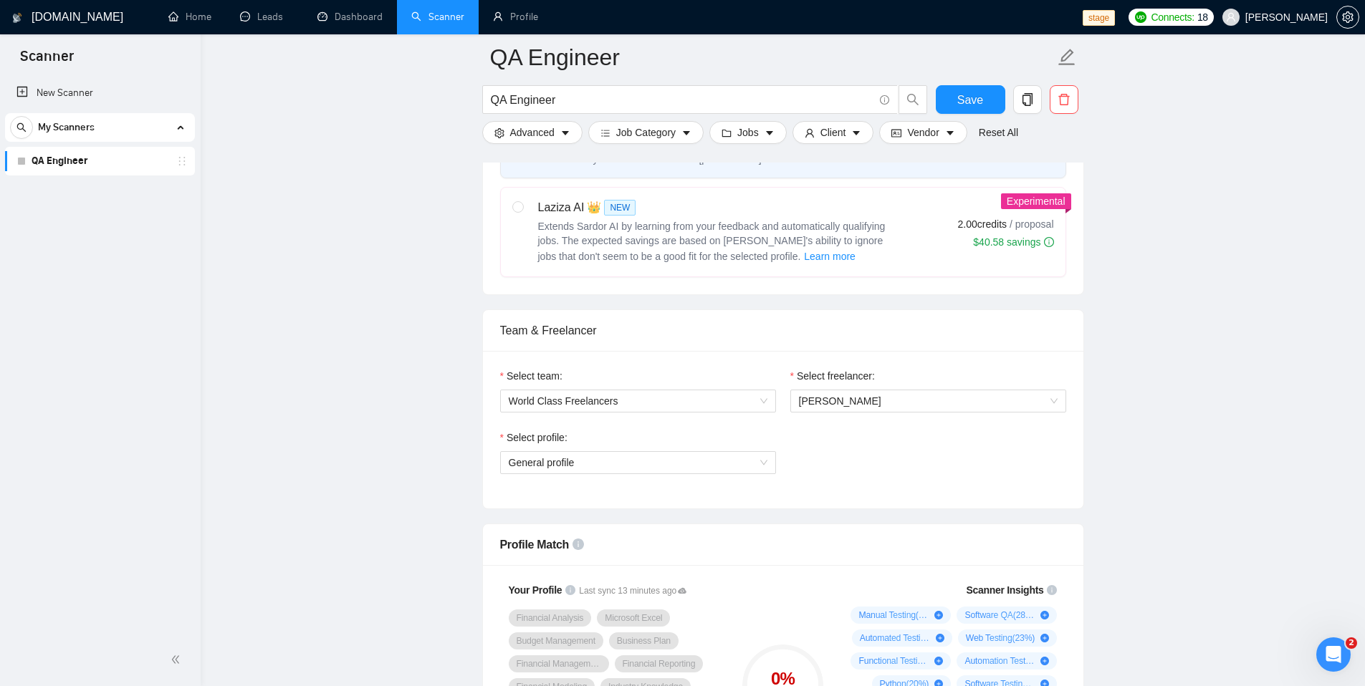
scroll to position [571, 0]
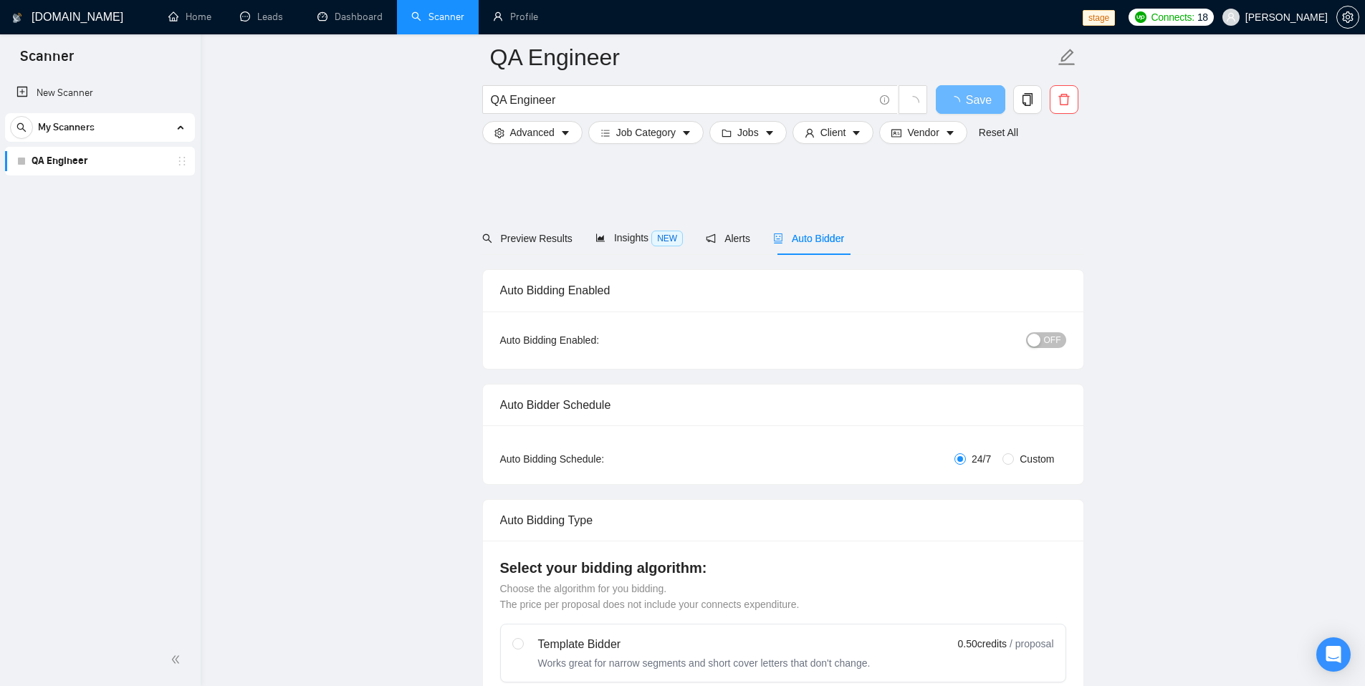
scroll to position [571, 0]
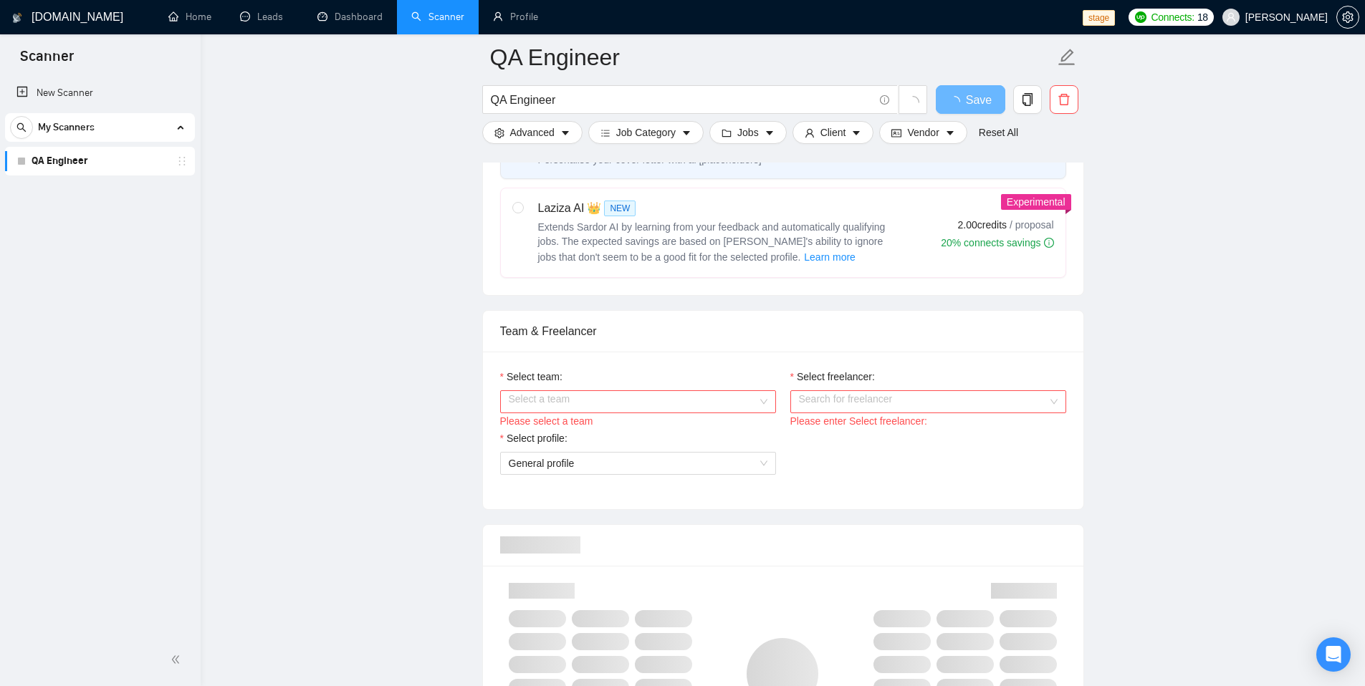
click at [713, 402] on input "Select team:" at bounding box center [633, 401] width 249 height 21
click at [598, 431] on div "World Class Freelancers" at bounding box center [637, 430] width 259 height 16
click at [873, 406] on input "Select freelancer:" at bounding box center [923, 401] width 249 height 21
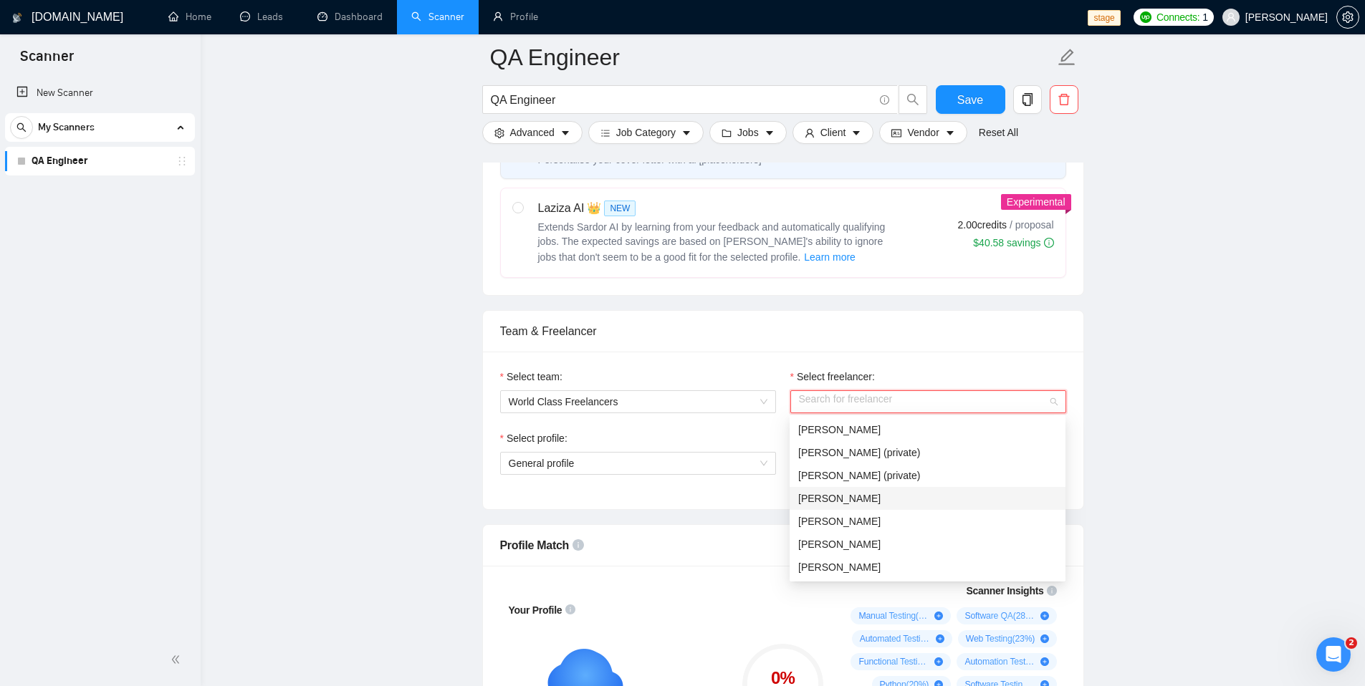
click at [828, 502] on span "[PERSON_NAME]" at bounding box center [839, 498] width 82 height 11
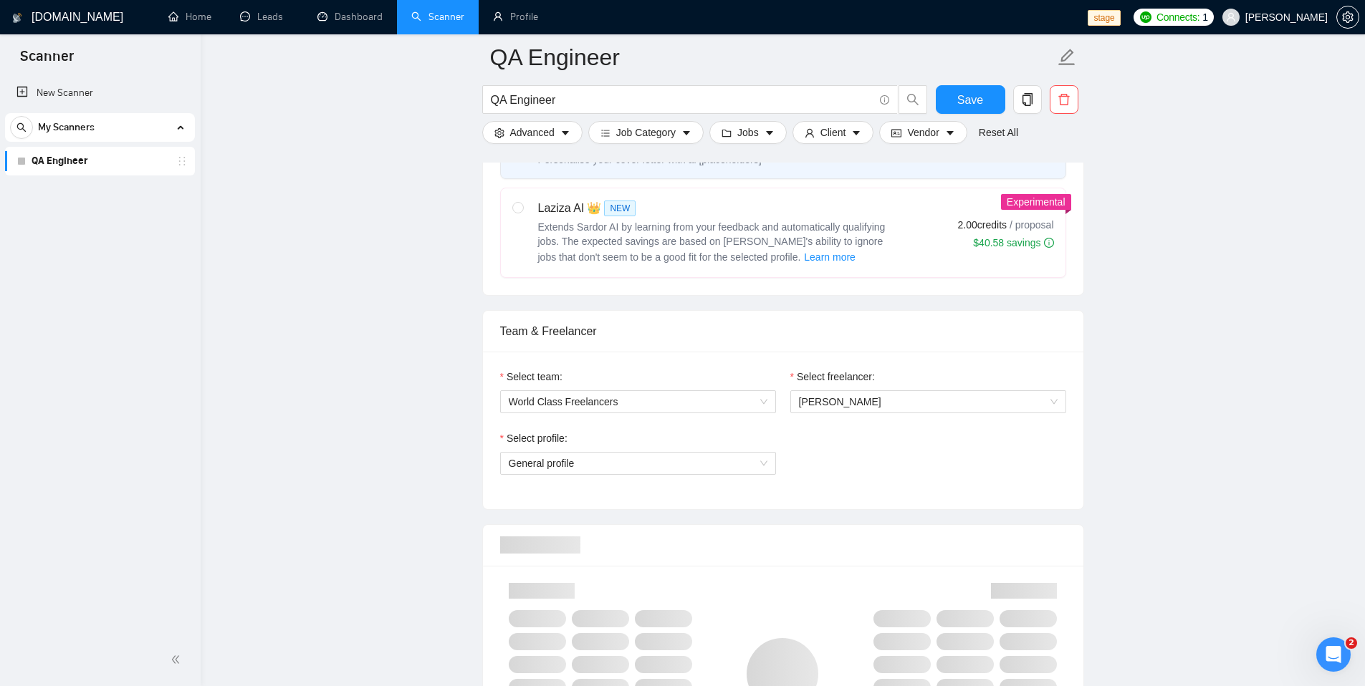
click at [666, 429] on div "Select team: World Class Freelancers" at bounding box center [638, 400] width 290 height 62
click at [684, 459] on span "General profile" at bounding box center [638, 463] width 259 height 21
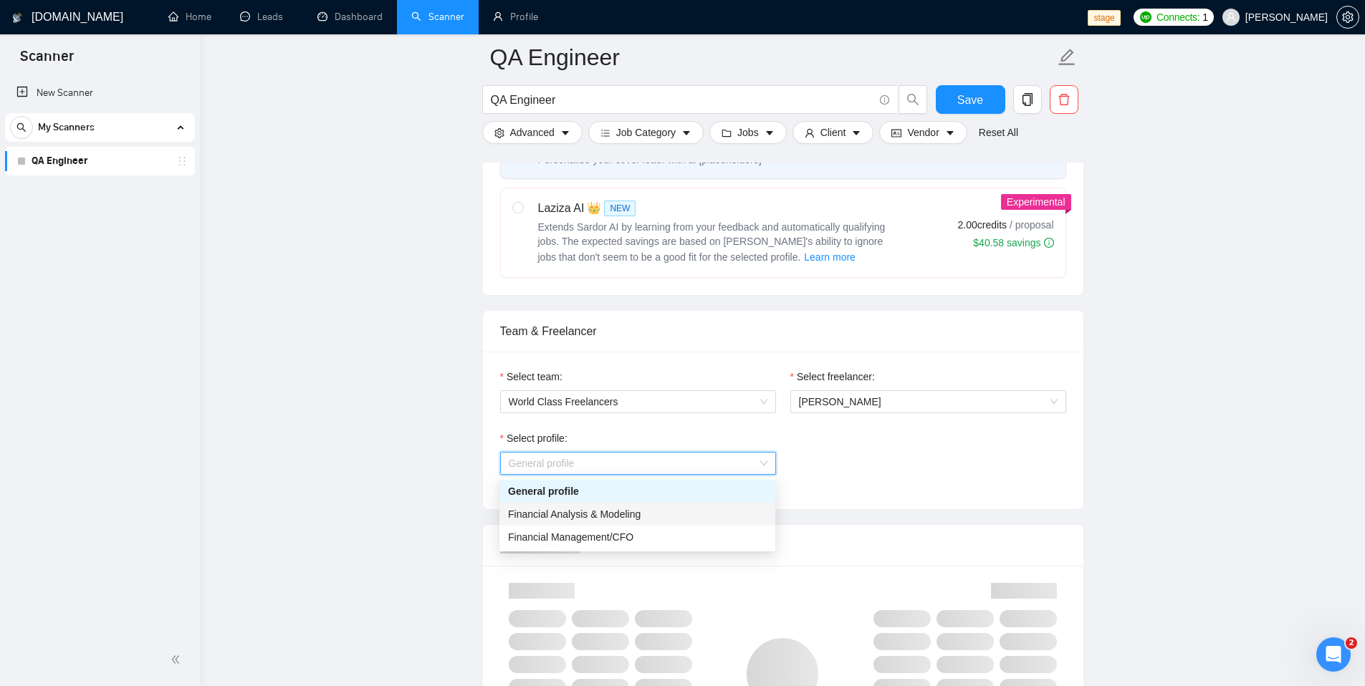
click at [605, 512] on span "Financial Analysis & Modeling" at bounding box center [574, 514] width 133 height 11
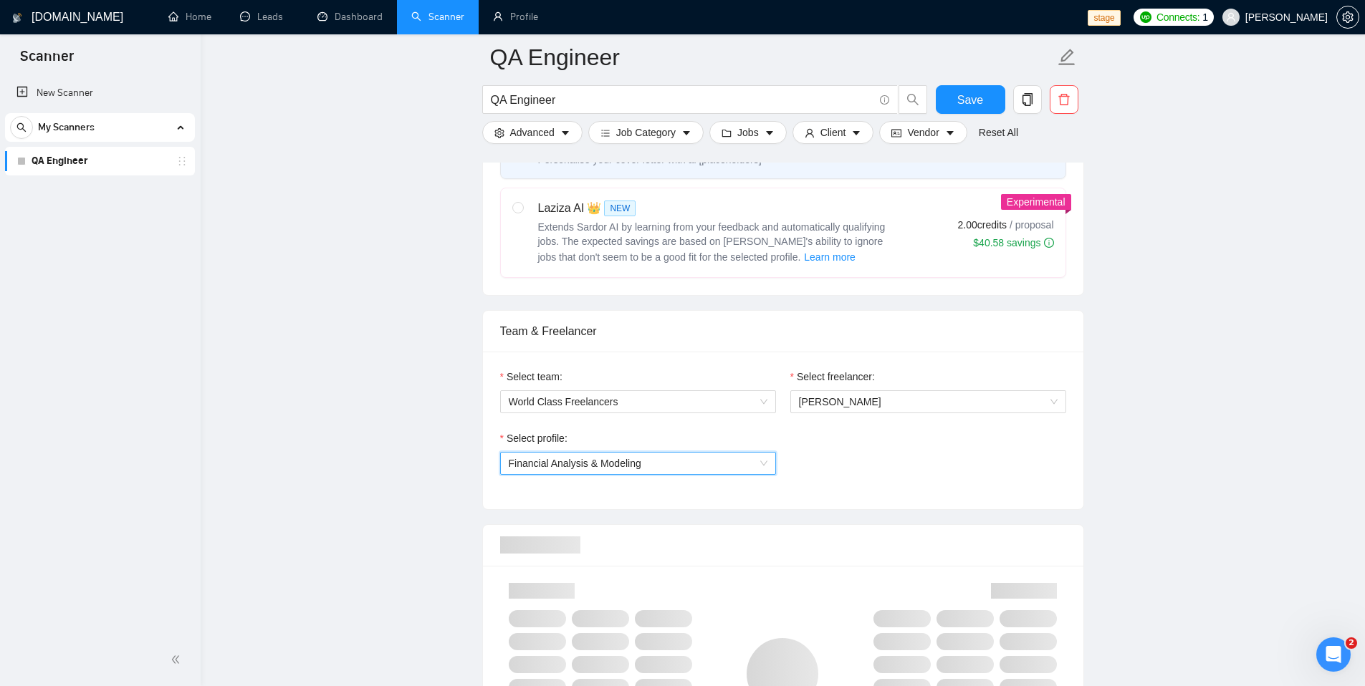
click at [852, 462] on div "Select profile: 1110580754793353216 Financial Analysis & Modeling" at bounding box center [783, 462] width 580 height 62
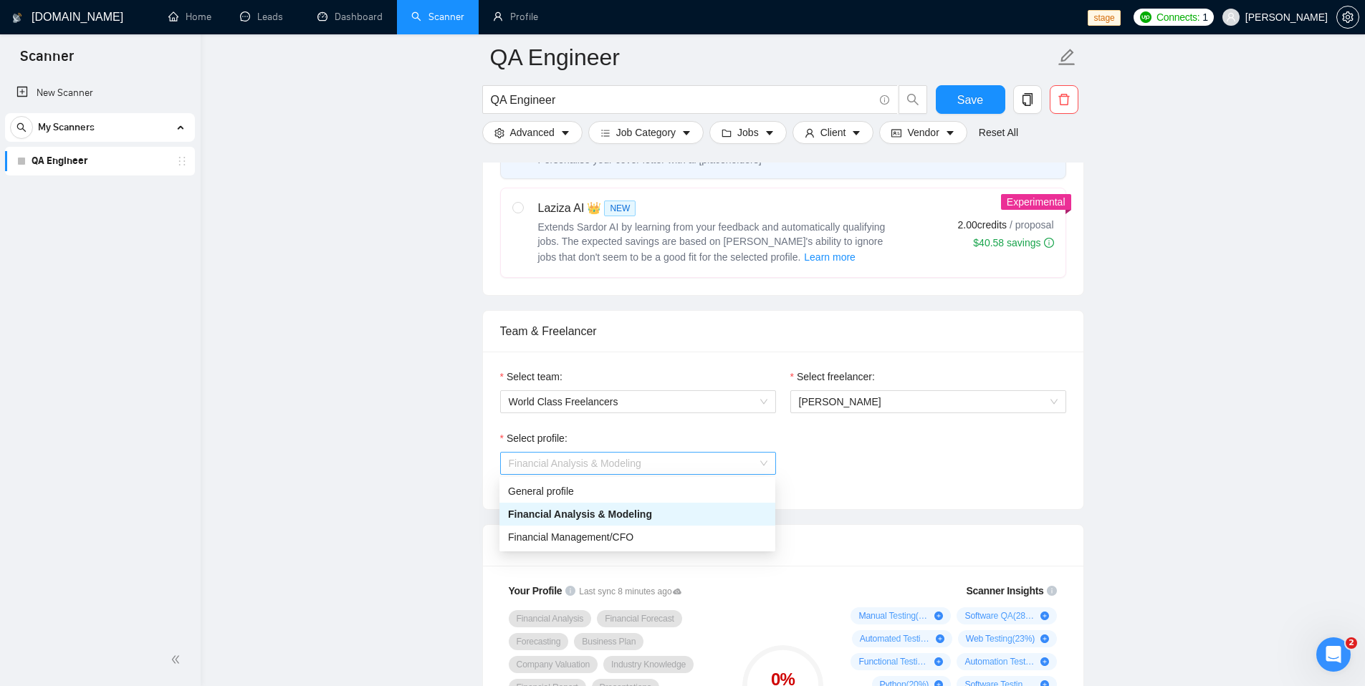
click at [677, 459] on span "Financial Analysis & Modeling" at bounding box center [638, 463] width 259 height 21
click at [615, 540] on span "Financial Management/CFO" at bounding box center [570, 537] width 125 height 11
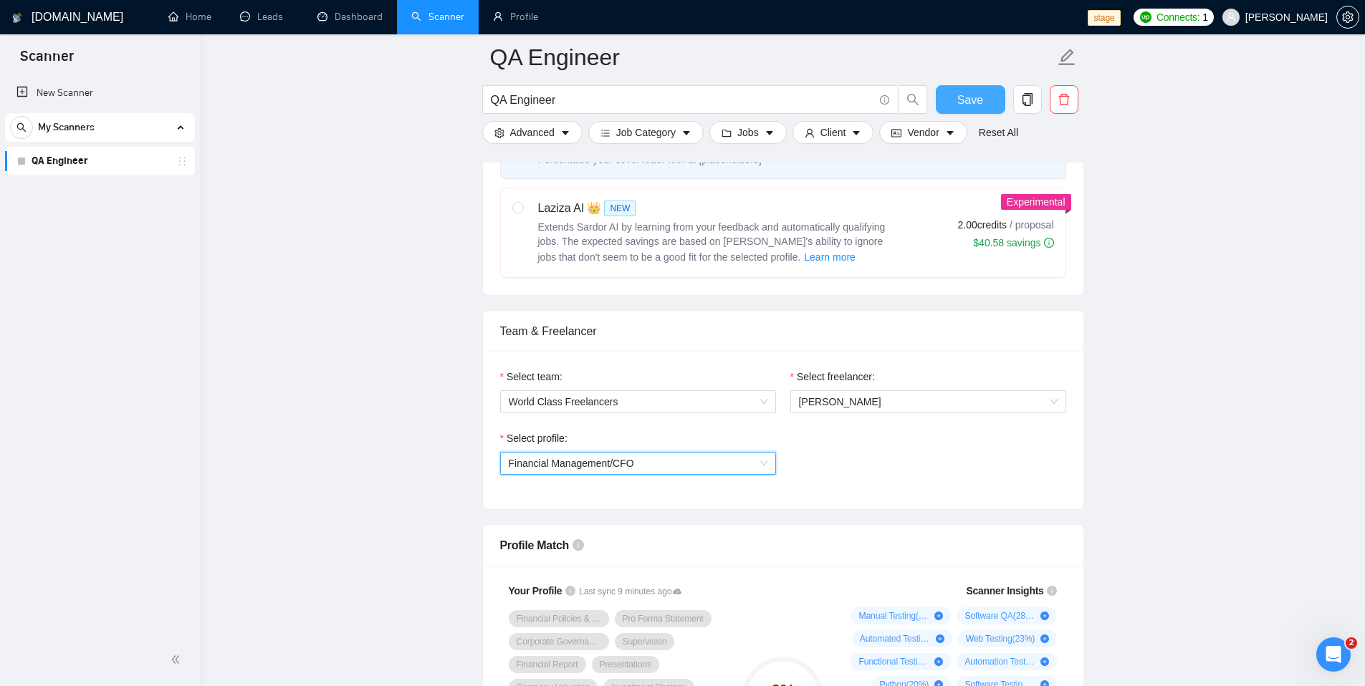
click at [967, 99] on span "Save" at bounding box center [970, 100] width 26 height 18
